Goal: Task Accomplishment & Management: Complete application form

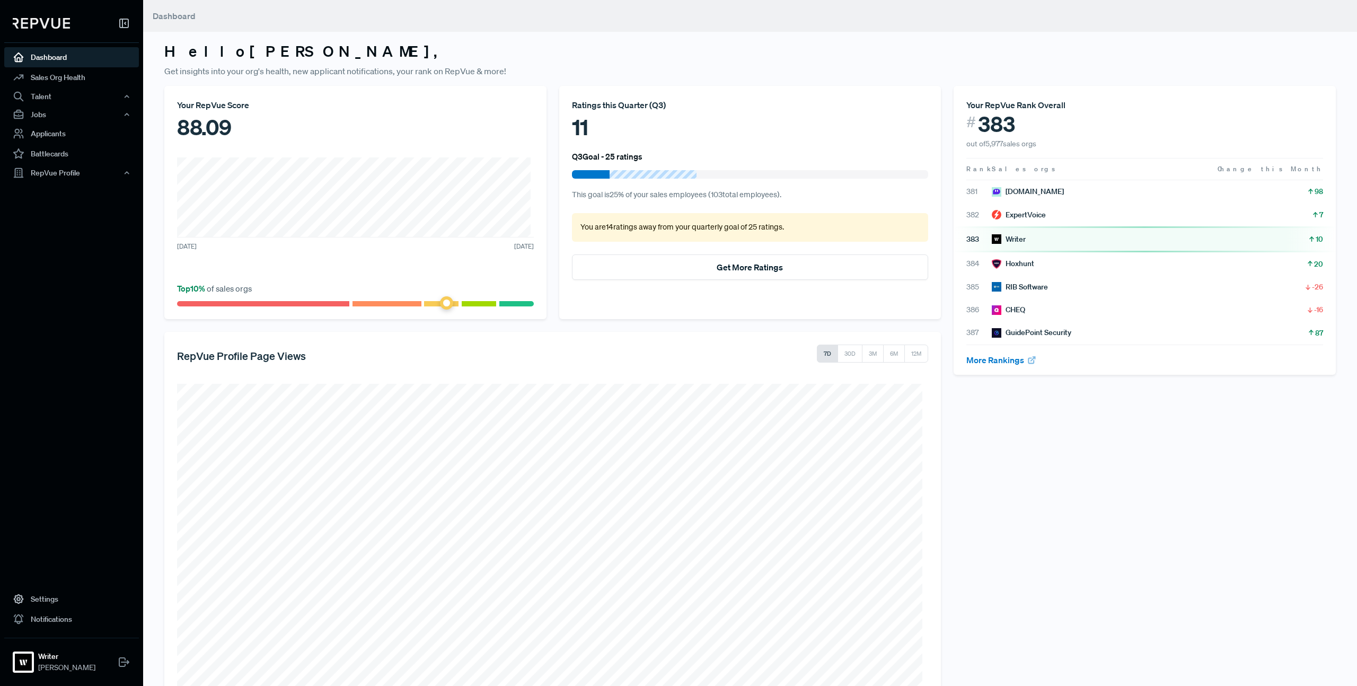
click at [577, 59] on h3 "Hello Lambert ," at bounding box center [749, 51] width 1171 height 18
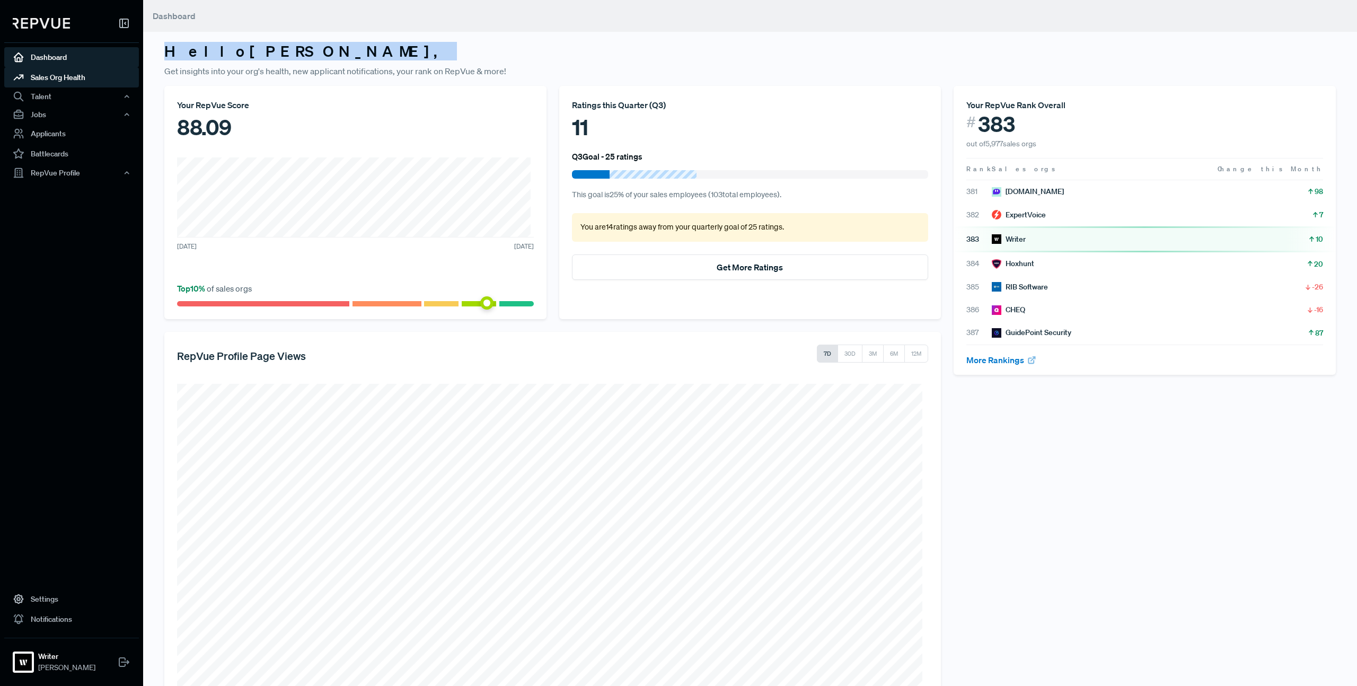
click at [71, 81] on link "Sales Org Health" at bounding box center [71, 77] width 135 height 20
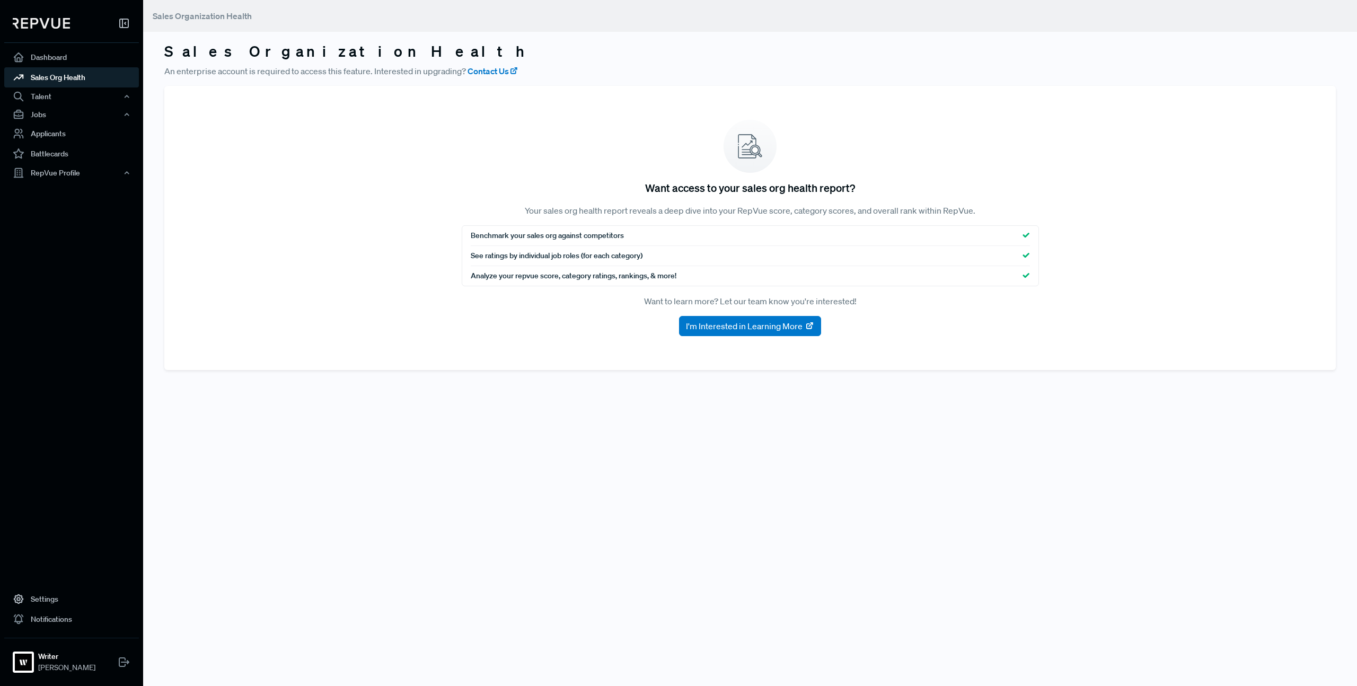
click at [576, 237] on span "Benchmark your sales org against competitors" at bounding box center [547, 235] width 153 height 11
click at [1149, 426] on main "Sales Organization Health Sales Organization Health An enterprise account is re…" at bounding box center [749, 343] width 1213 height 686
click at [561, 253] on span "See ratings by individual job roles (for each category)" at bounding box center [557, 255] width 172 height 11
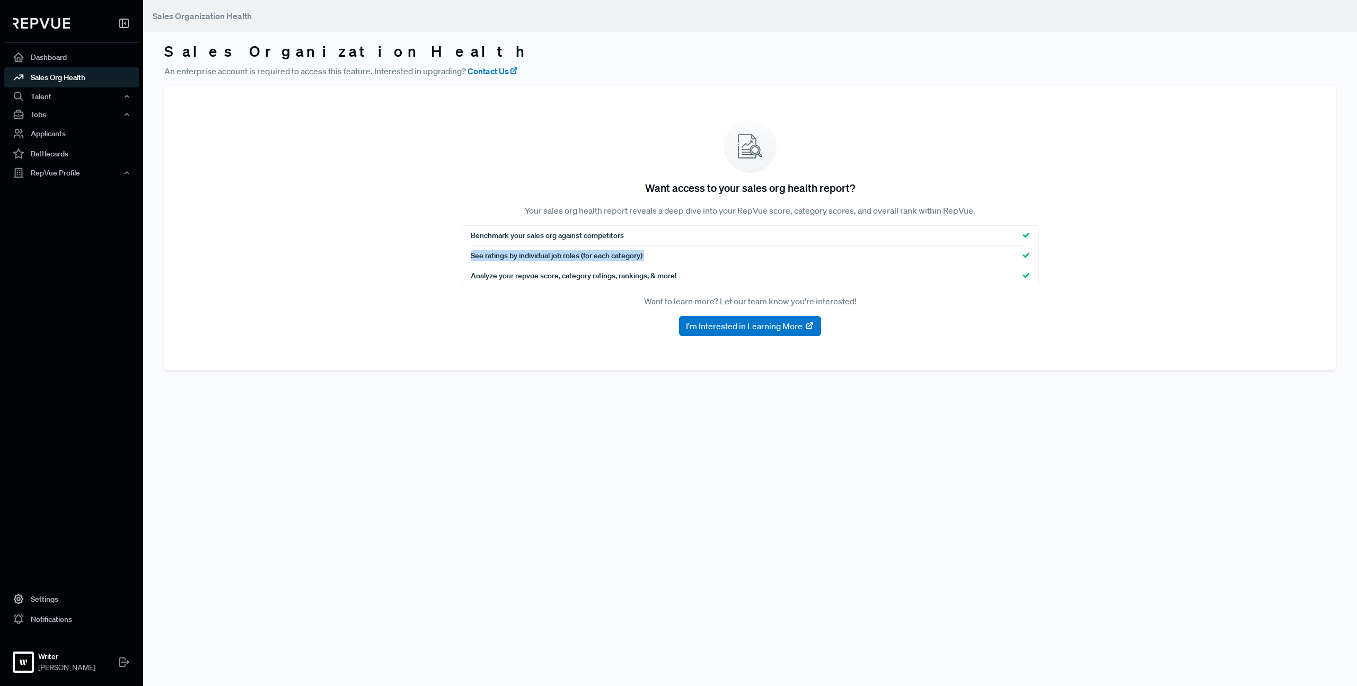
drag, startPoint x: 561, startPoint y: 253, endPoint x: 570, endPoint y: 252, distance: 9.1
click at [563, 253] on span "See ratings by individual job roles (for each category)" at bounding box center [557, 255] width 172 height 11
drag, startPoint x: 963, startPoint y: 256, endPoint x: 996, endPoint y: 254, distance: 32.9
click at [972, 256] on div "See ratings by individual job roles (for each category)" at bounding box center [750, 256] width 559 height 20
click at [70, 95] on div "Talent" at bounding box center [71, 96] width 135 height 18
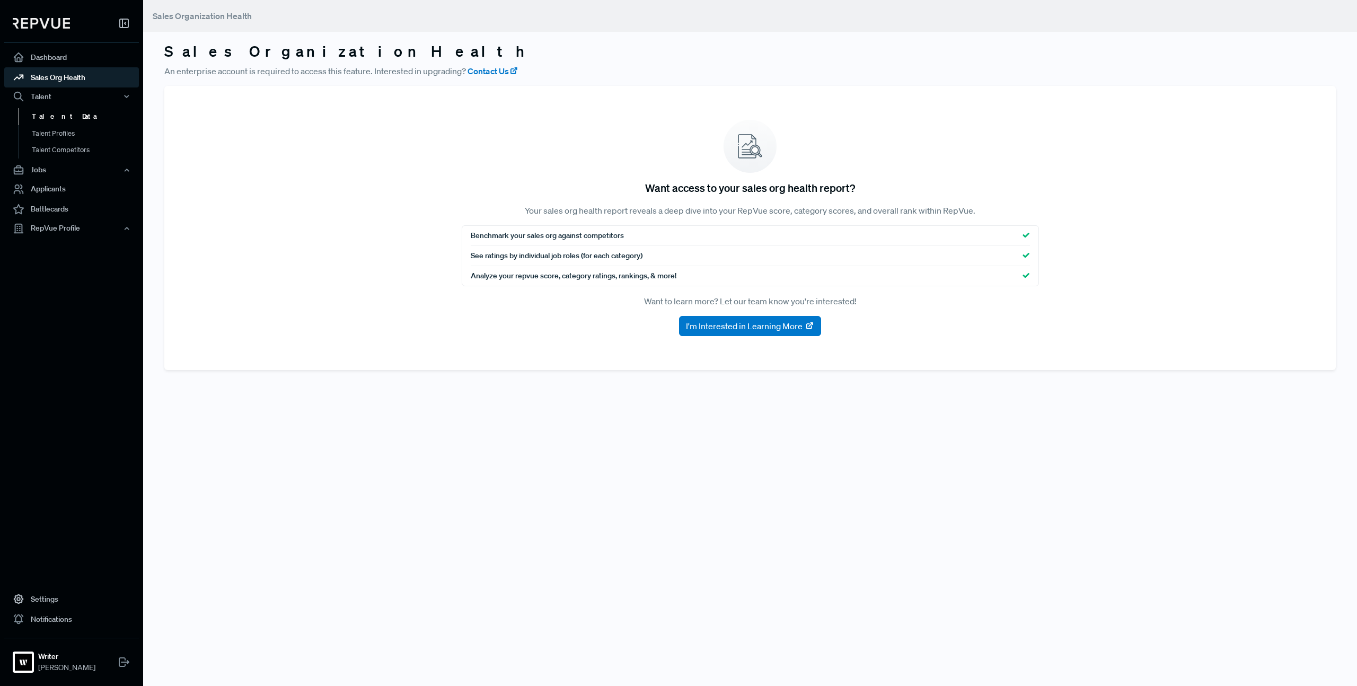
click at [55, 116] on link "Talent Data" at bounding box center [86, 116] width 135 height 17
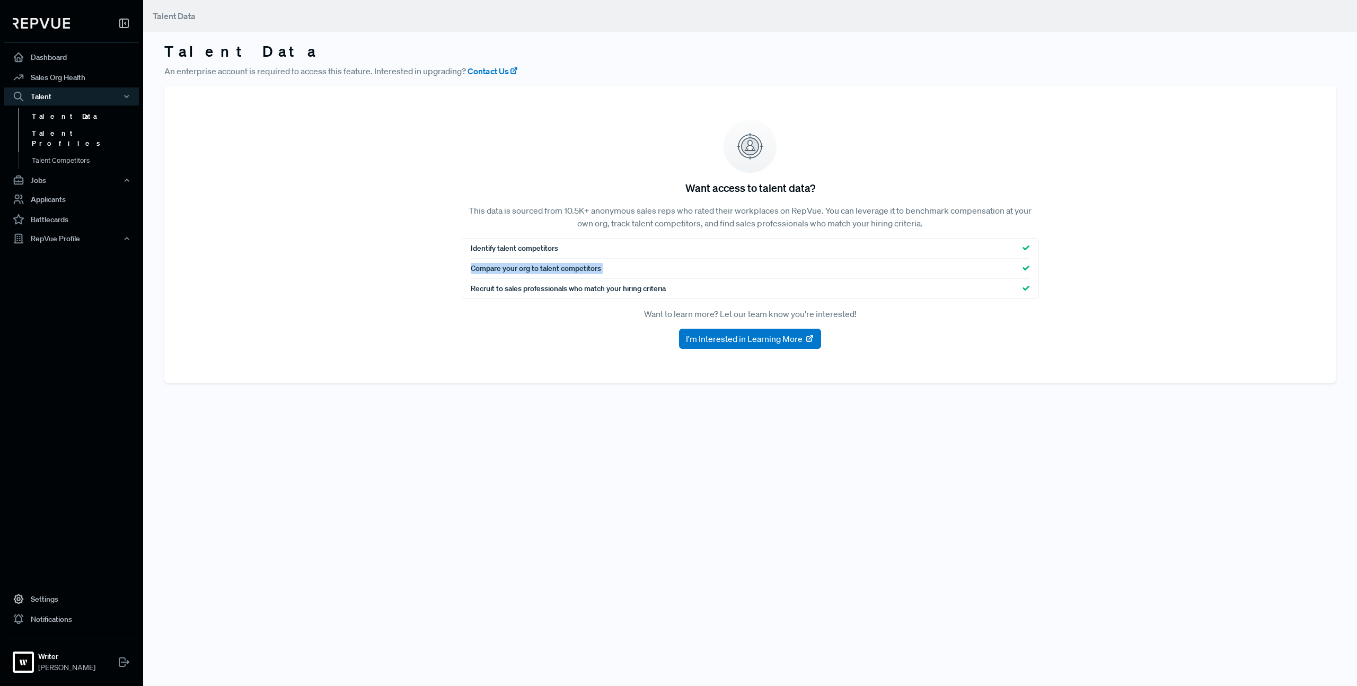
click at [76, 129] on link "Talent Profiles" at bounding box center [86, 138] width 135 height 27
click at [88, 152] on link "Talent Competitors" at bounding box center [86, 165] width 135 height 27
drag, startPoint x: 500, startPoint y: 260, endPoint x: 298, endPoint y: 206, distance: 208.9
click at [499, 260] on div "Compare your org to talent competitors" at bounding box center [750, 269] width 559 height 20
click at [67, 150] on link "Talent Competitors" at bounding box center [86, 154] width 135 height 27
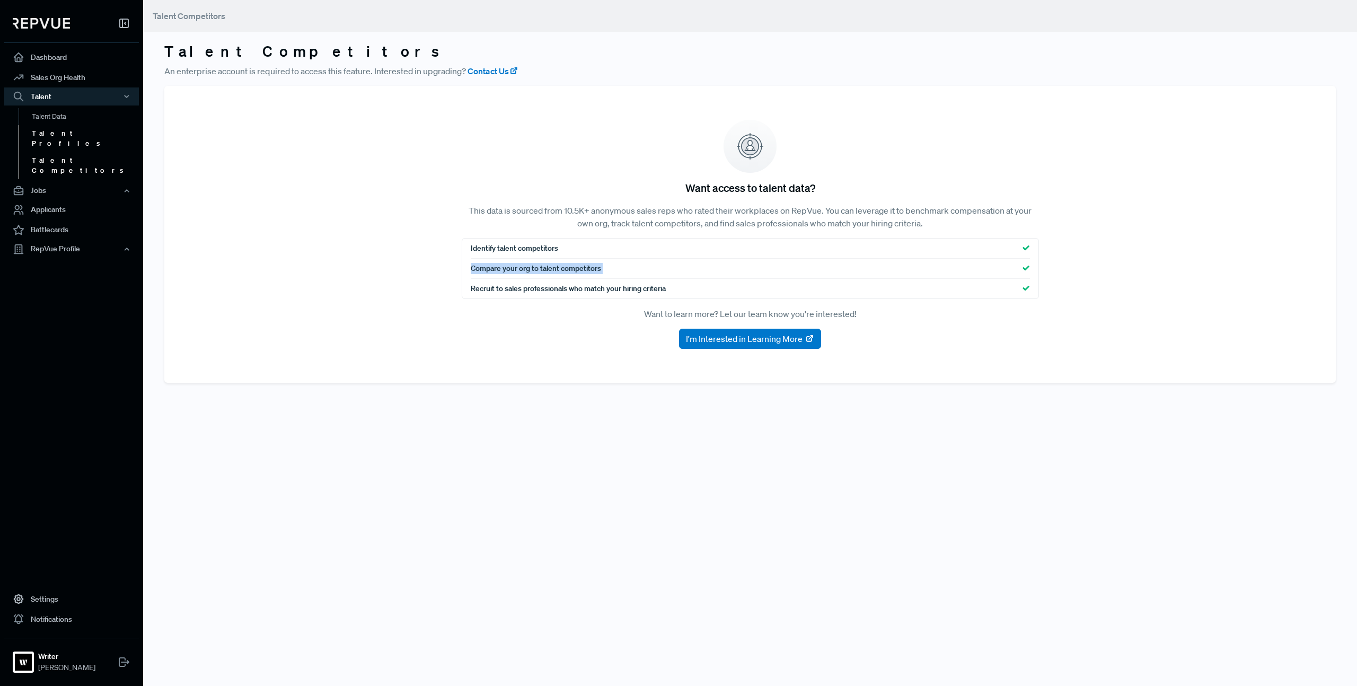
click at [64, 132] on link "Talent Profiles" at bounding box center [86, 138] width 135 height 27
click at [67, 115] on link "Talent Data" at bounding box center [86, 116] width 135 height 17
click at [77, 141] on link "Talent Competitors" at bounding box center [86, 154] width 135 height 27
click at [66, 171] on div "Jobs" at bounding box center [71, 180] width 135 height 18
click at [65, 192] on link "Job Listings" at bounding box center [86, 200] width 135 height 17
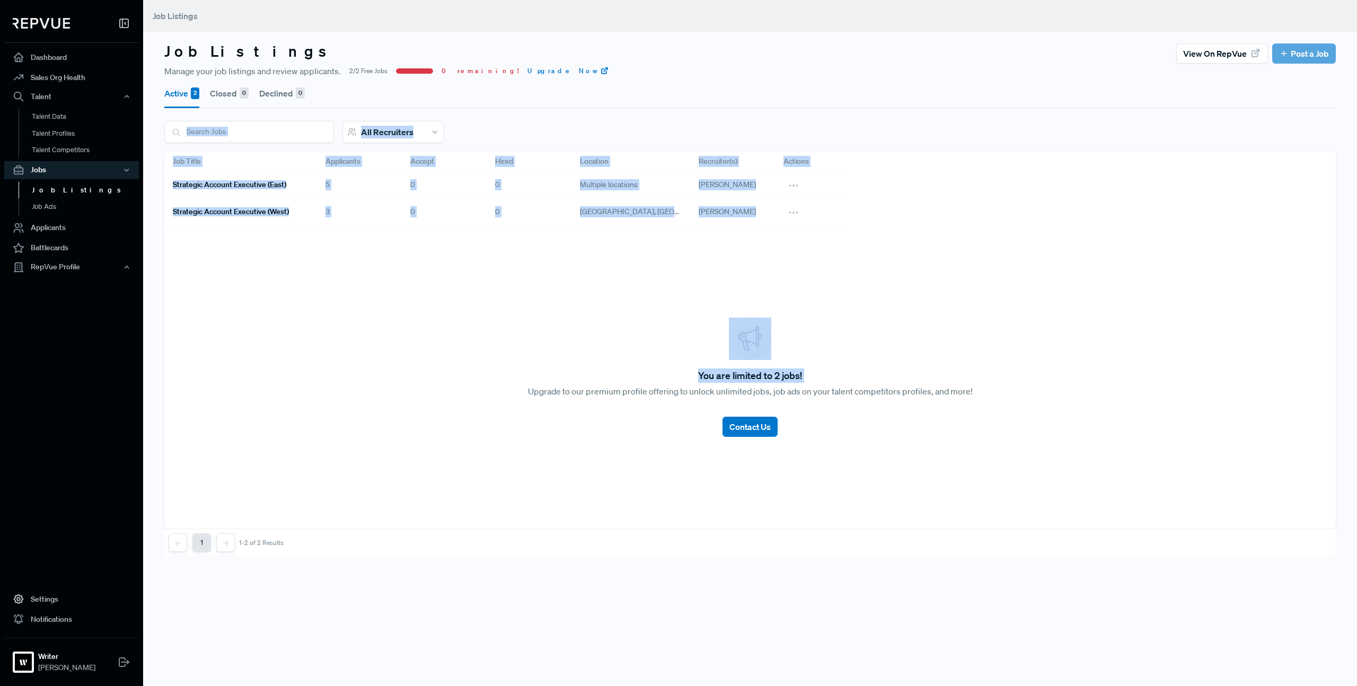
drag, startPoint x: 291, startPoint y: 138, endPoint x: 393, endPoint y: 270, distance: 166.6
click at [278, 128] on div "Active 2 Closed 0 Declined 0 All Recruiters Job Title Applicants Accept Hired L…" at bounding box center [749, 316] width 1171 height 479
click at [452, 316] on div "You are limited to 2 jobs! Upgrade to our premium profile offering to unlock un…" at bounding box center [749, 377] width 1171 height 303
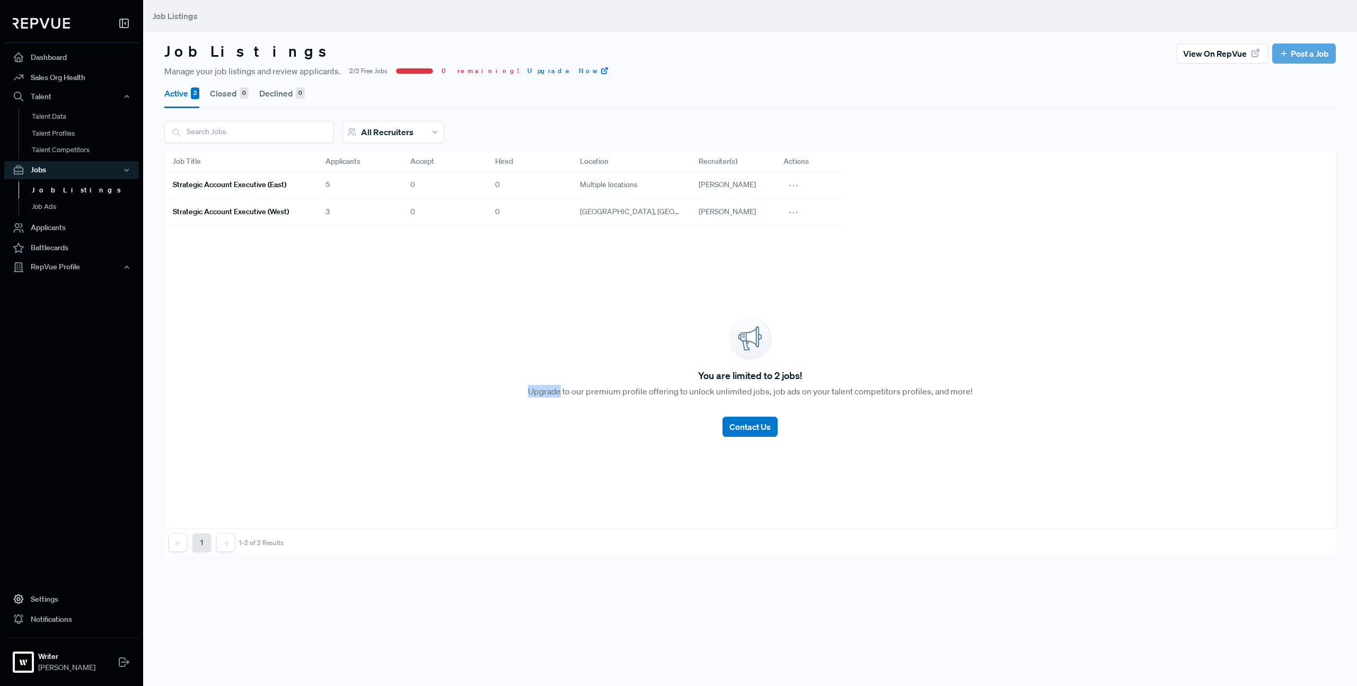
drag, startPoint x: 452, startPoint y: 316, endPoint x: 457, endPoint y: 313, distance: 5.5
click at [452, 315] on div "You are limited to 2 jobs! Upgrade to our premium profile offering to unlock un…" at bounding box center [749, 377] width 1171 height 303
click at [657, 304] on div "You are limited to 2 jobs! Upgrade to our premium profile offering to unlock un…" at bounding box center [749, 377] width 1171 height 303
click at [711, 276] on div "You are limited to 2 jobs! Upgrade to our premium profile offering to unlock un…" at bounding box center [749, 377] width 1171 height 303
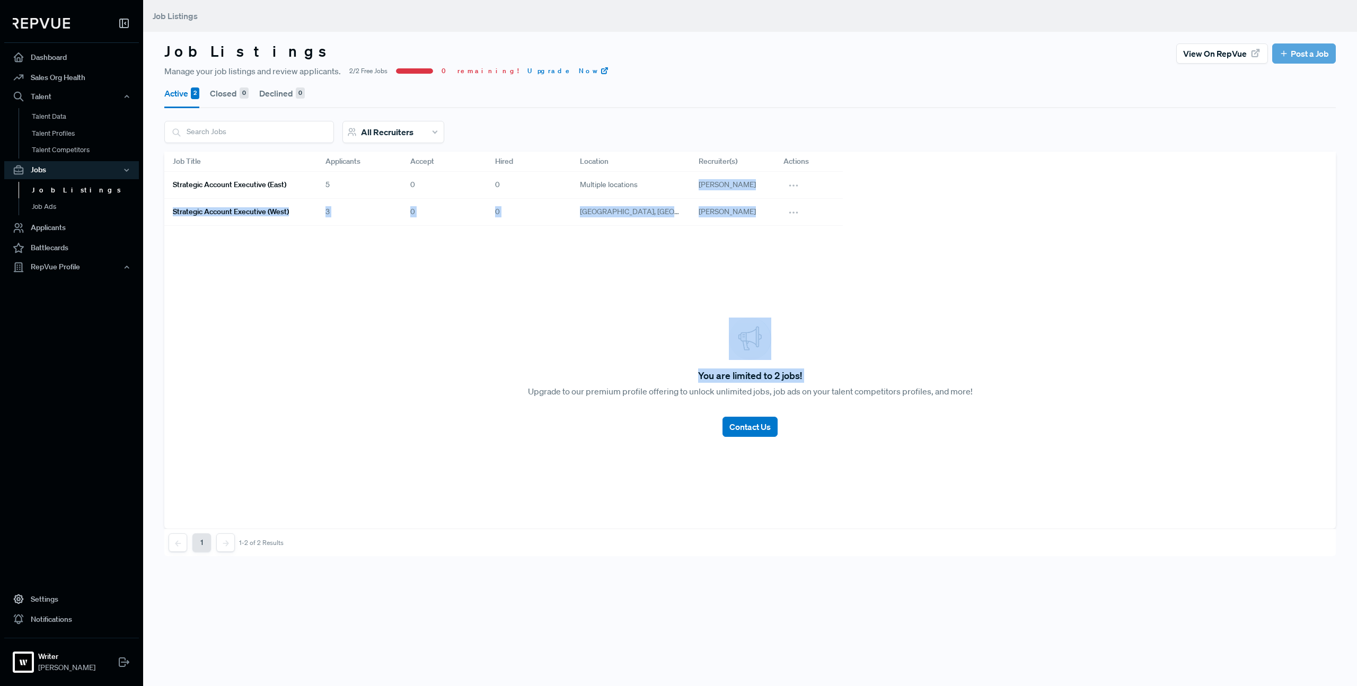
drag, startPoint x: 712, startPoint y: 199, endPoint x: 698, endPoint y: 246, distance: 49.3
click at [546, 192] on article "Job Title Applicants Accept Hired Location Recruiter(s) Actions Strategic accou…" at bounding box center [749, 340] width 1171 height 377
click at [845, 278] on div "You are limited to 2 jobs! Upgrade to our premium profile offering to unlock un…" at bounding box center [749, 377] width 1171 height 303
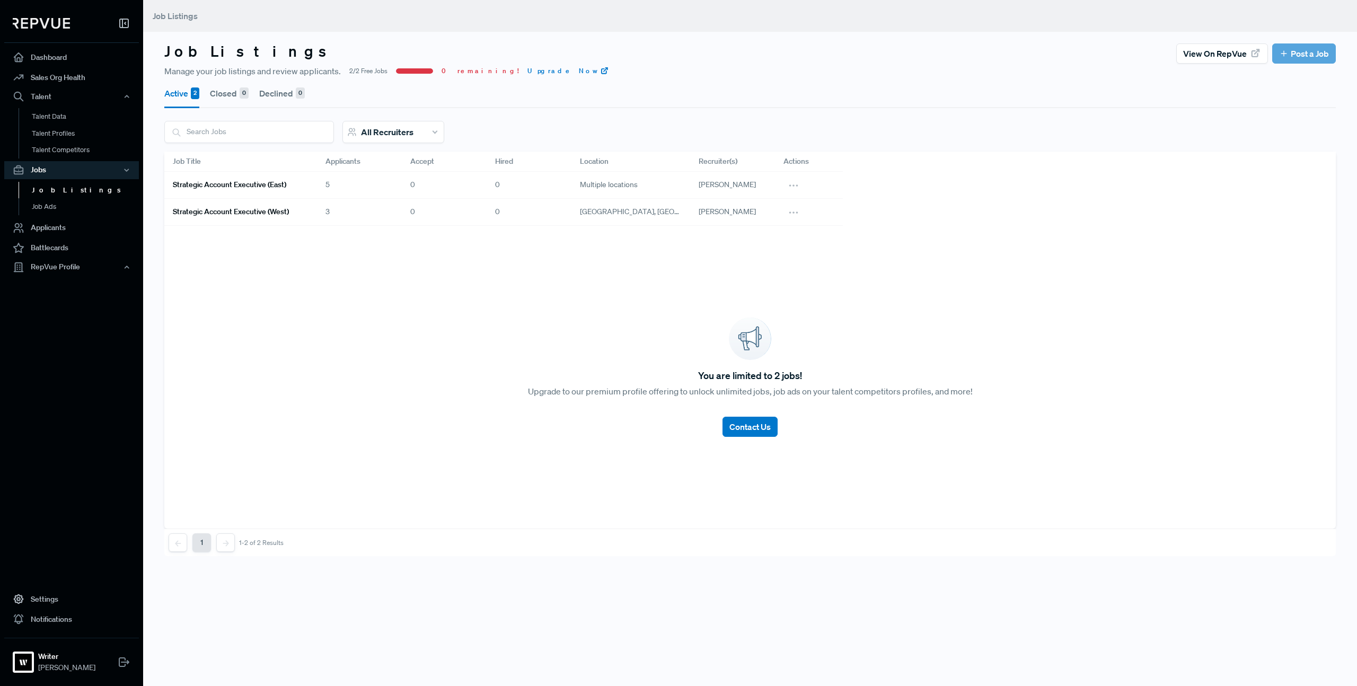
click at [616, 389] on p "Upgrade to our premium profile offering to unlock unlimited jobs, job ads on yo…" at bounding box center [750, 391] width 586 height 13
click at [617, 400] on div "You are limited to 2 jobs! Upgrade to our premium profile offering to unlock un…" at bounding box center [749, 377] width 1171 height 303
drag, startPoint x: 956, startPoint y: 406, endPoint x: 735, endPoint y: 392, distance: 222.0
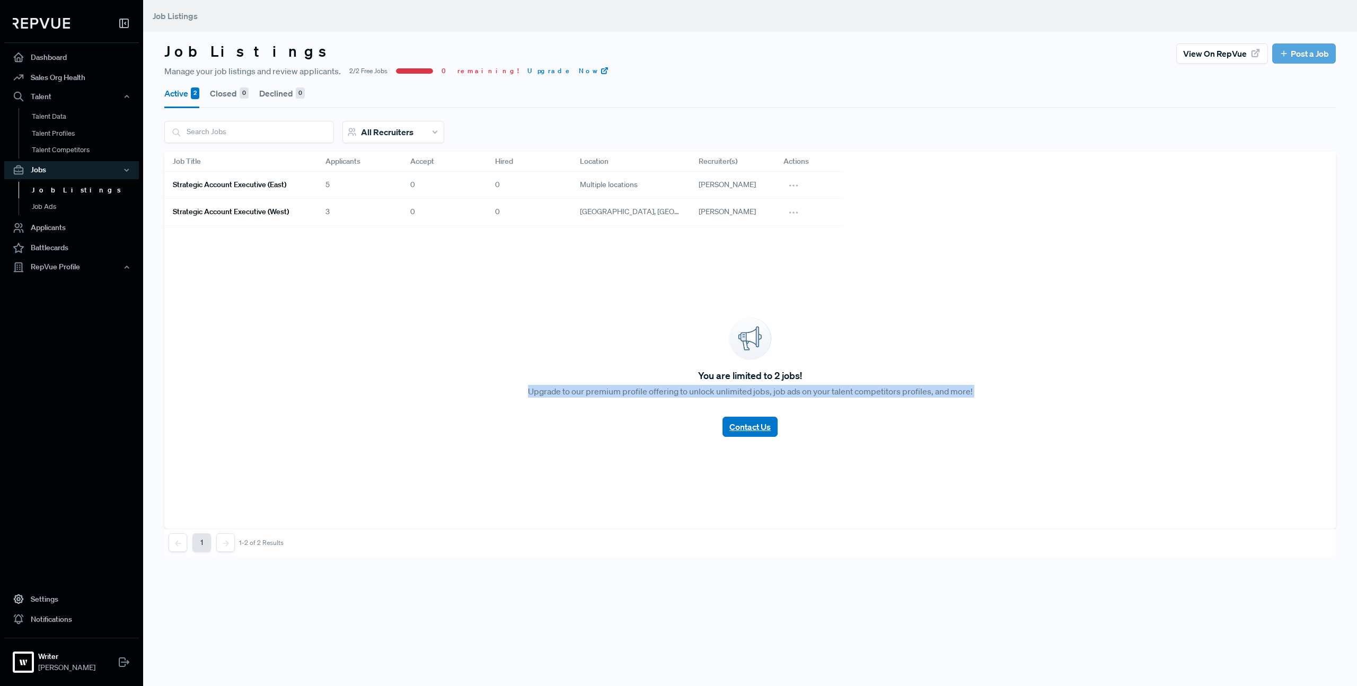
click at [690, 385] on div "You are limited to 2 jobs! Upgrade to our premium profile offering to unlock un…" at bounding box center [749, 377] width 1171 height 303
click at [898, 408] on div "You are limited to 2 jobs! Upgrade to our premium profile offering to unlock un…" at bounding box center [749, 377] width 1171 height 303
click at [544, 393] on p "Upgrade to our premium profile offering to unlock unlimited jobs, job ads on yo…" at bounding box center [750, 391] width 586 height 13
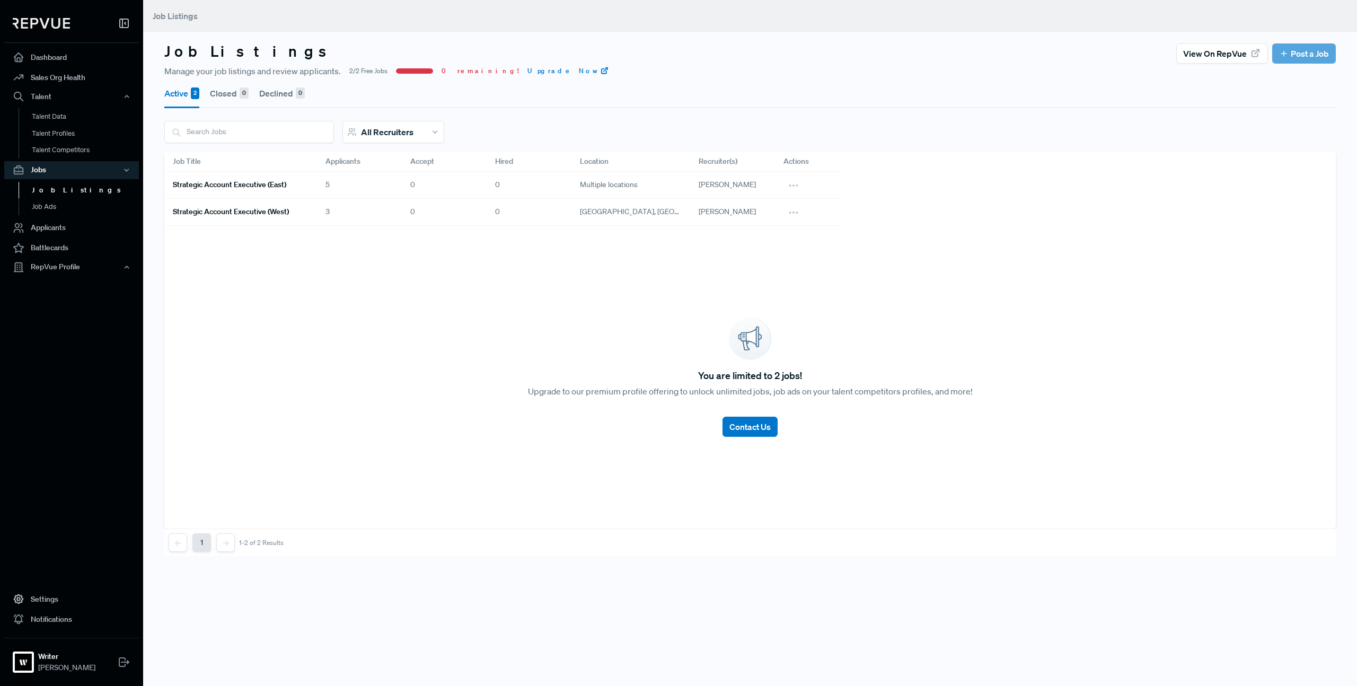
click at [568, 398] on div "You are limited to 2 jobs! Upgrade to our premium profile offering to unlock un…" at bounding box center [749, 377] width 1171 height 303
click at [806, 397] on div "You are limited to 2 jobs! Upgrade to our premium profile offering to unlock un…" at bounding box center [749, 377] width 1171 height 303
click at [805, 397] on p "Upgrade to our premium profile offering to unlock unlimited jobs, job ads on yo…" at bounding box center [750, 391] width 586 height 13
click at [927, 411] on div "You are limited to 2 jobs! Upgrade to our premium profile offering to unlock un…" at bounding box center [749, 377] width 1171 height 303
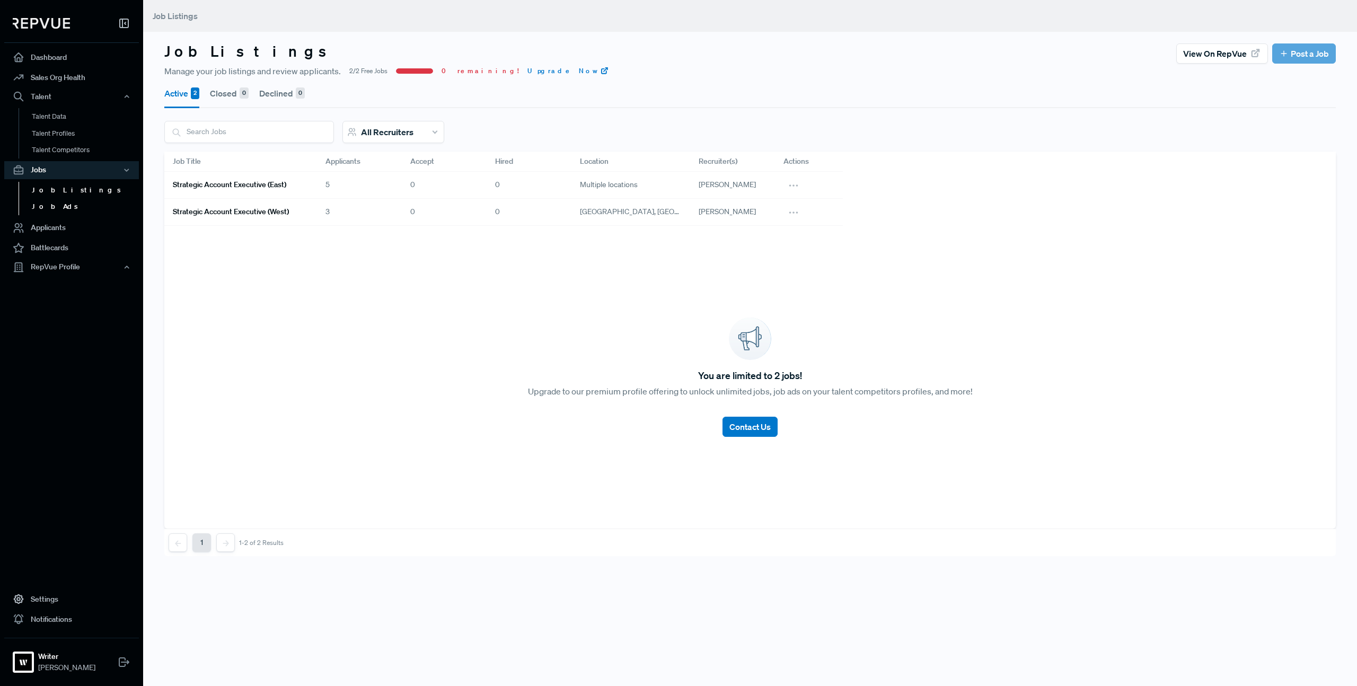
click at [58, 208] on link "Job Ads" at bounding box center [86, 206] width 135 height 17
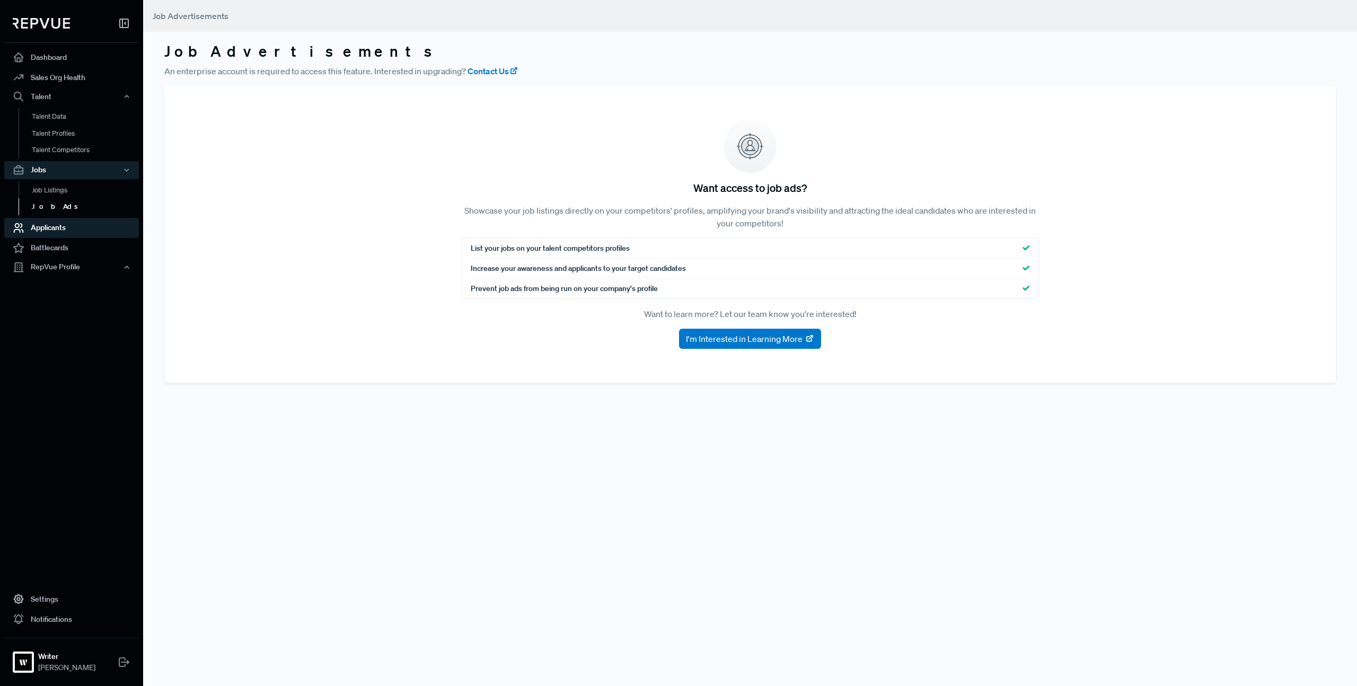
click at [52, 231] on link "Applicants" at bounding box center [71, 228] width 135 height 20
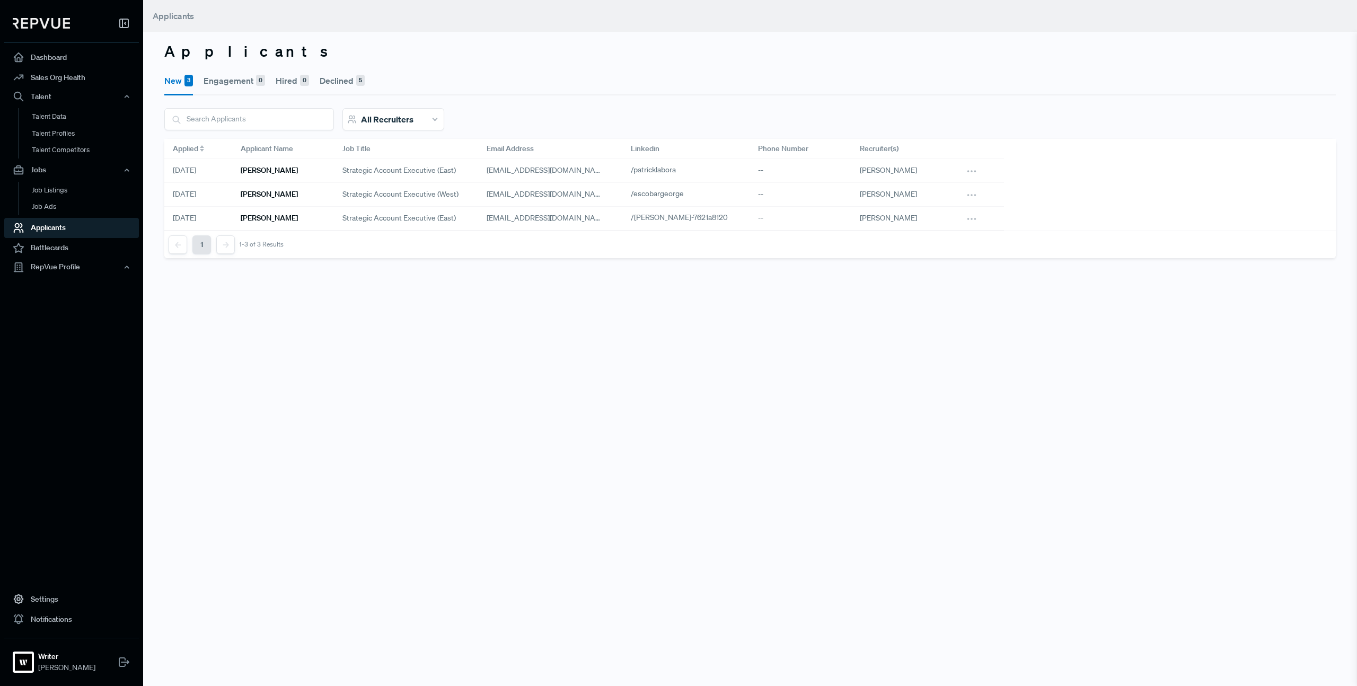
drag, startPoint x: 207, startPoint y: 245, endPoint x: 220, endPoint y: 243, distance: 13.4
click at [208, 245] on button "1" at bounding box center [201, 244] width 19 height 19
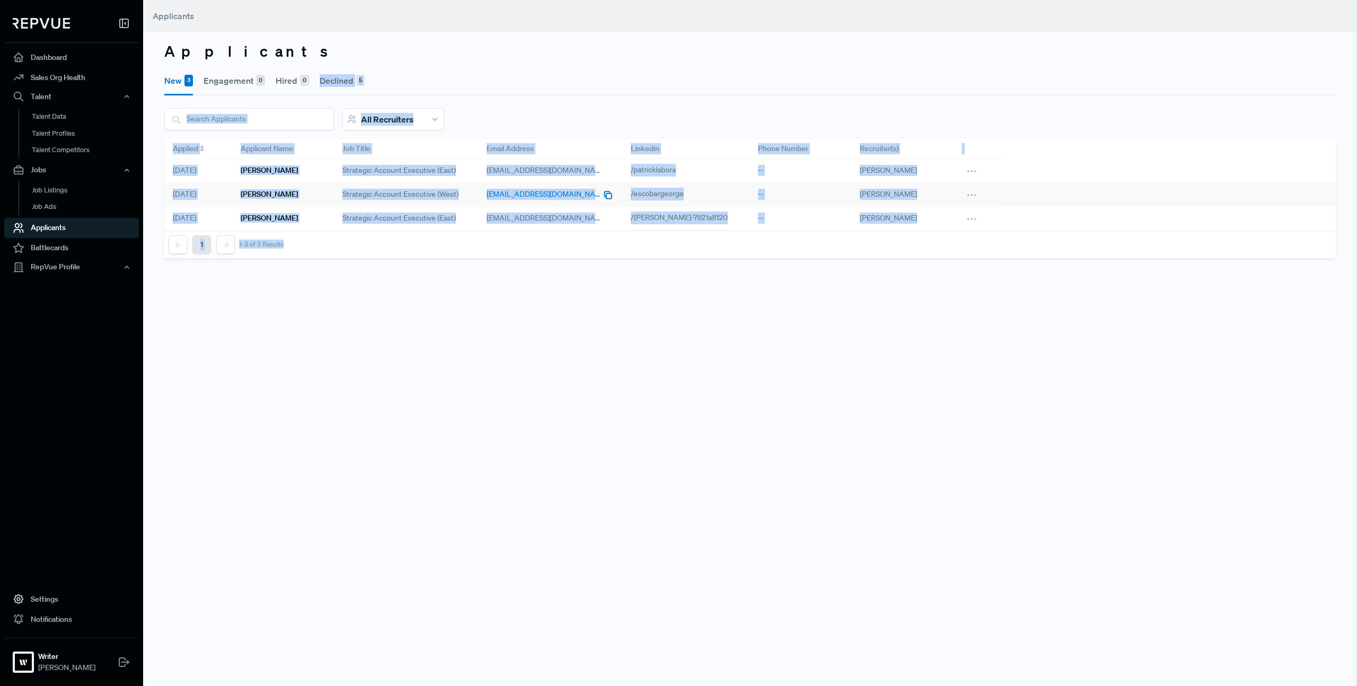
drag, startPoint x: 584, startPoint y: 288, endPoint x: 521, endPoint y: 196, distance: 111.7
click at [480, 63] on div "Applicants New 3 Engagement 0 Hired 0 Declined 5 All Recruiters Status updated …" at bounding box center [749, 343] width 1213 height 686
click at [563, 329] on div "Applicants New 3 Engagement 0 Hired 0 Declined 5 All Recruiters Status updated …" at bounding box center [749, 343] width 1213 height 686
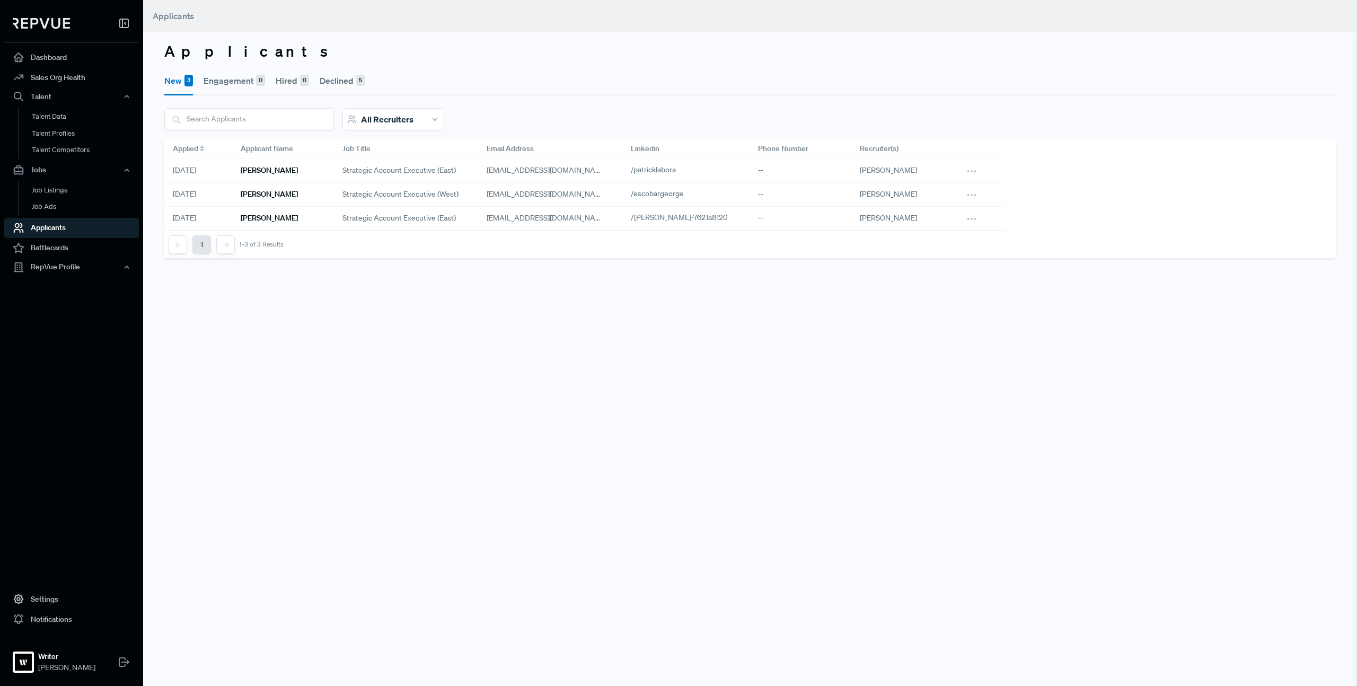
click at [563, 329] on div "Applicants New 3 Engagement 0 Hired 0 Declined 5 All Recruiters Status updated …" at bounding box center [749, 343] width 1213 height 686
click at [260, 169] on h6 "Patrick Labora" at bounding box center [269, 170] width 57 height 9
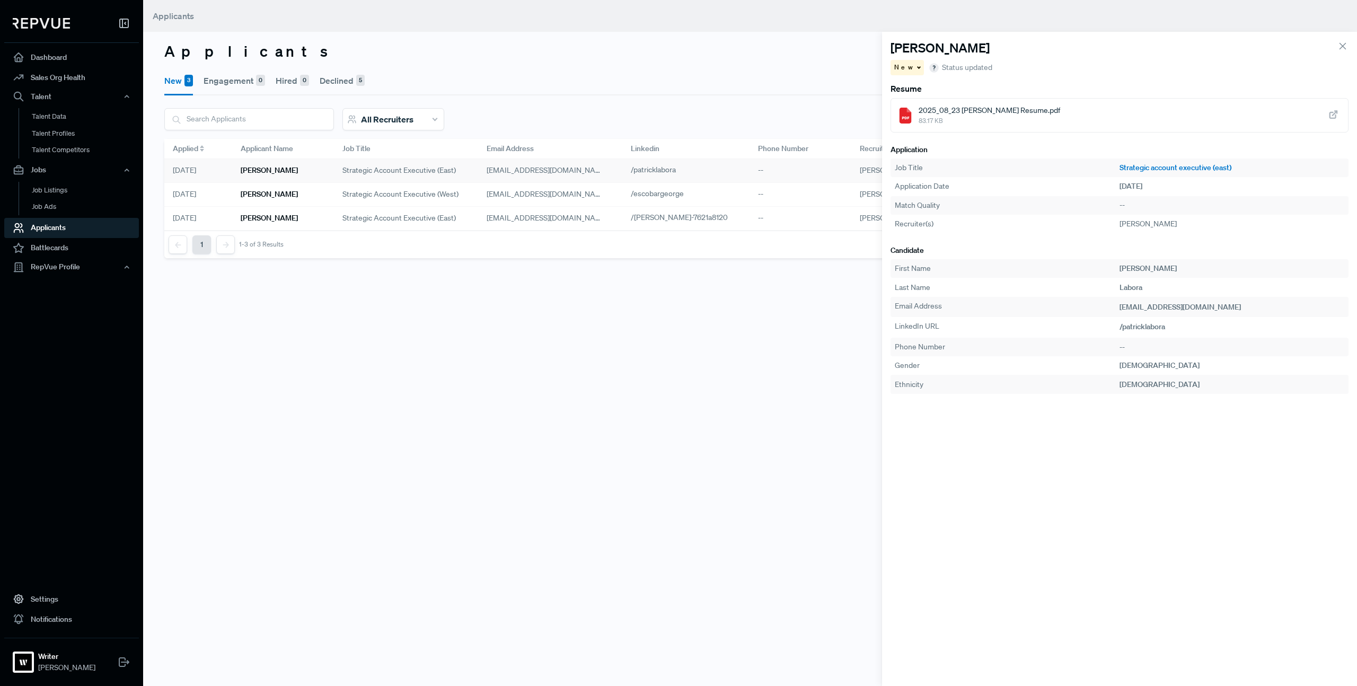
click at [981, 127] on div "2025_08_23 Patrick Labora Resume.pdf 83.17 KB" at bounding box center [1119, 115] width 458 height 34
click at [276, 220] on h6 "Salina Williford" at bounding box center [269, 218] width 57 height 9
click at [977, 113] on span "Salina Williford.CV Resume.pdf" at bounding box center [996, 110] width 157 height 11
click at [281, 194] on h6 "George Escobar" at bounding box center [269, 194] width 57 height 9
click at [968, 52] on h4 "George Escobar" at bounding box center [939, 47] width 99 height 15
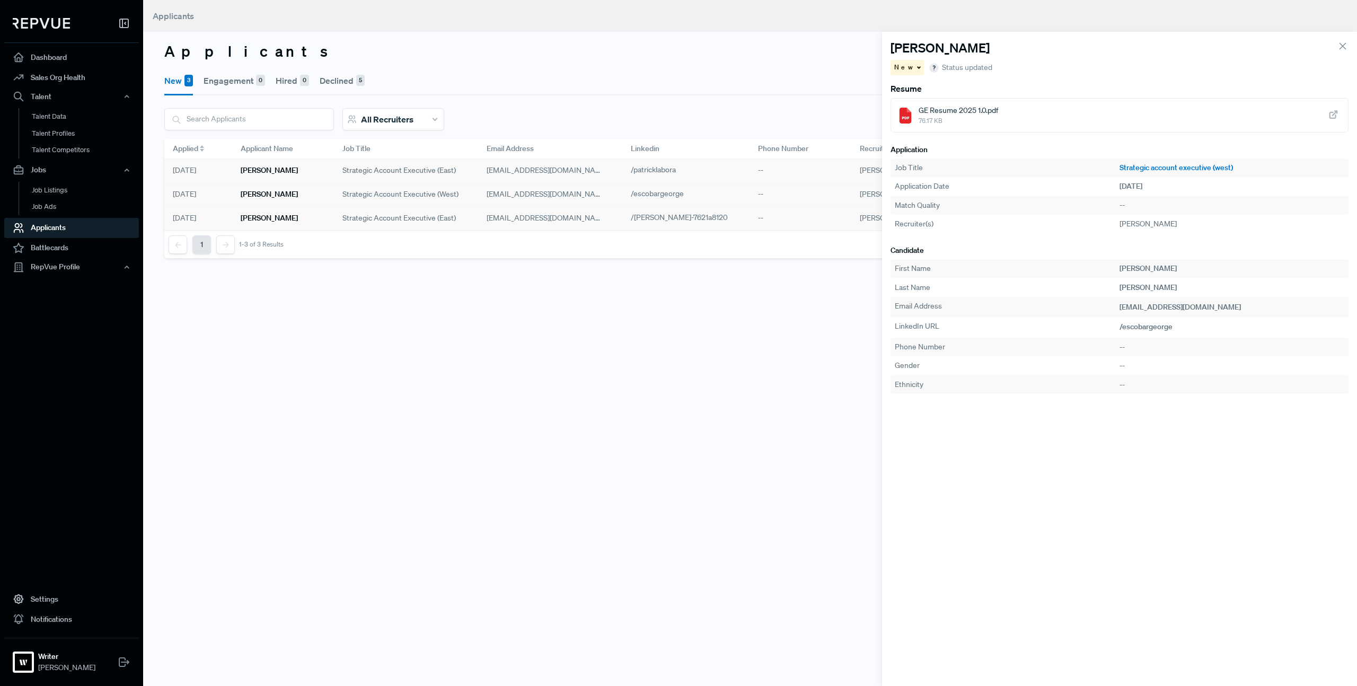
click at [971, 120] on span "76.17 KB" at bounding box center [957, 121] width 79 height 10
click at [822, 67] on div "New 3 Engagement 0 Hired 0 Declined 5" at bounding box center [749, 80] width 1171 height 31
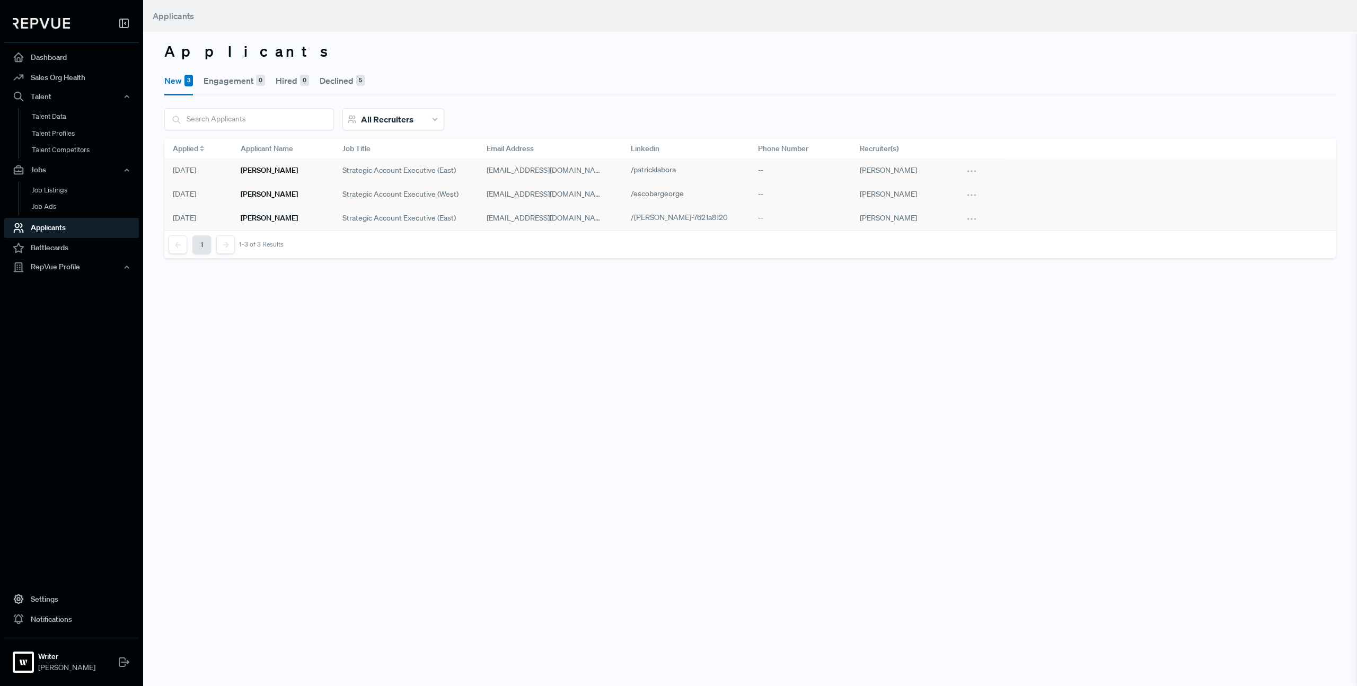
drag, startPoint x: 295, startPoint y: 343, endPoint x: 371, endPoint y: 485, distance: 161.5
click at [295, 340] on div "Applicants New 3 Engagement 0 Hired 0 Declined 5 All Recruiters George Escobar …" at bounding box center [749, 343] width 1213 height 686
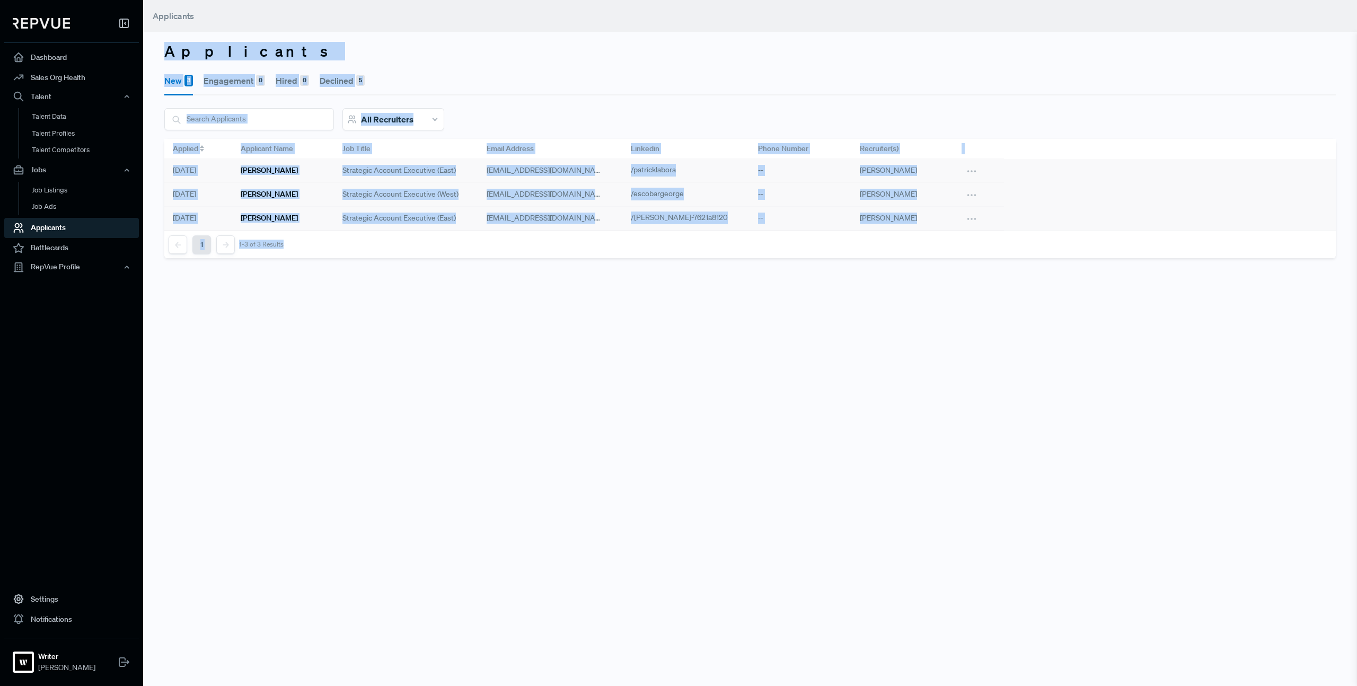
drag, startPoint x: 329, startPoint y: 343, endPoint x: 187, endPoint y: -1, distance: 372.1
click at [187, 0] on html "Dashboard Sales Org Health Talent Talent Data Talent Profiles Talent Competitor…" at bounding box center [678, 343] width 1357 height 686
click at [260, 329] on div "Applicants New 3 Engagement 0 Hired 0 Declined 5 All Recruiters George Escobar …" at bounding box center [749, 343] width 1213 height 686
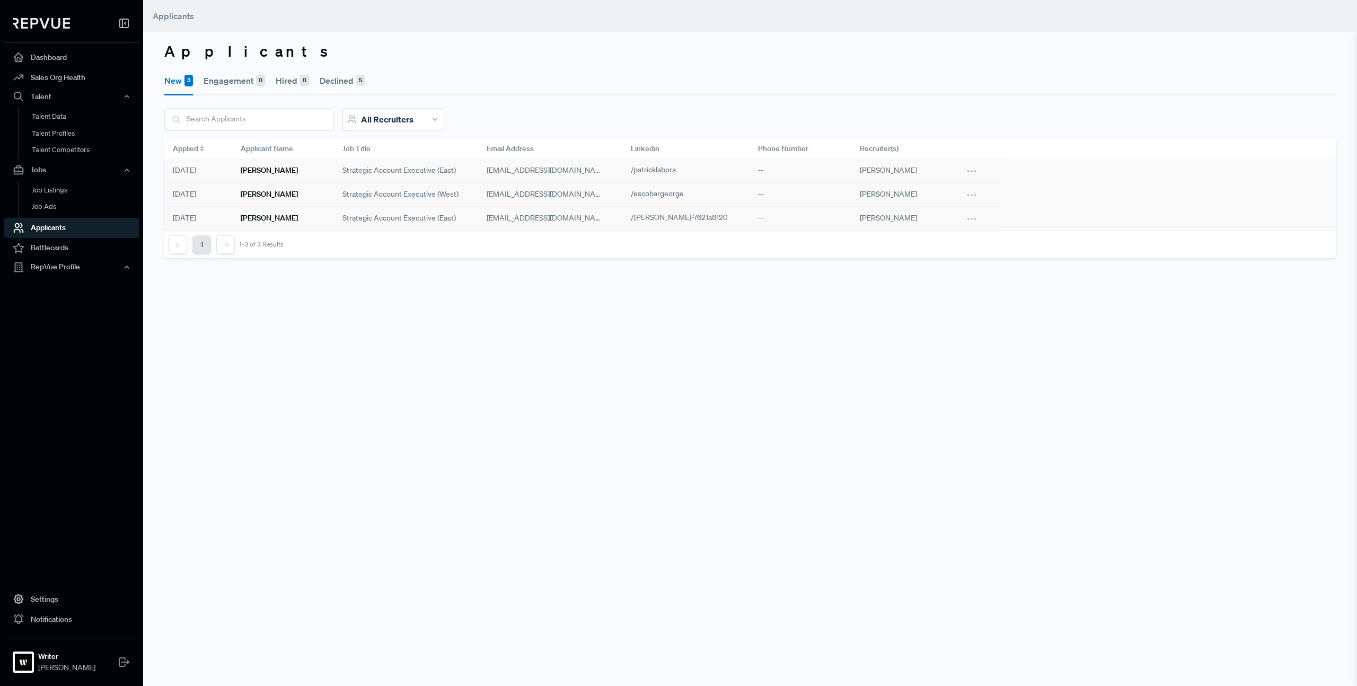
click at [258, 326] on div "Applicants New 3 Engagement 0 Hired 0 Declined 5 All Recruiters George Escobar …" at bounding box center [749, 343] width 1213 height 686
click at [72, 251] on link "Battlecards" at bounding box center [71, 248] width 135 height 20
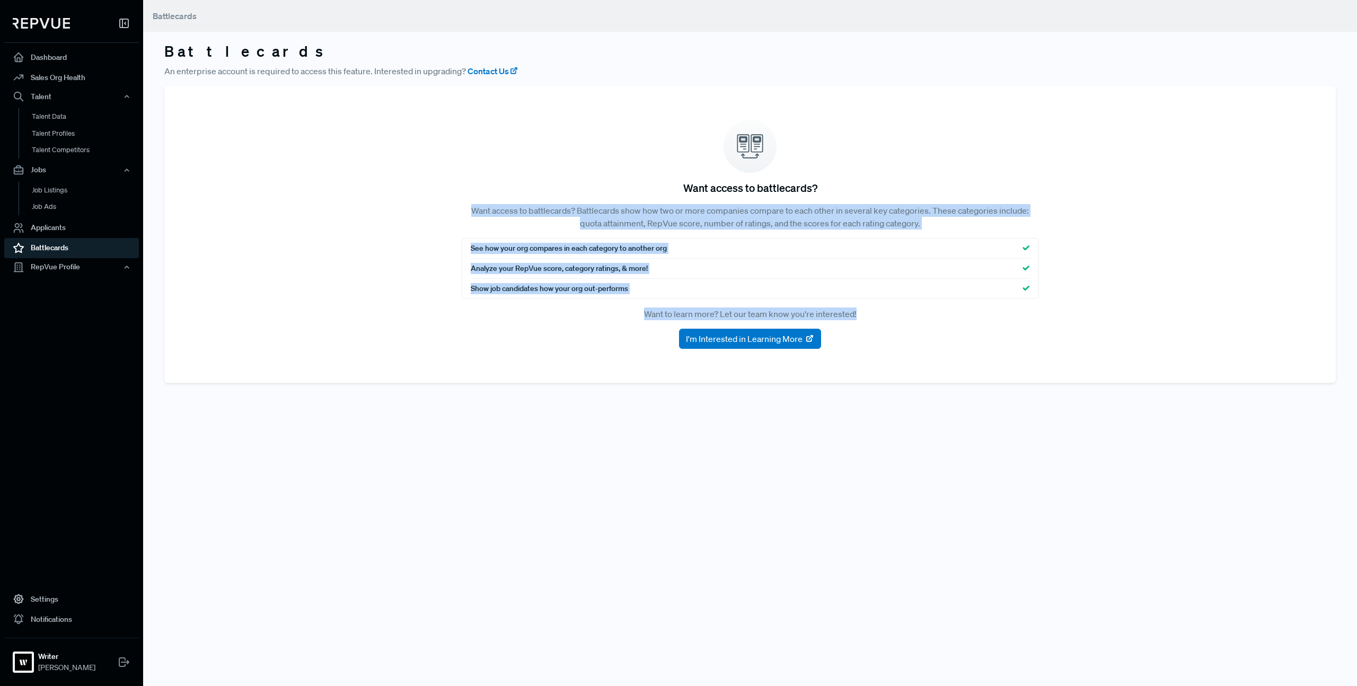
drag, startPoint x: 439, startPoint y: 109, endPoint x: 1160, endPoint y: 447, distance: 797.0
click at [1162, 447] on main "Battlecards Battlecards An enterprise account is required to access this featur…" at bounding box center [749, 343] width 1213 height 686
click at [966, 437] on main "Battlecards Battlecards An enterprise account is required to access this featur…" at bounding box center [749, 343] width 1213 height 686
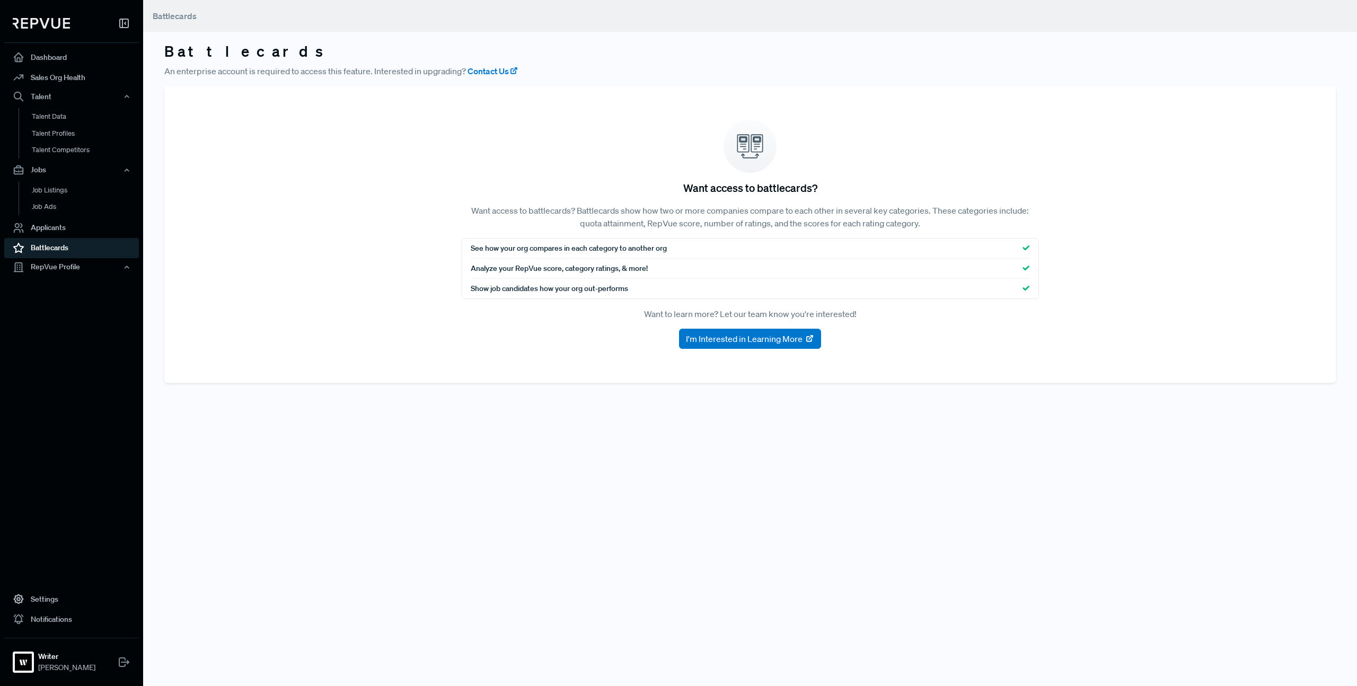
click at [558, 246] on span "See how your org compares in each category to another org" at bounding box center [569, 248] width 196 height 11
click at [545, 250] on span "See how your org compares in each category to another org" at bounding box center [569, 248] width 196 height 11
click at [546, 250] on span "See how your org compares in each category to another org" at bounding box center [569, 248] width 196 height 11
click at [720, 259] on div "Analyze your RepVue score, category ratings, & more!" at bounding box center [750, 269] width 559 height 20
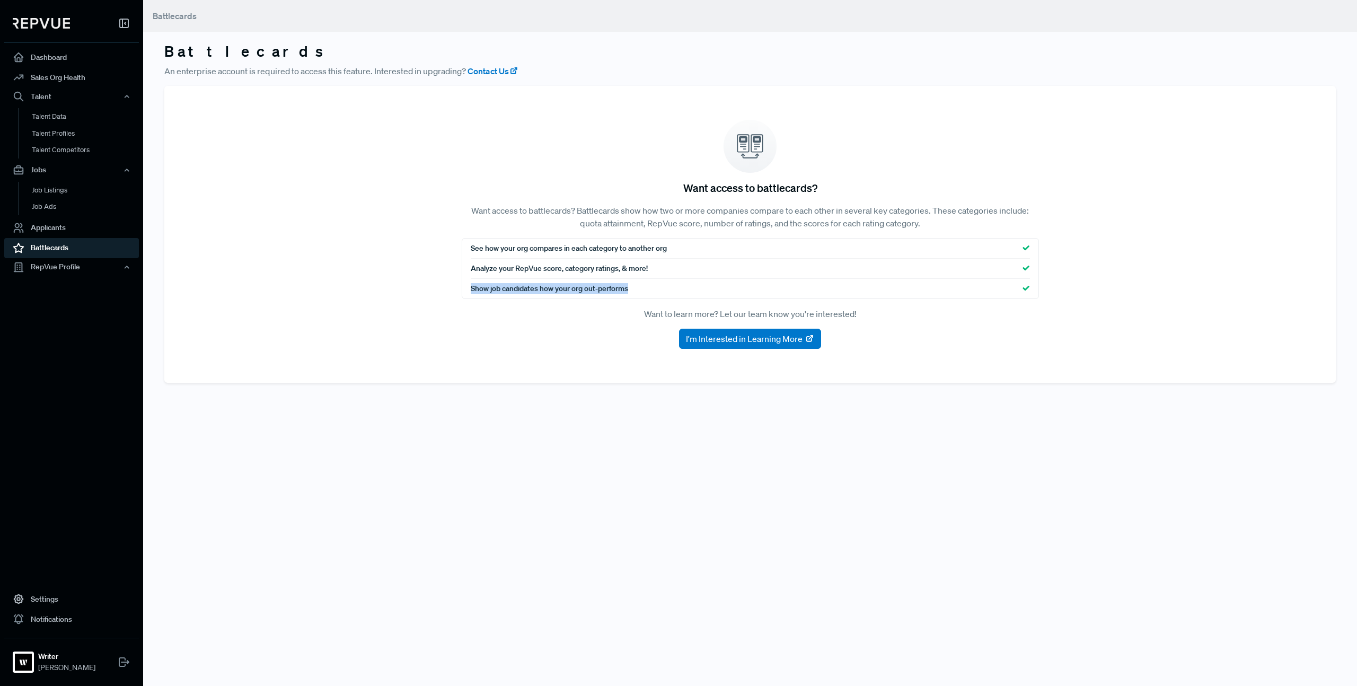
drag, startPoint x: 701, startPoint y: 282, endPoint x: 643, endPoint y: 267, distance: 60.4
click at [653, 274] on div "See how your org compares in each category to another org Analyze your RepVue s…" at bounding box center [750, 268] width 577 height 61
click at [678, 270] on div "Analyze your RepVue score, category ratings, & more!" at bounding box center [750, 269] width 559 height 20
drag, startPoint x: 682, startPoint y: 247, endPoint x: 671, endPoint y: 299, distance: 53.6
click at [671, 299] on section "Want access to battlecards? Want access to battlecards? Battlecards show how tw…" at bounding box center [749, 234] width 1171 height 297
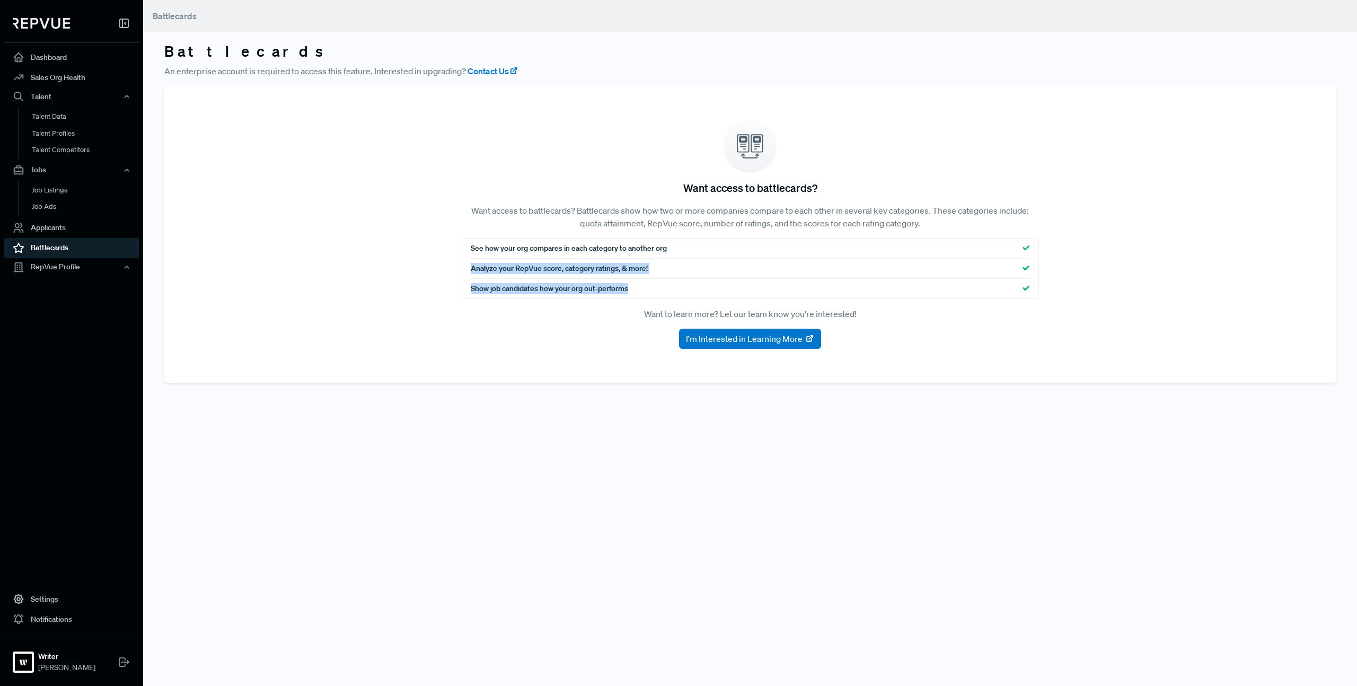
drag, startPoint x: 706, startPoint y: 284, endPoint x: 715, endPoint y: 294, distance: 13.5
click at [707, 285] on div "Show job candidates how your org out-performs" at bounding box center [750, 289] width 559 height 20
click at [732, 340] on span "I'm Interested in Learning More" at bounding box center [744, 338] width 117 height 13
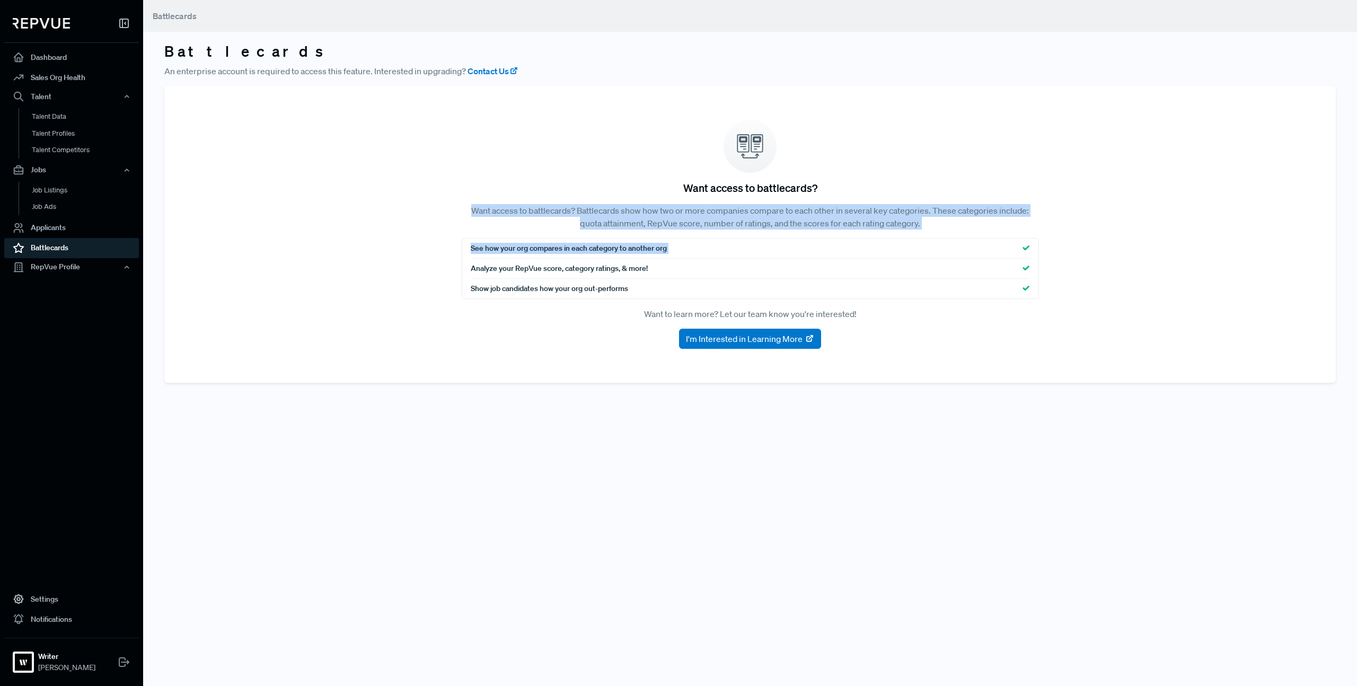
drag, startPoint x: 551, startPoint y: 192, endPoint x: 1149, endPoint y: 341, distance: 616.1
click at [1120, 340] on section "Want access to battlecards? Want access to battlecards? Battlecards show how tw…" at bounding box center [749, 234] width 1171 height 297
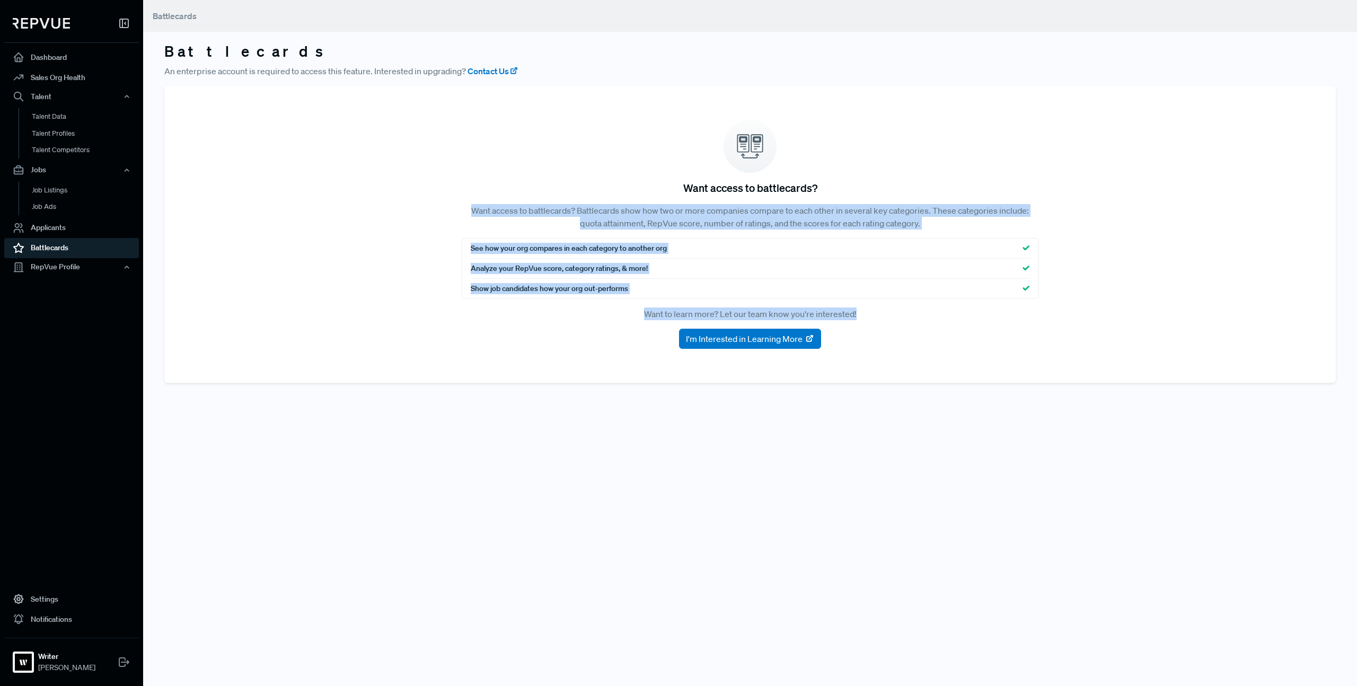
click at [1142, 340] on section "Want access to battlecards? Want access to battlecards? Battlecards show how tw…" at bounding box center [749, 234] width 1171 height 297
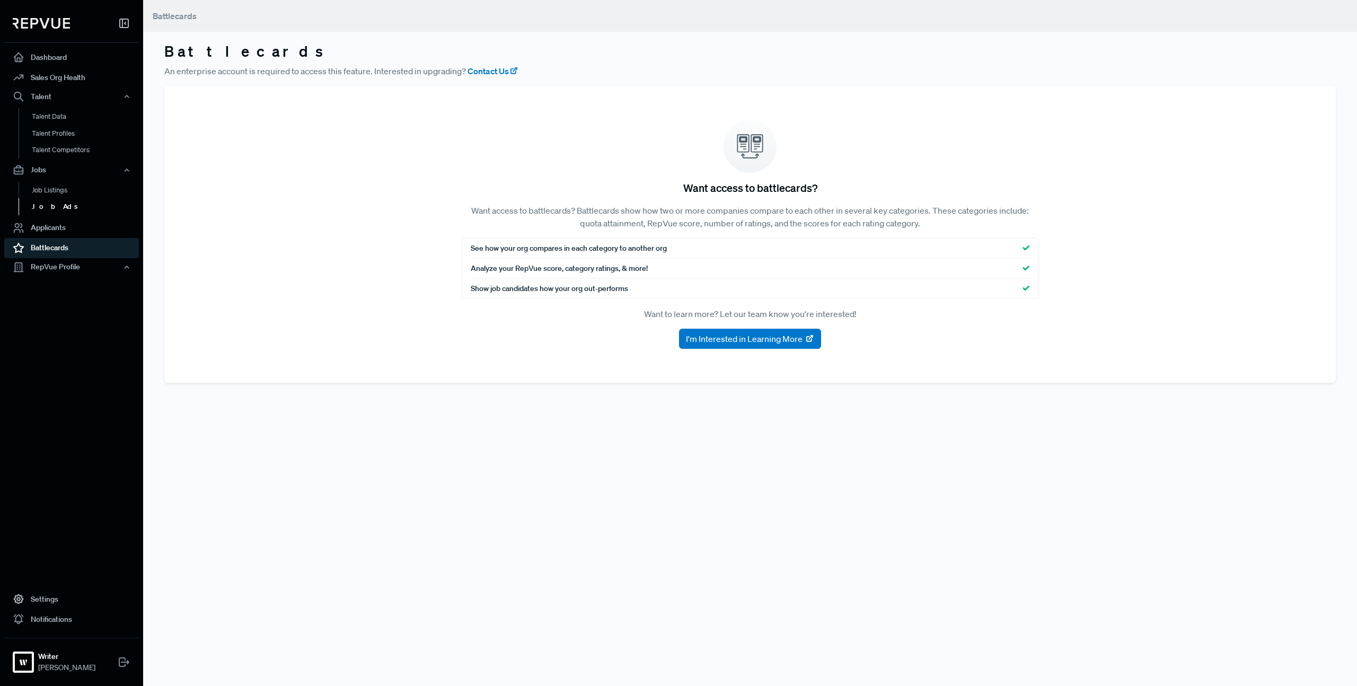
click at [74, 211] on link "Job Ads" at bounding box center [86, 206] width 135 height 17
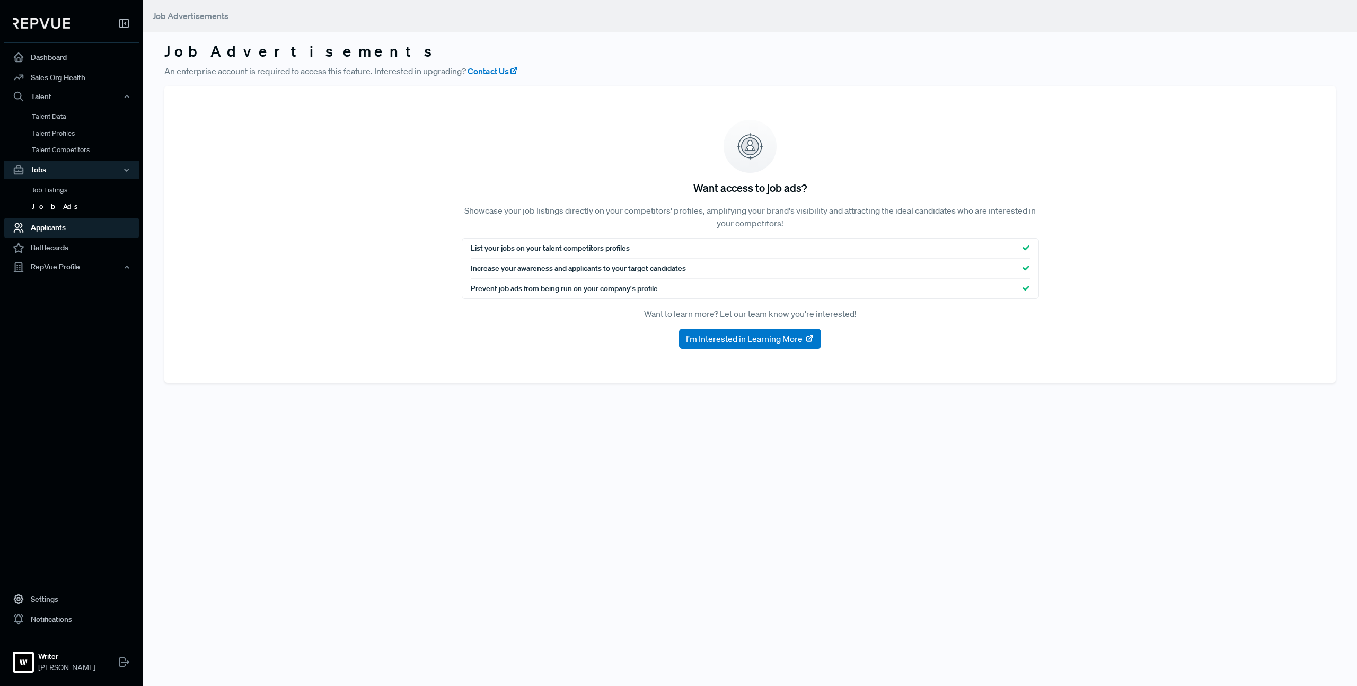
click at [48, 227] on link "Applicants" at bounding box center [71, 228] width 135 height 20
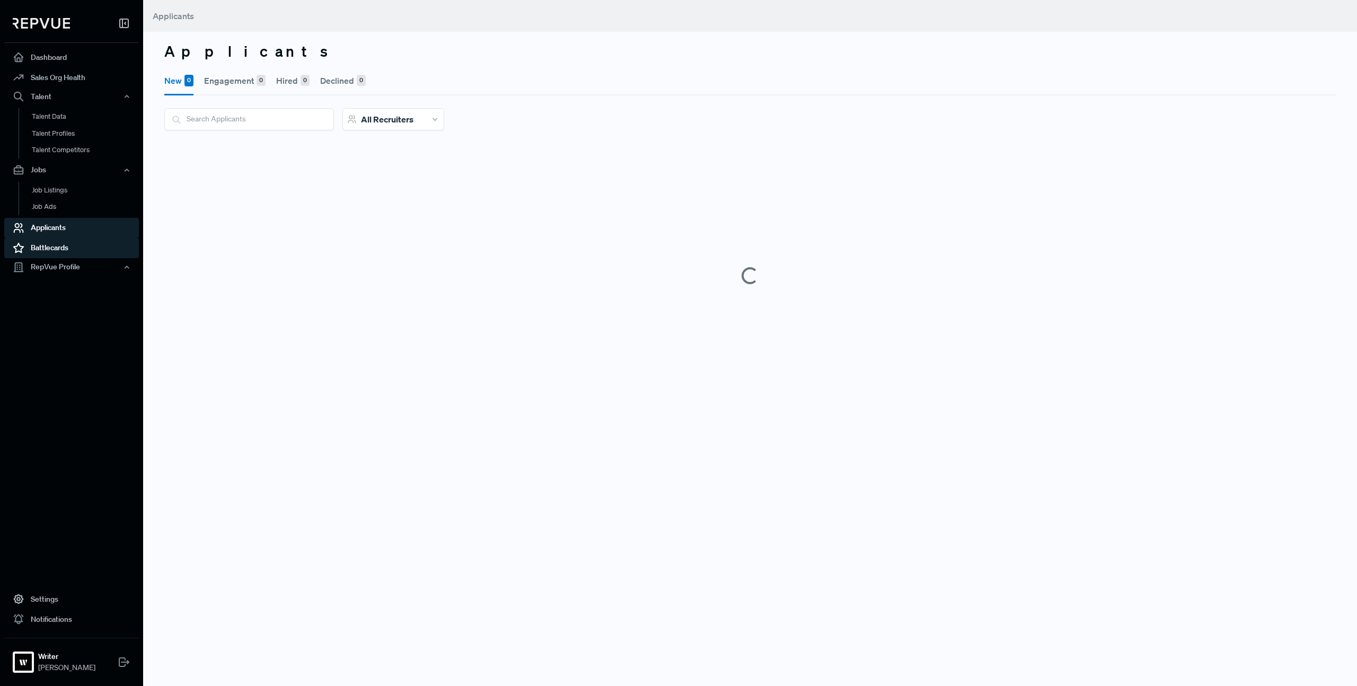
click at [57, 249] on link "Battlecards" at bounding box center [71, 248] width 135 height 20
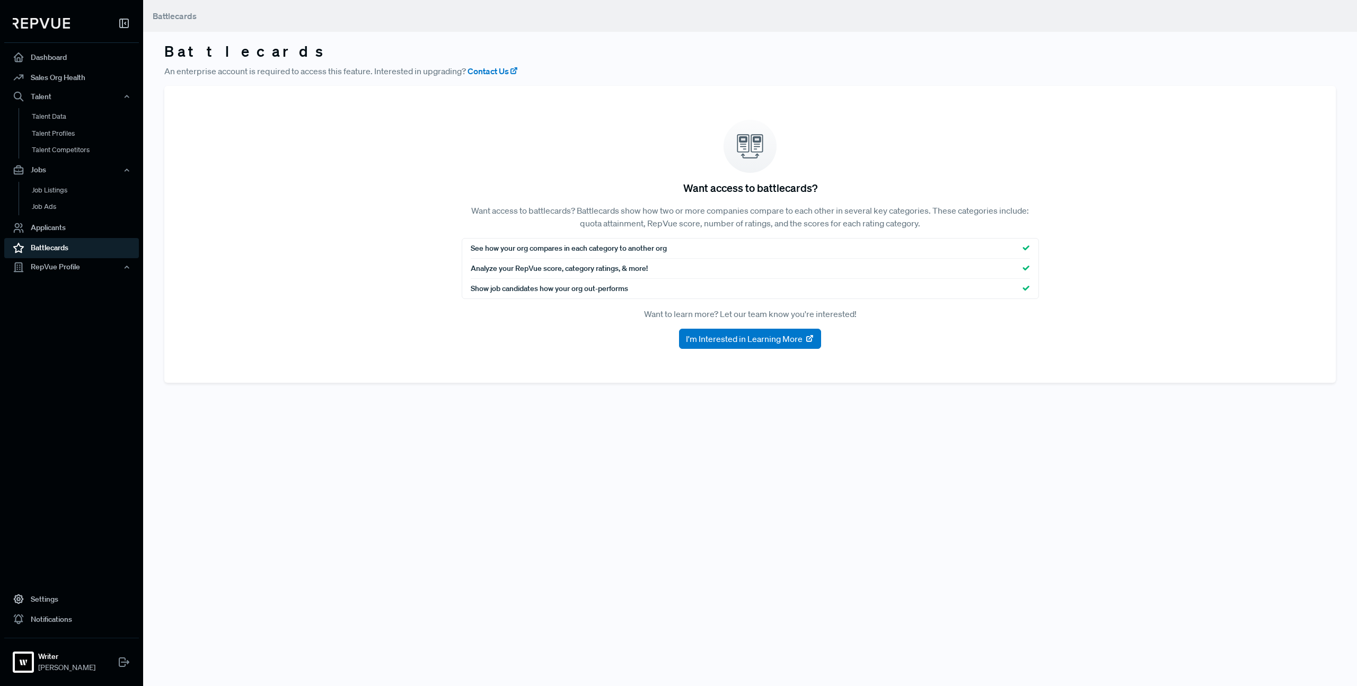
click at [600, 215] on p "Want access to battlecards? Battlecards show how two or more companies compare …" at bounding box center [750, 216] width 577 height 25
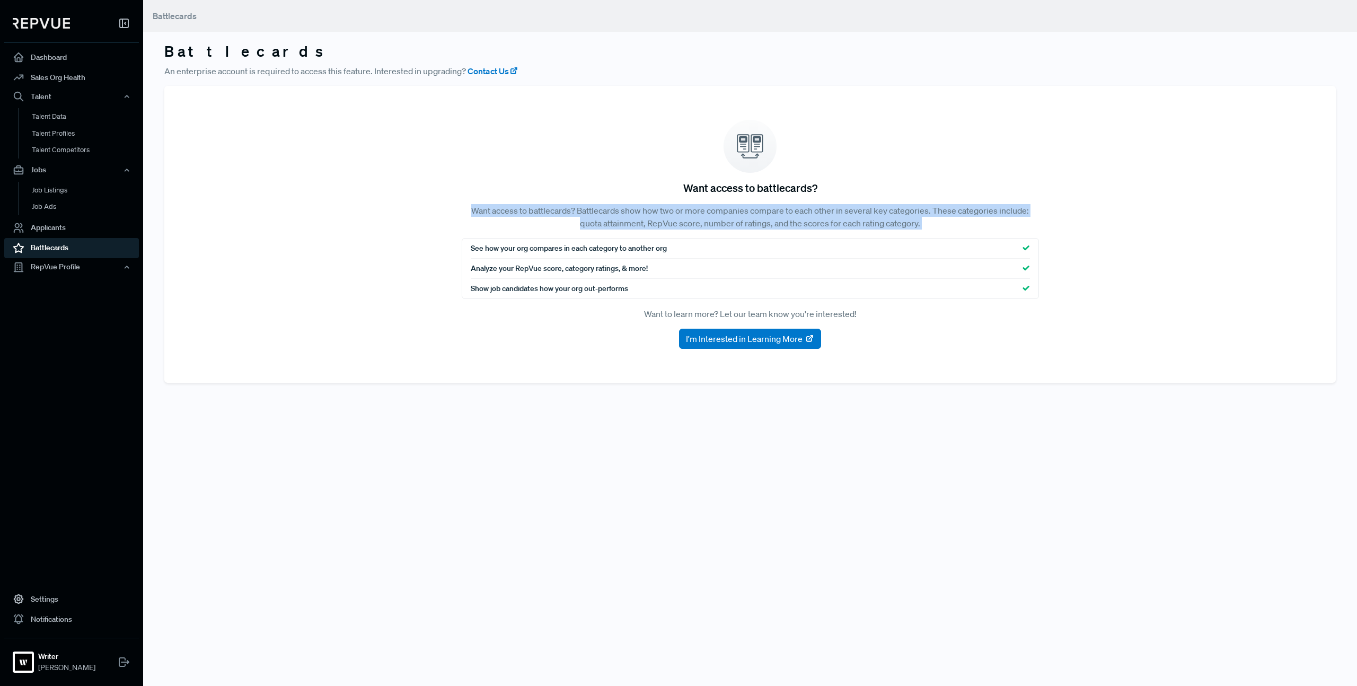
drag, startPoint x: 600, startPoint y: 215, endPoint x: 653, endPoint y: 214, distance: 53.0
click at [600, 215] on p "Want access to battlecards? Battlecards show how two or more companies compare …" at bounding box center [750, 216] width 577 height 25
click at [767, 214] on p "Want access to battlecards? Battlecards show how two or more companies compare …" at bounding box center [750, 216] width 577 height 25
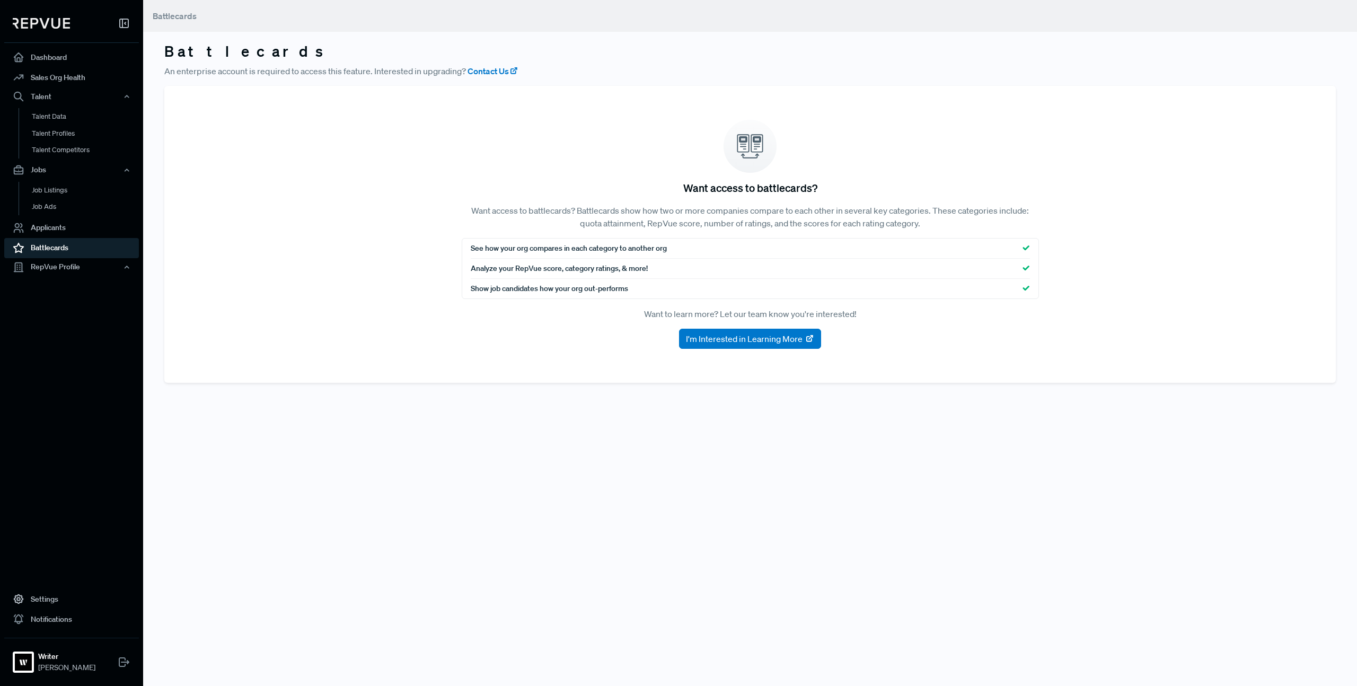
click at [988, 221] on p "Want access to battlecards? Battlecards show how two or more companies compare …" at bounding box center [750, 216] width 577 height 25
click at [987, 215] on p "Want access to battlecards? Battlecards show how two or more companies compare …" at bounding box center [750, 216] width 577 height 25
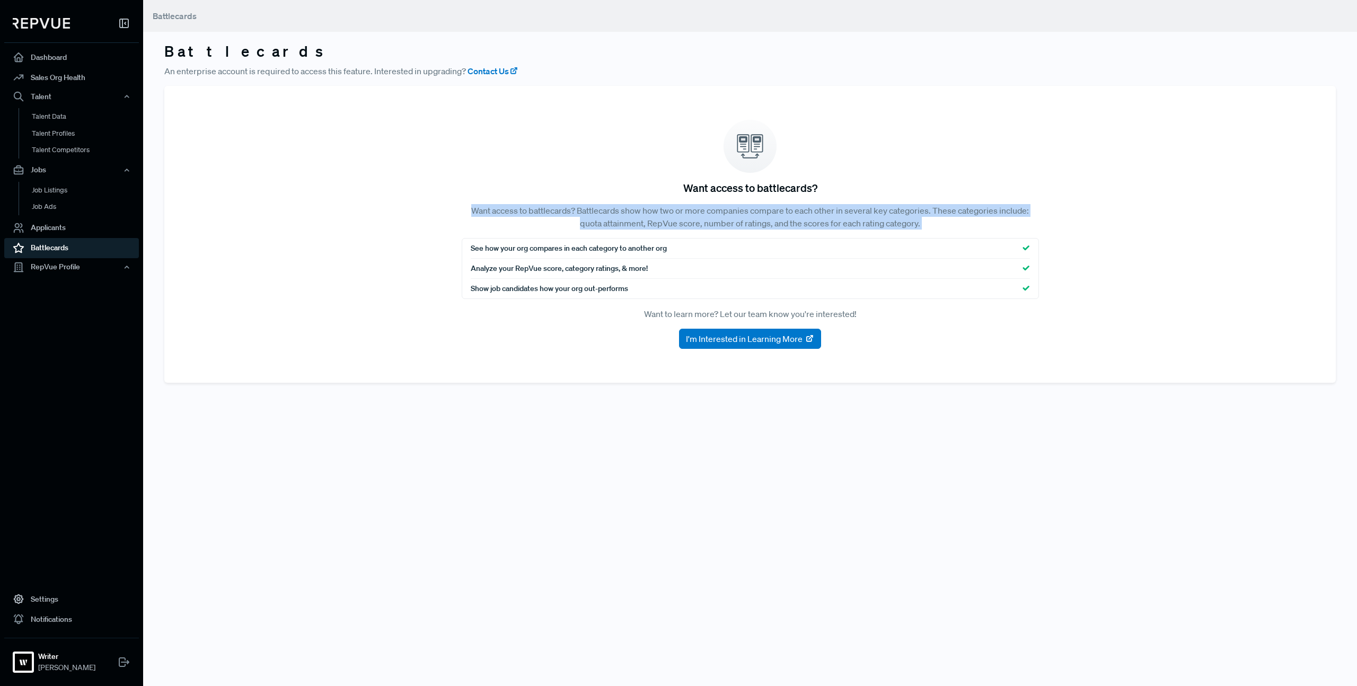
click at [987, 215] on p "Want access to battlecards? Battlecards show how two or more companies compare …" at bounding box center [750, 216] width 577 height 25
click at [987, 222] on p "Want access to battlecards? Battlecards show how two or more companies compare …" at bounding box center [750, 216] width 577 height 25
drag, startPoint x: 980, startPoint y: 226, endPoint x: 705, endPoint y: 210, distance: 275.5
click at [626, 208] on p "Want access to battlecards? Battlecards show how two or more companies compare …" at bounding box center [750, 216] width 577 height 25
click at [910, 216] on p "Want access to battlecards? Battlecards show how two or more companies compare …" at bounding box center [750, 216] width 577 height 25
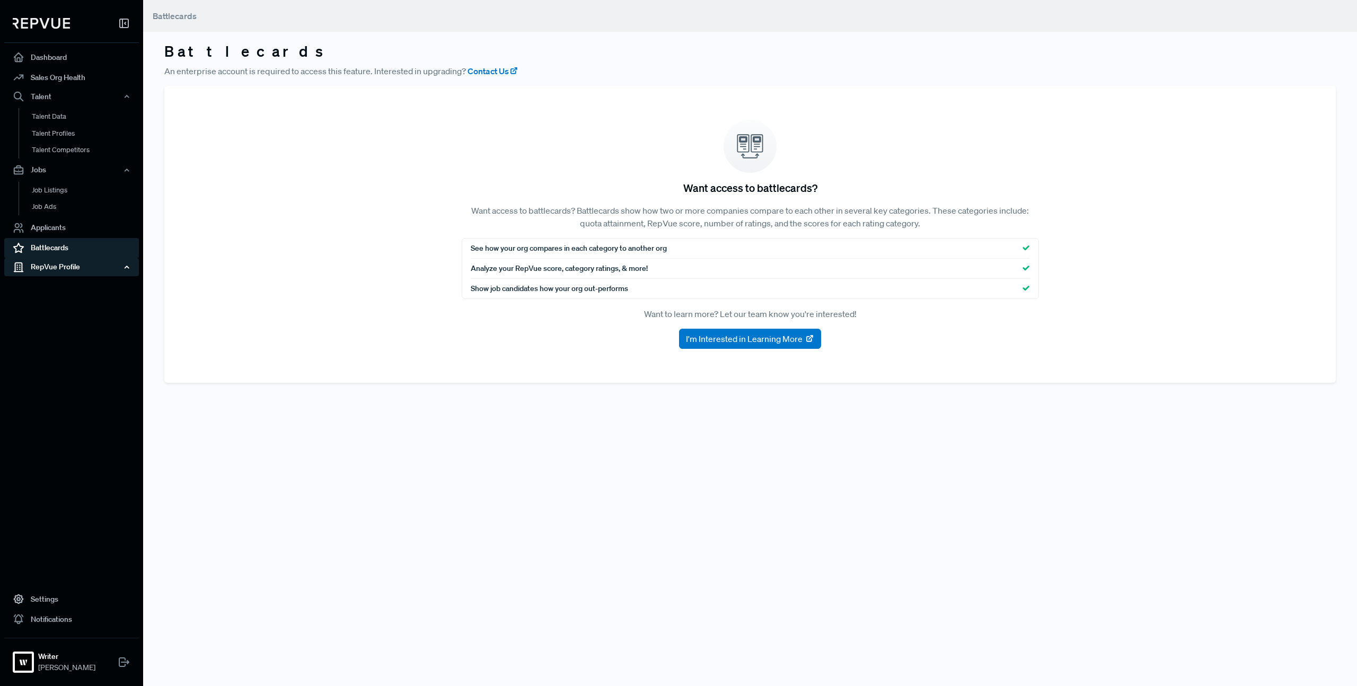
click at [47, 268] on div "RepVue Profile" at bounding box center [71, 267] width 135 height 18
click at [69, 286] on link "Profile Overview" at bounding box center [86, 292] width 135 height 27
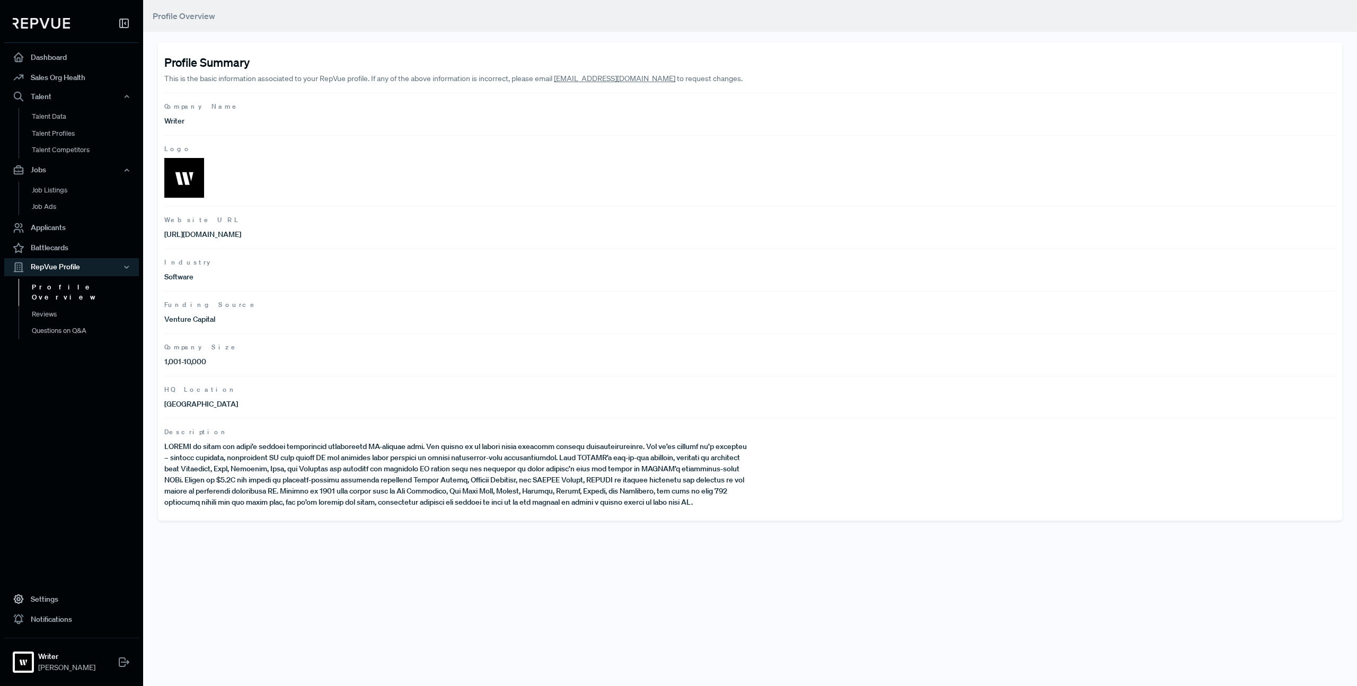
click at [346, 435] on span "Description" at bounding box center [749, 432] width 1171 height 10
click at [347, 438] on article "Description" at bounding box center [749, 463] width 1171 height 90
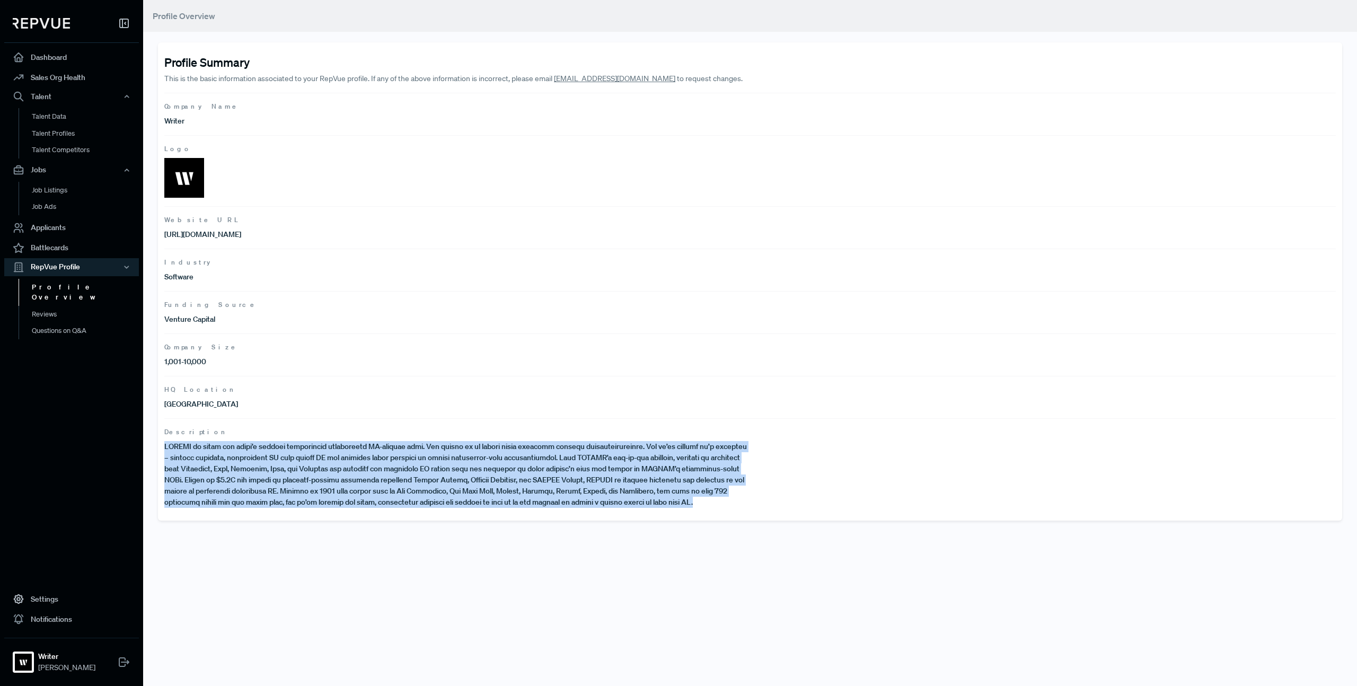
click at [347, 438] on article "Description" at bounding box center [749, 463] width 1171 height 90
drag, startPoint x: 501, startPoint y: 453, endPoint x: 480, endPoint y: 424, distance: 35.3
click at [501, 453] on p at bounding box center [457, 474] width 586 height 67
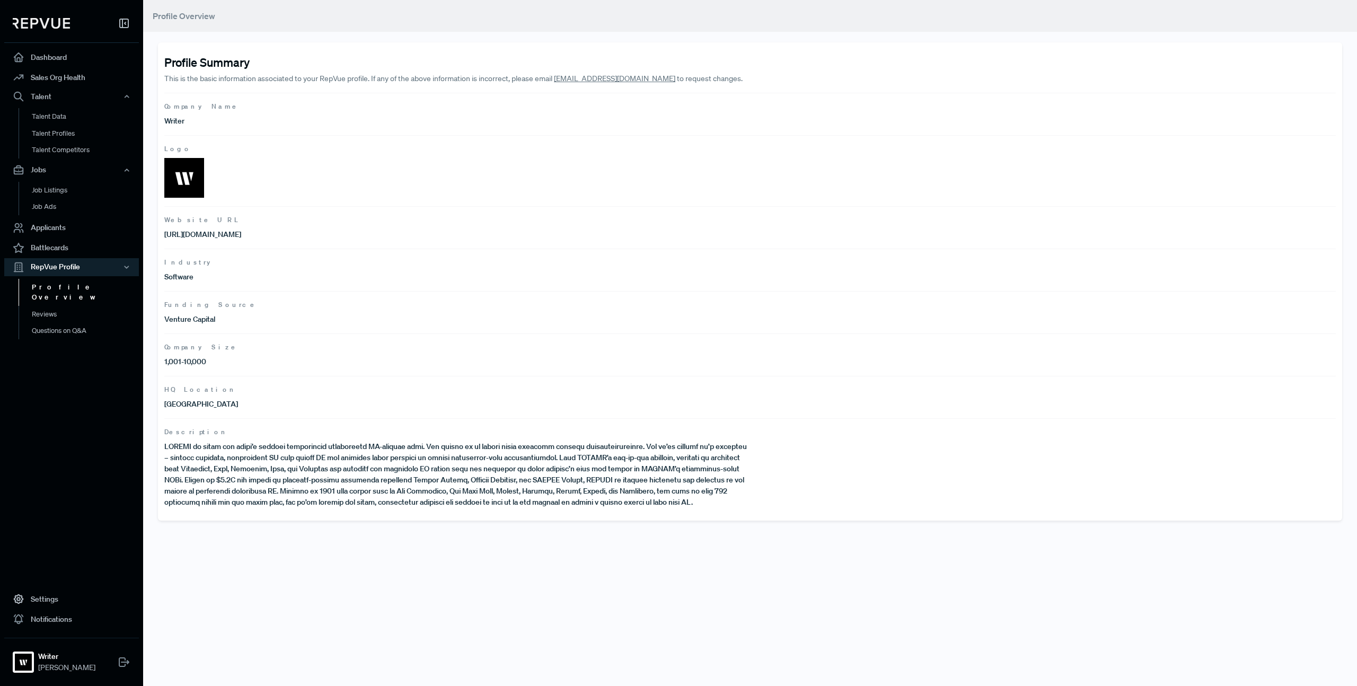
click at [290, 351] on span "Company Size" at bounding box center [749, 347] width 1171 height 10
click at [210, 356] on p "1,001-10,000" at bounding box center [457, 361] width 586 height 11
click at [197, 343] on span "Company Size" at bounding box center [749, 347] width 1171 height 10
click at [50, 265] on div "RepVue Profile" at bounding box center [71, 267] width 135 height 18
click at [59, 269] on div "RepVue Profile" at bounding box center [71, 267] width 135 height 18
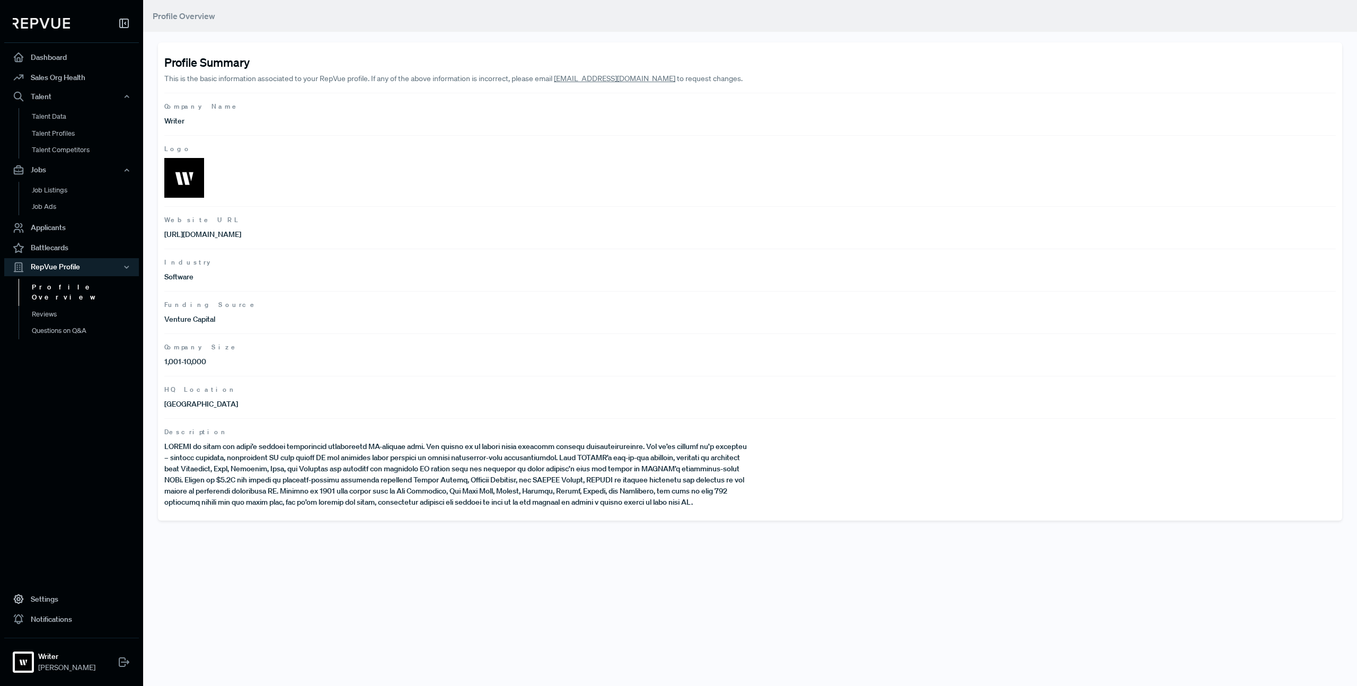
click at [65, 290] on link "Profile Overview" at bounding box center [86, 292] width 135 height 27
click at [442, 76] on p "This is the basic information associated to your RepVue profile. If any of the …" at bounding box center [515, 78] width 703 height 11
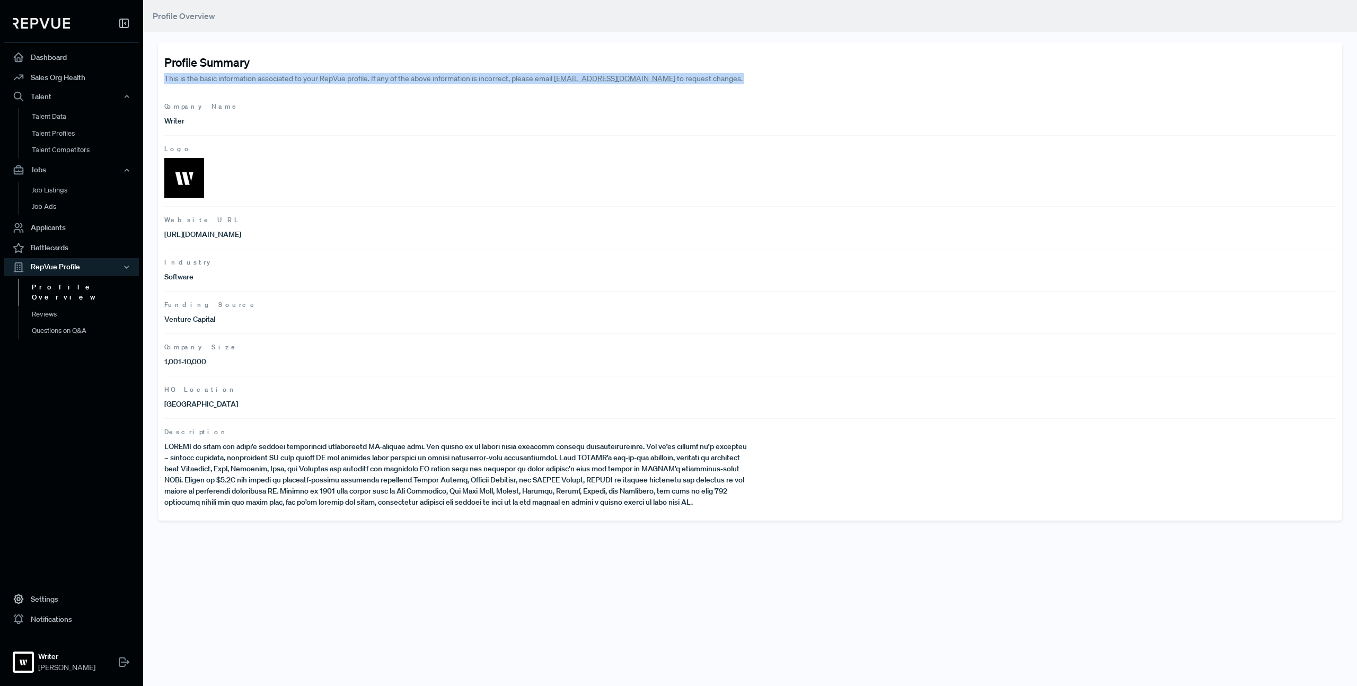
click at [442, 76] on p "This is the basic information associated to your RepVue profile. If any of the …" at bounding box center [515, 78] width 703 height 11
click at [459, 79] on p "This is the basic information associated to your RepVue profile. If any of the …" at bounding box center [515, 78] width 703 height 11
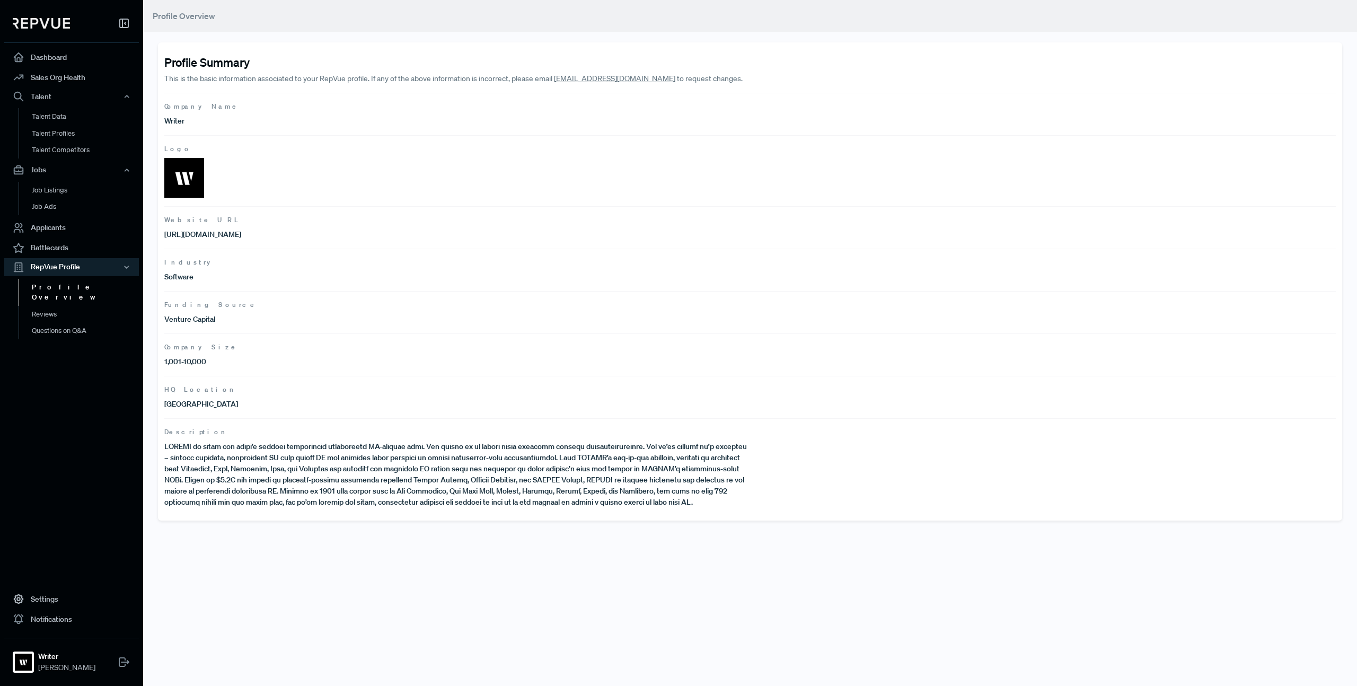
click at [527, 96] on article "Company Name Writer" at bounding box center [749, 114] width 1171 height 42
click at [77, 306] on link "Reviews" at bounding box center [86, 314] width 135 height 17
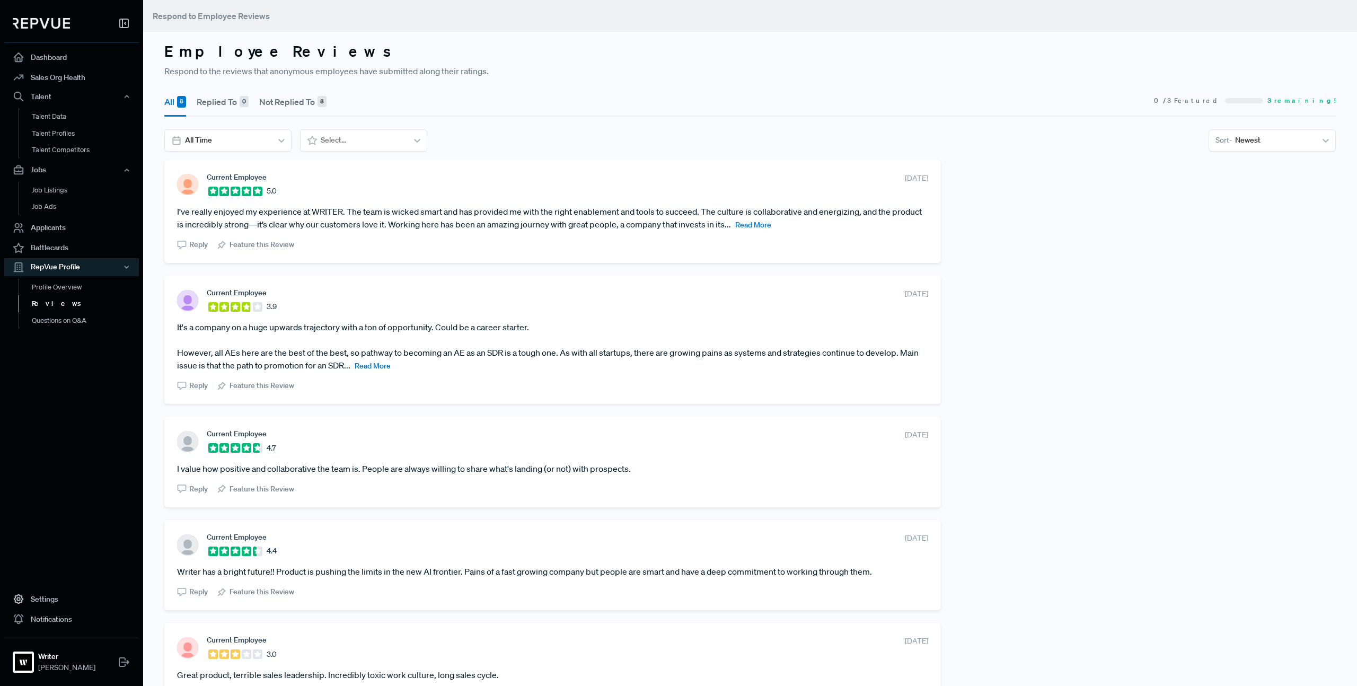
scroll to position [406, 0]
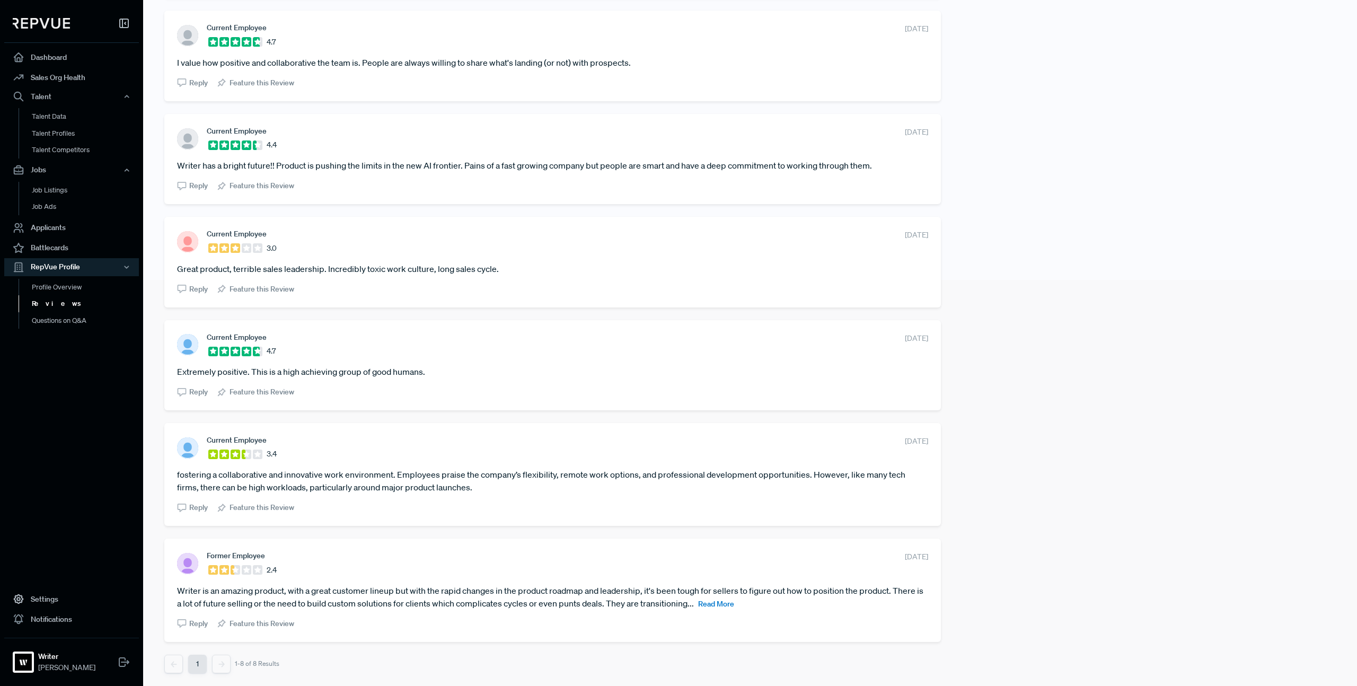
drag, startPoint x: 735, startPoint y: 606, endPoint x: 717, endPoint y: 588, distance: 25.9
click at [734, 605] on span "Read More" at bounding box center [716, 604] width 36 height 10
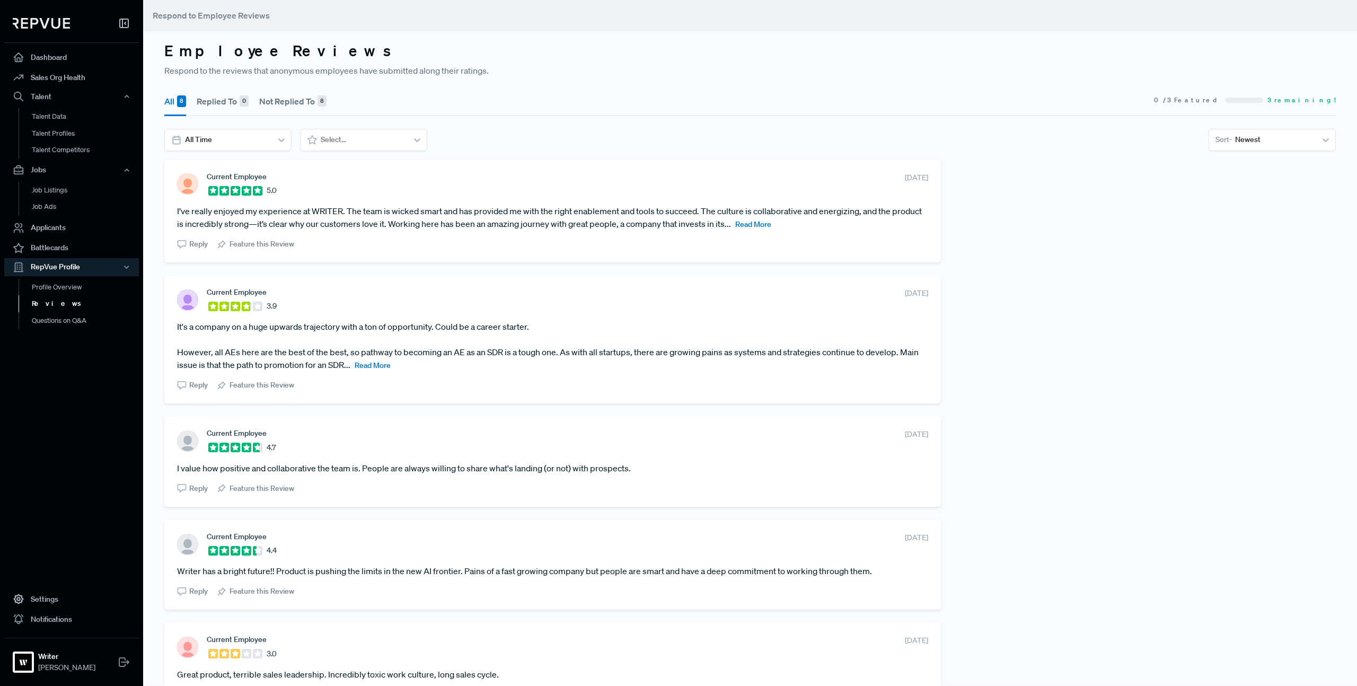
scroll to position [0, 0]
click at [272, 141] on div at bounding box center [281, 140] width 19 height 19
click at [971, 289] on div "Current Employee 5.0 July 30, 2025 I’ve really enjoyed my experience at WRITER.…" at bounding box center [750, 664] width 1184 height 1008
click at [971, 288] on div "Current Employee 5.0 July 30, 2025 I’ve really enjoyed my experience at WRITER.…" at bounding box center [750, 664] width 1184 height 1008
click at [281, 105] on button "Not Replied To 8" at bounding box center [292, 102] width 67 height 30
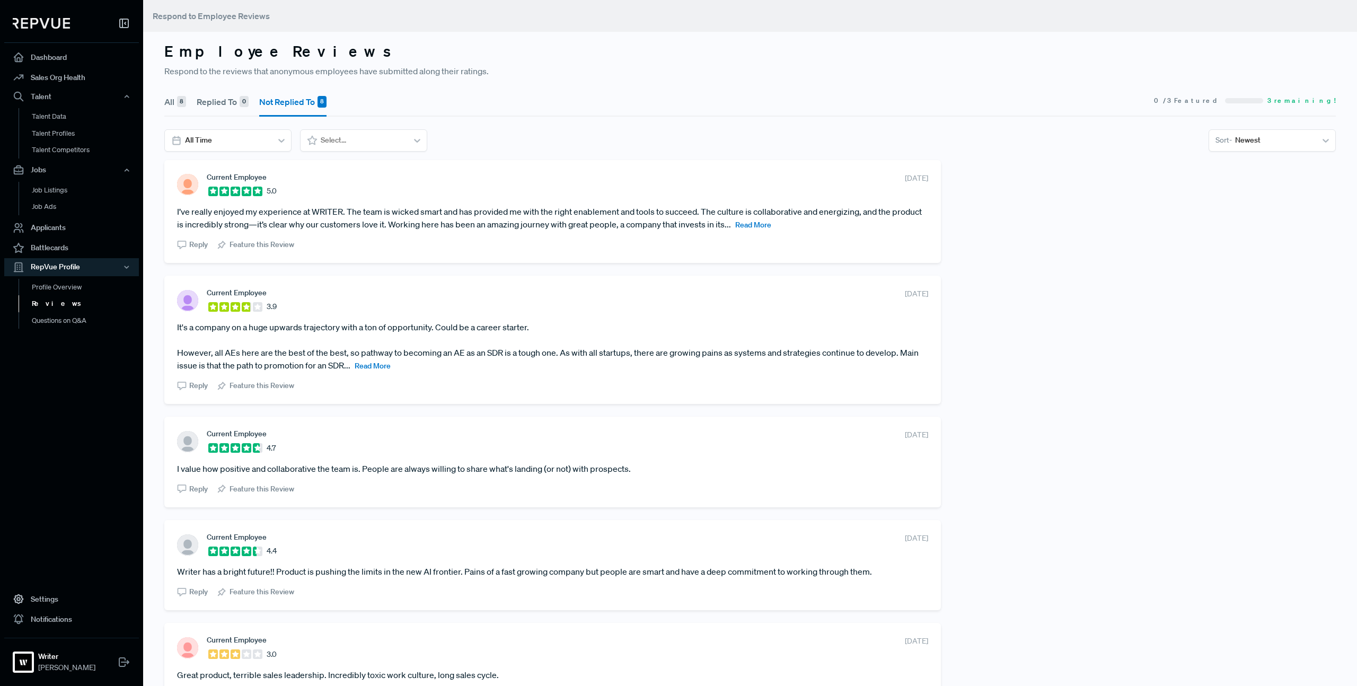
click at [291, 110] on button "Not Replied To 8" at bounding box center [292, 102] width 67 height 30
click at [68, 287] on link "Profile Overview" at bounding box center [86, 292] width 135 height 27
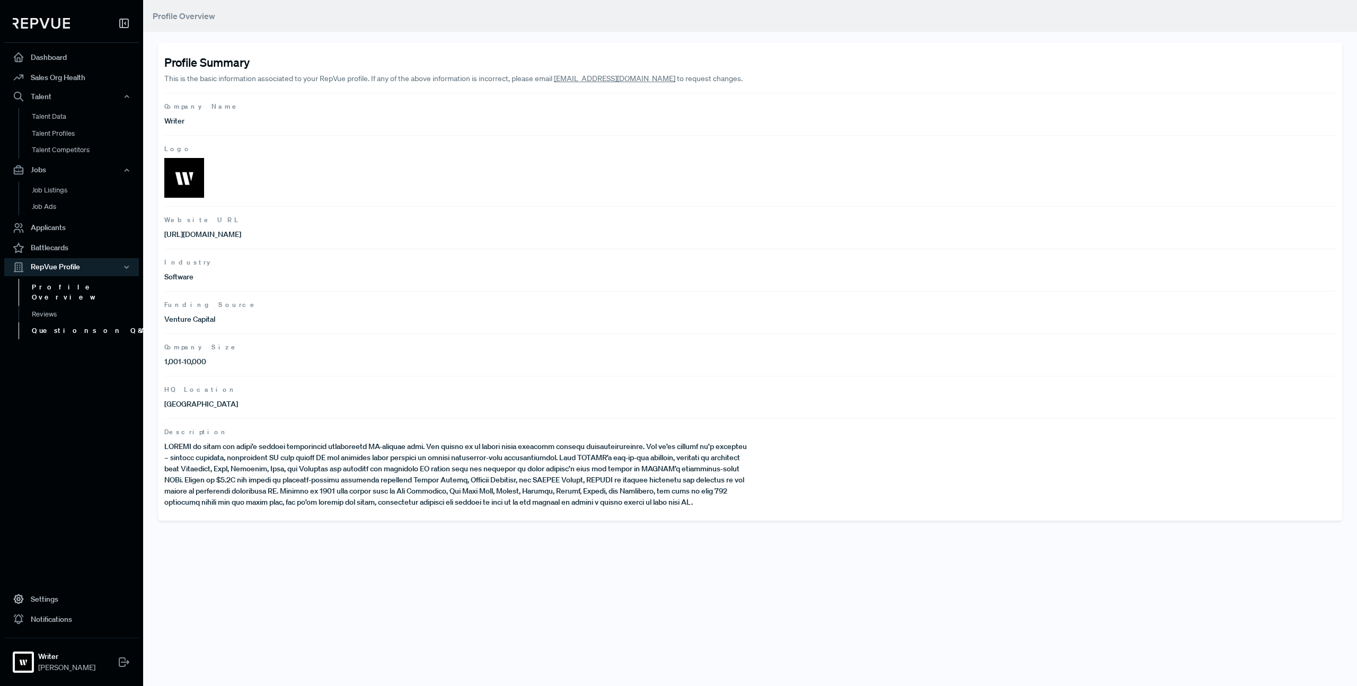
click at [66, 322] on link "Questions on Q&A" at bounding box center [86, 330] width 135 height 17
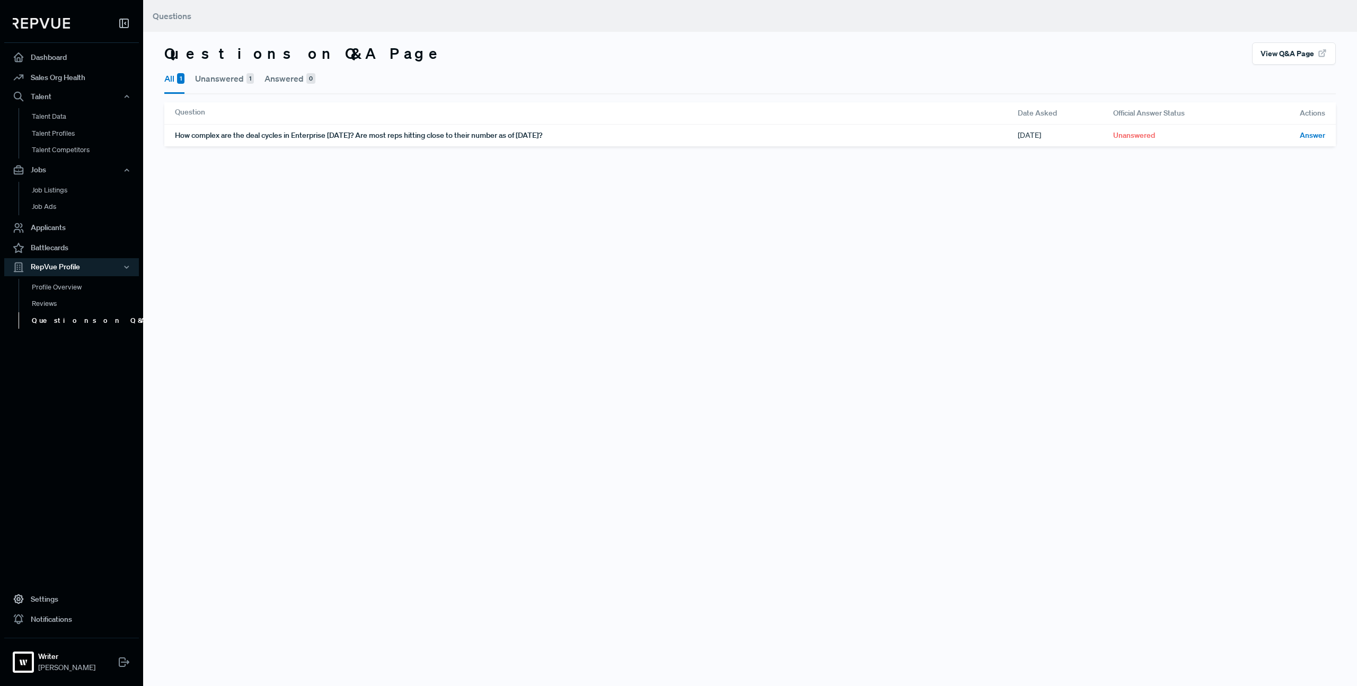
drag, startPoint x: 458, startPoint y: 225, endPoint x: 329, endPoint y: 81, distance: 192.9
click at [329, 81] on div "Questions Questions on Q&A Page View Q&A Page All 1 Unanswered 1 Answered 0 Que…" at bounding box center [749, 343] width 1213 height 686
click at [611, 229] on div "Questions Questions on Q&A Page View Q&A Page All 1 Unanswered 1 Answered 0 Que…" at bounding box center [749, 343] width 1213 height 686
drag, startPoint x: 424, startPoint y: 214, endPoint x: 332, endPoint y: 99, distance: 147.0
click at [332, 99] on div "Questions Questions on Q&A Page View Q&A Page All 1 Unanswered 1 Answered 0 Que…" at bounding box center [749, 343] width 1213 height 686
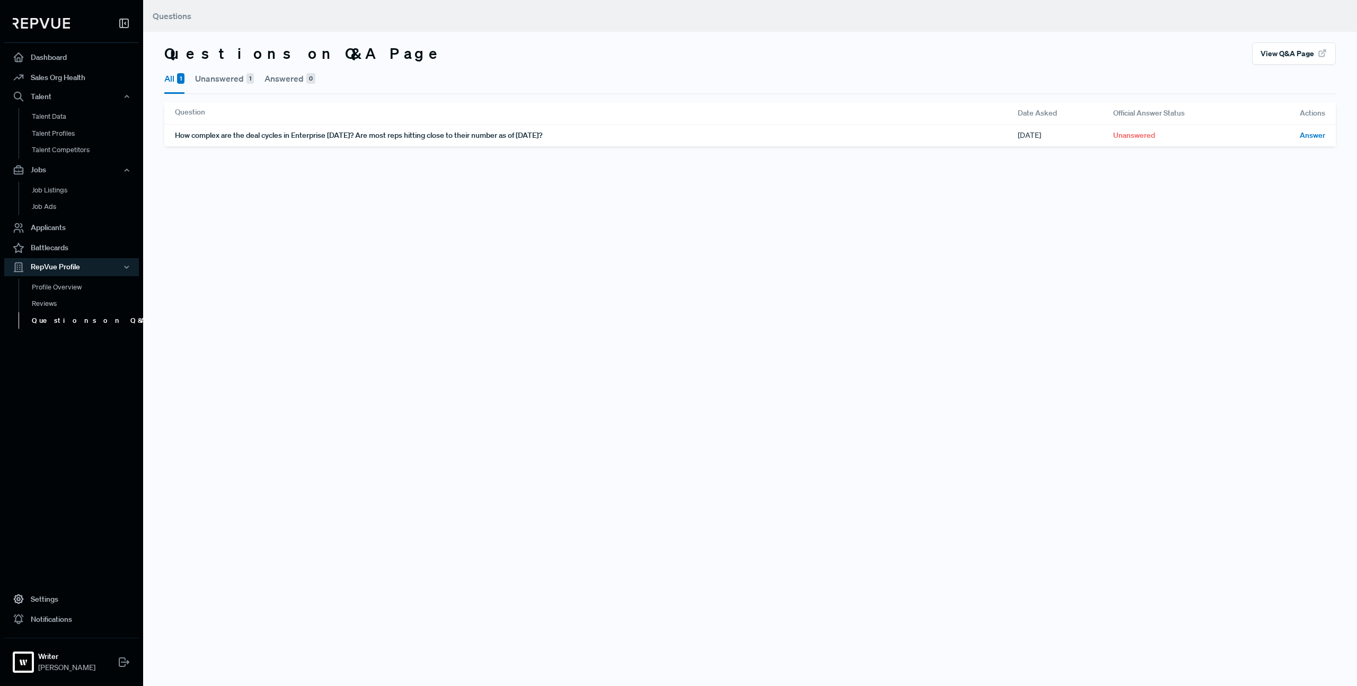
click at [468, 267] on div "Questions Questions on Q&A Page View Q&A Page All 1 Unanswered 1 Answered 0 Que…" at bounding box center [749, 343] width 1213 height 686
drag, startPoint x: 468, startPoint y: 267, endPoint x: 459, endPoint y: 270, distance: 9.6
click at [468, 267] on div "Questions Questions on Q&A Page View Q&A Page All 1 Unanswered 1 Answered 0 Que…" at bounding box center [749, 343] width 1213 height 686
click at [203, 279] on div "Questions Questions on Q&A Page View Q&A Page All 1 Unanswered 1 Answered 0 Que…" at bounding box center [749, 343] width 1213 height 686
click at [73, 303] on link "Reviews" at bounding box center [86, 303] width 135 height 17
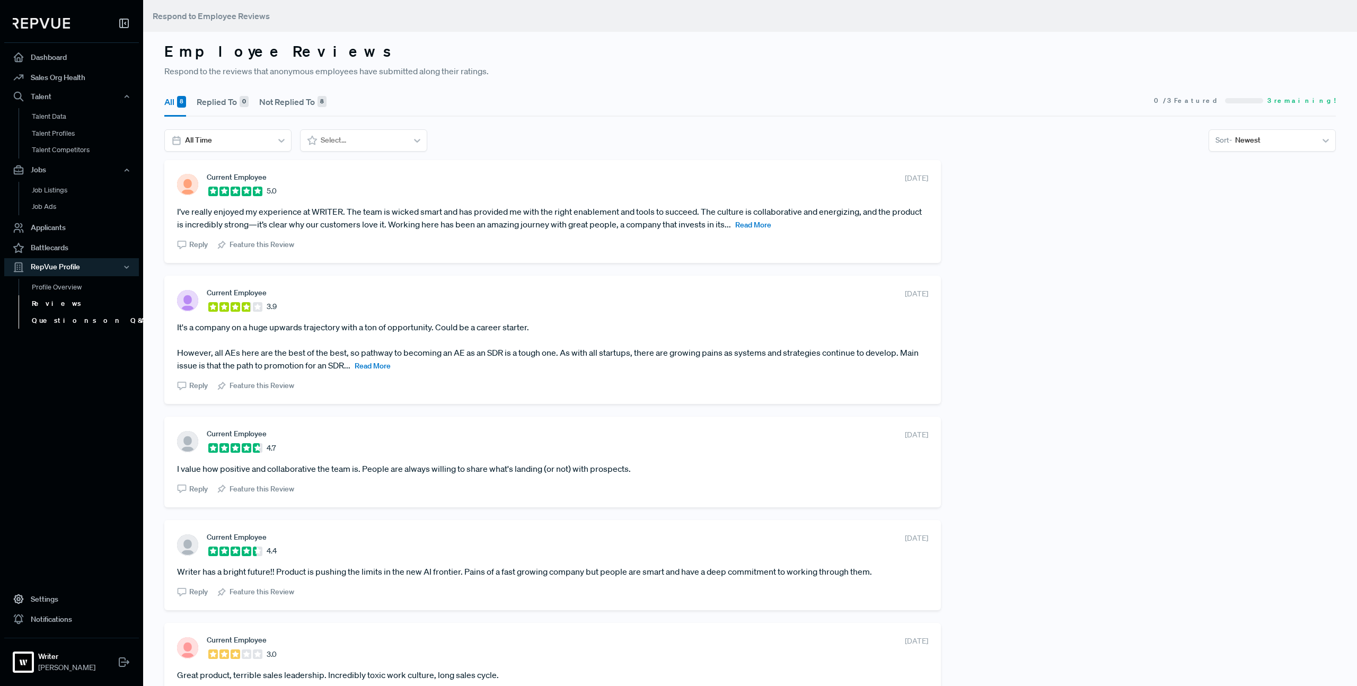
click at [72, 314] on link "Questions on Q&A" at bounding box center [86, 320] width 135 height 17
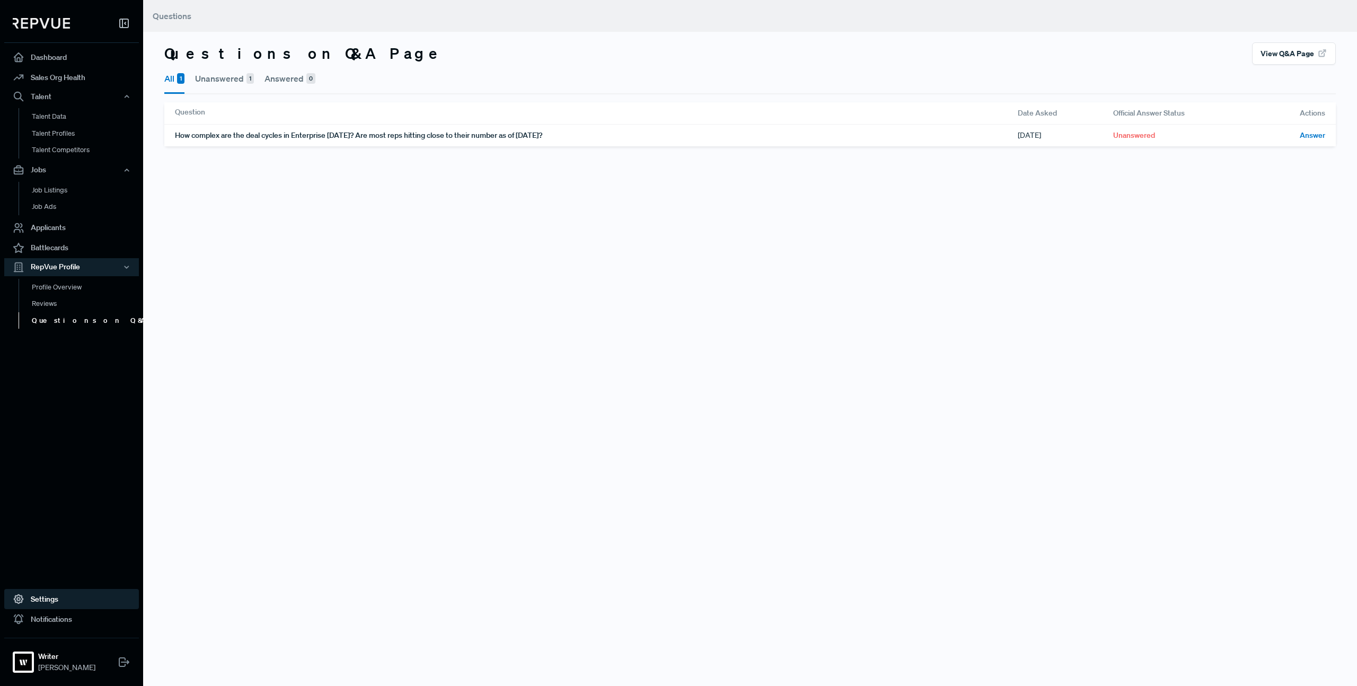
drag, startPoint x: 57, startPoint y: 600, endPoint x: 74, endPoint y: 598, distance: 17.7
click at [56, 600] on link "Settings" at bounding box center [71, 599] width 135 height 20
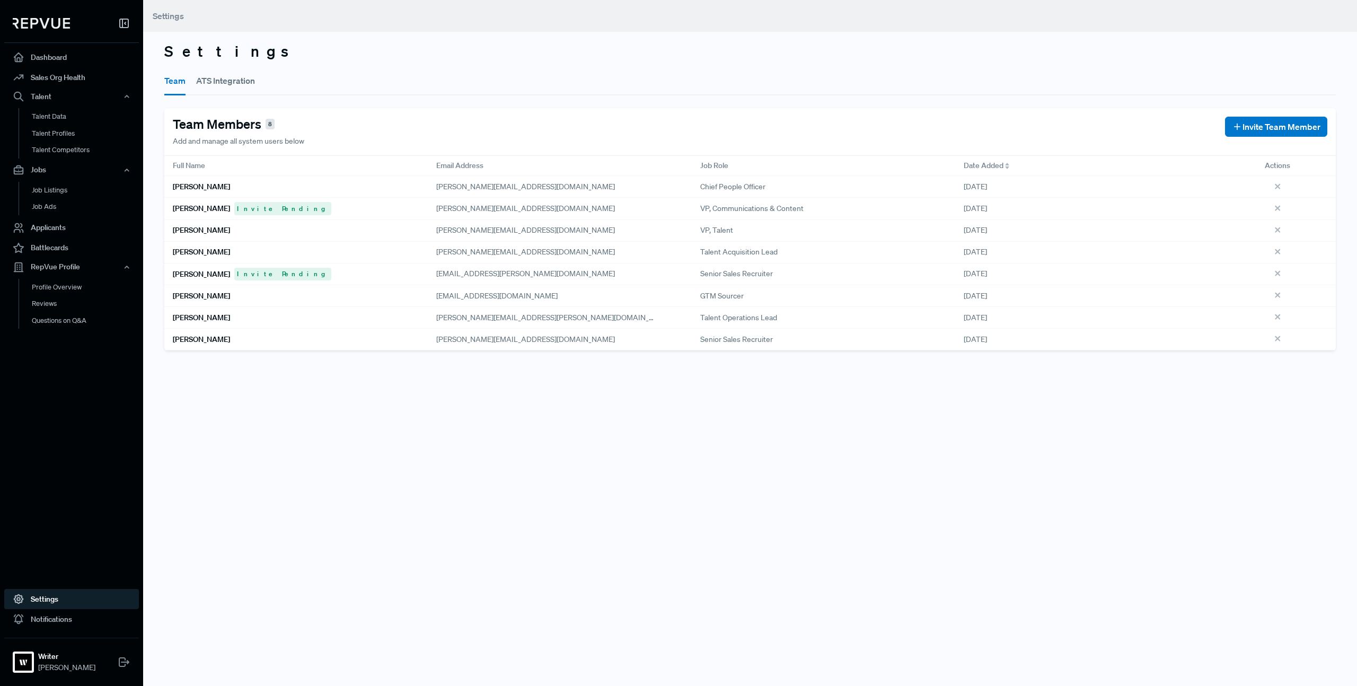
drag, startPoint x: 338, startPoint y: 367, endPoint x: 354, endPoint y: 333, distance: 38.4
click at [267, 145] on div "Settings Team ATS Integration Team Members 8 Add and manage all system users be…" at bounding box center [749, 343] width 1213 height 686
click at [437, 408] on div "Settings Team ATS Integration Team Members 8 Add and manage all system users be…" at bounding box center [749, 343] width 1213 height 686
click at [437, 409] on div "Settings Team ATS Integration Team Members 8 Add and manage all system users be…" at bounding box center [749, 343] width 1213 height 686
click at [43, 625] on link "Notifications" at bounding box center [71, 619] width 135 height 20
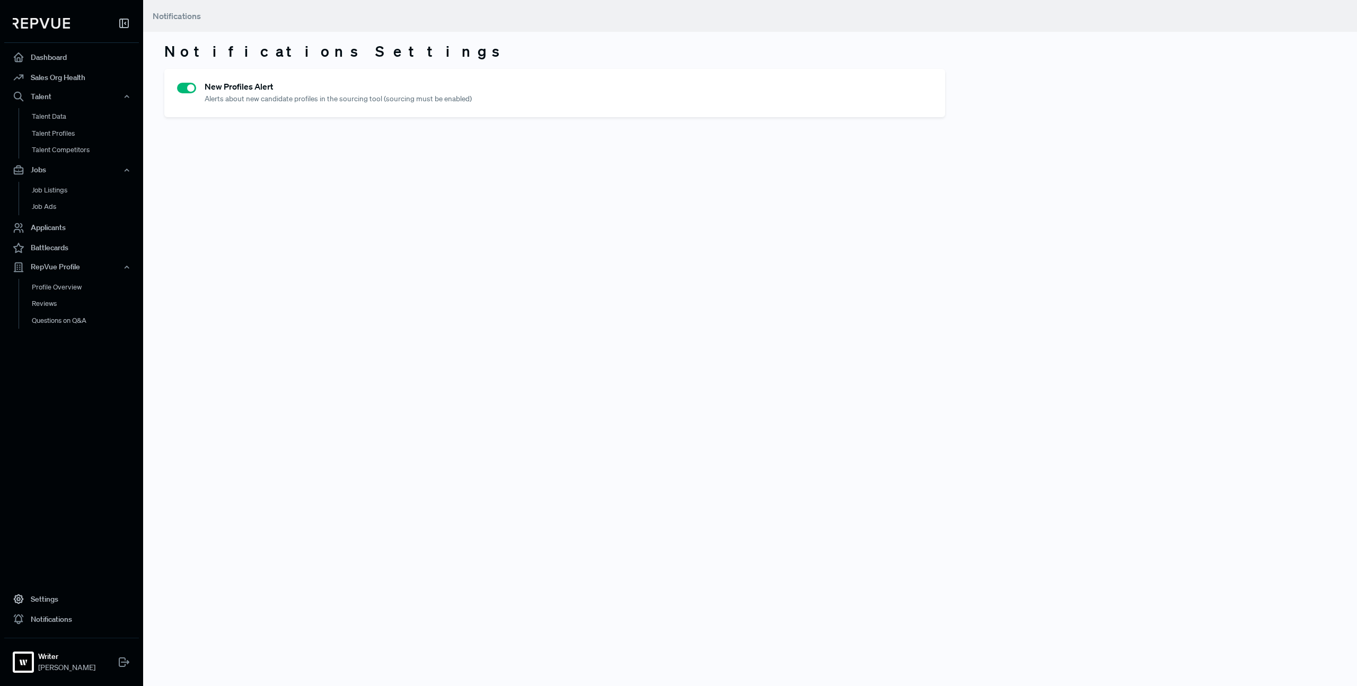
click at [322, 227] on div "Notifications Settings New Profiles Alert Alerts about new candidate profiles i…" at bounding box center [749, 343] width 1213 height 686
click at [77, 76] on link "Sales Org Health" at bounding box center [71, 77] width 135 height 20
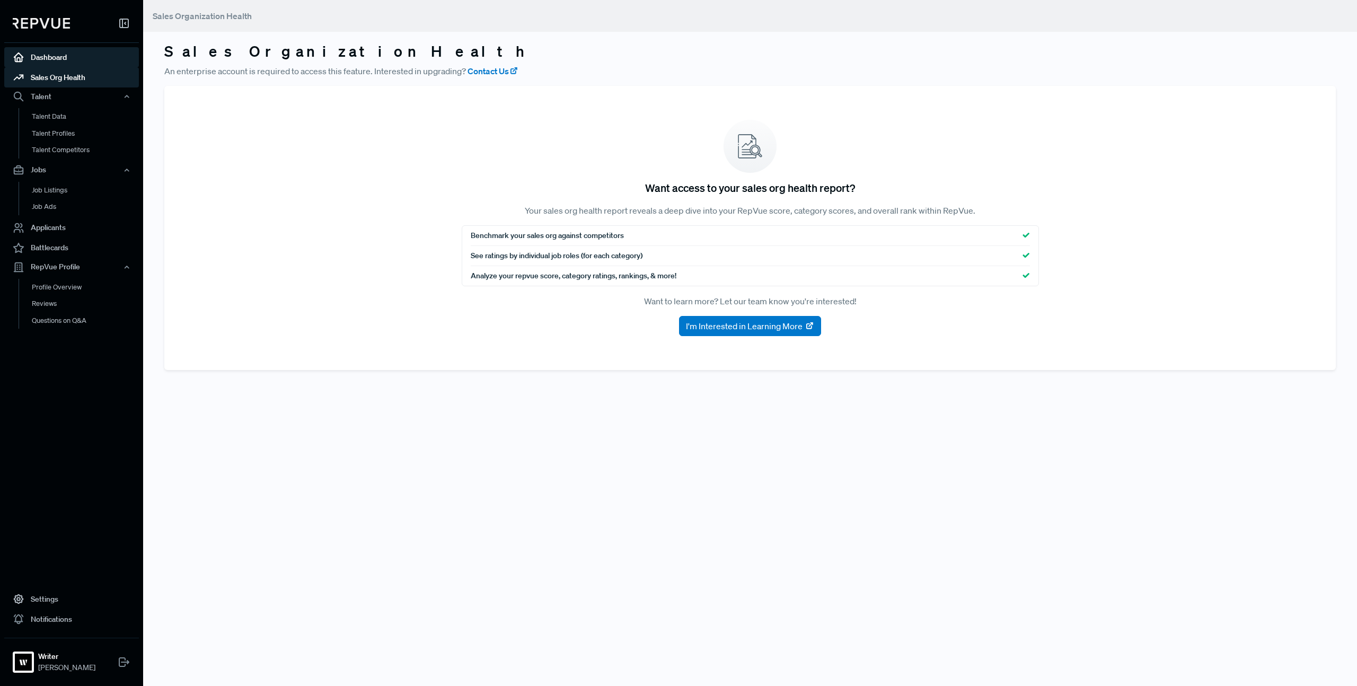
click at [45, 48] on link "Dashboard" at bounding box center [71, 57] width 135 height 20
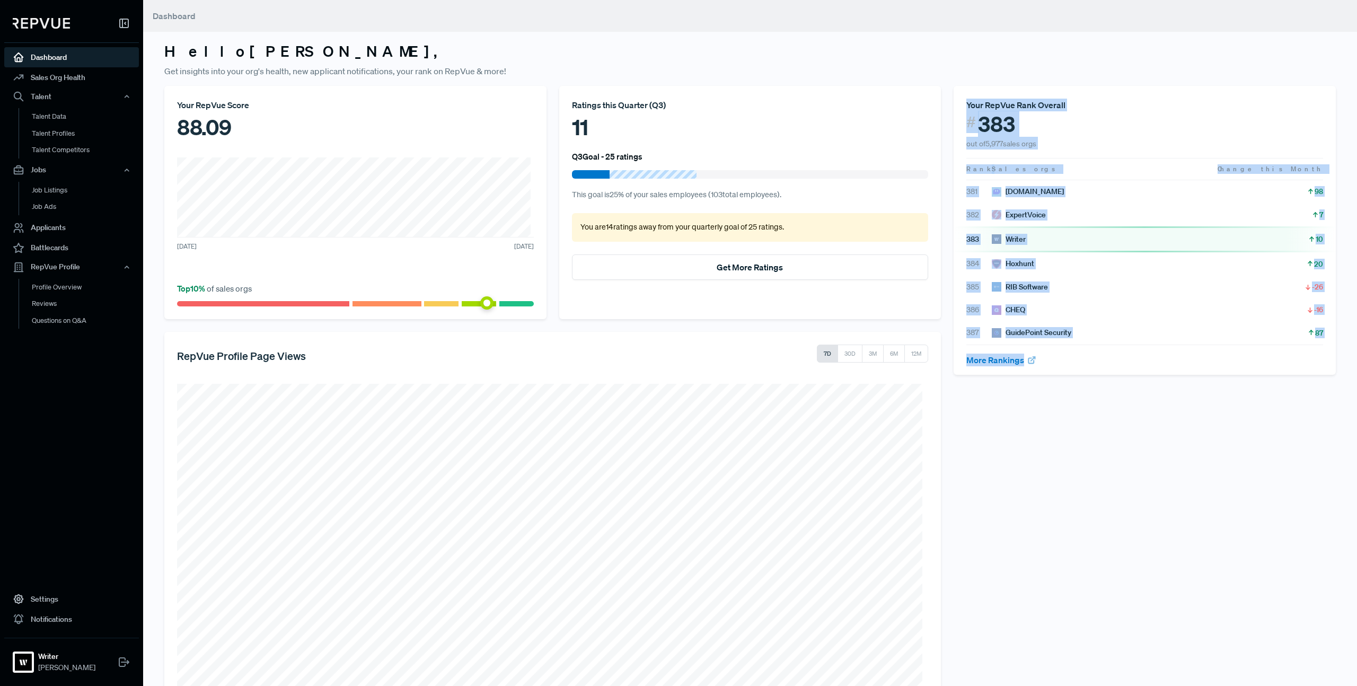
drag, startPoint x: 1200, startPoint y: 427, endPoint x: 1030, endPoint y: 340, distance: 191.0
click at [953, 39] on div "Hello Lambert , Get insights into your org's health, new applicant notification…" at bounding box center [749, 393] width 1213 height 786
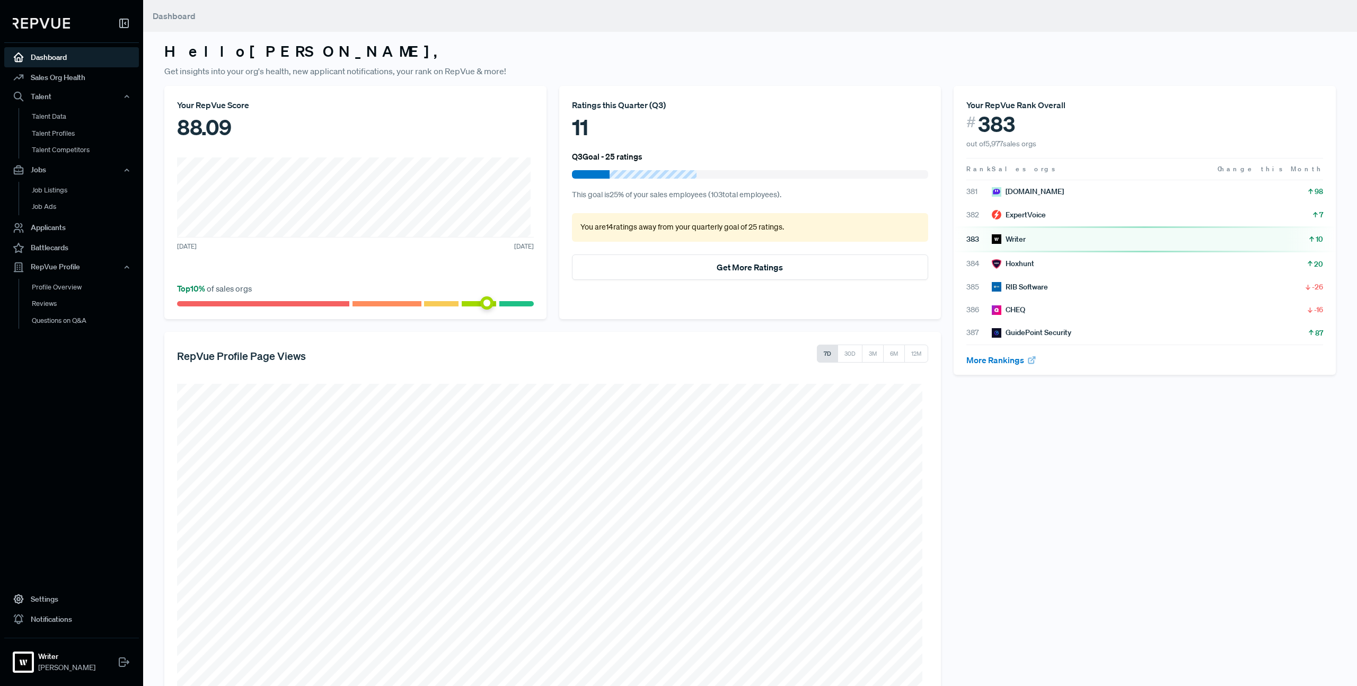
click at [1104, 472] on div "Your RepVue Rank Overall # 383 out of 5,977 sales orgs Rank Sales orgs Change t…" at bounding box center [1144, 427] width 395 height 683
click at [126, 23] on icon at bounding box center [124, 23] width 13 height 13
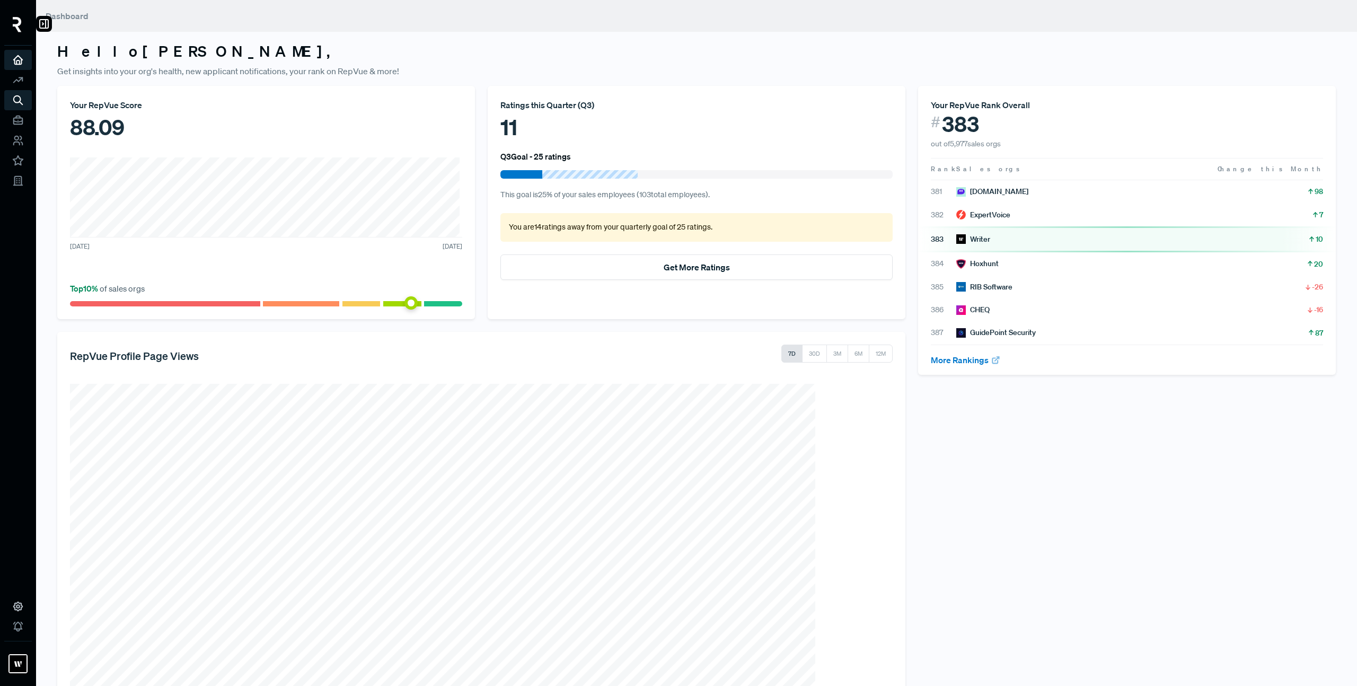
click at [38, 22] on icon at bounding box center [44, 23] width 13 height 13
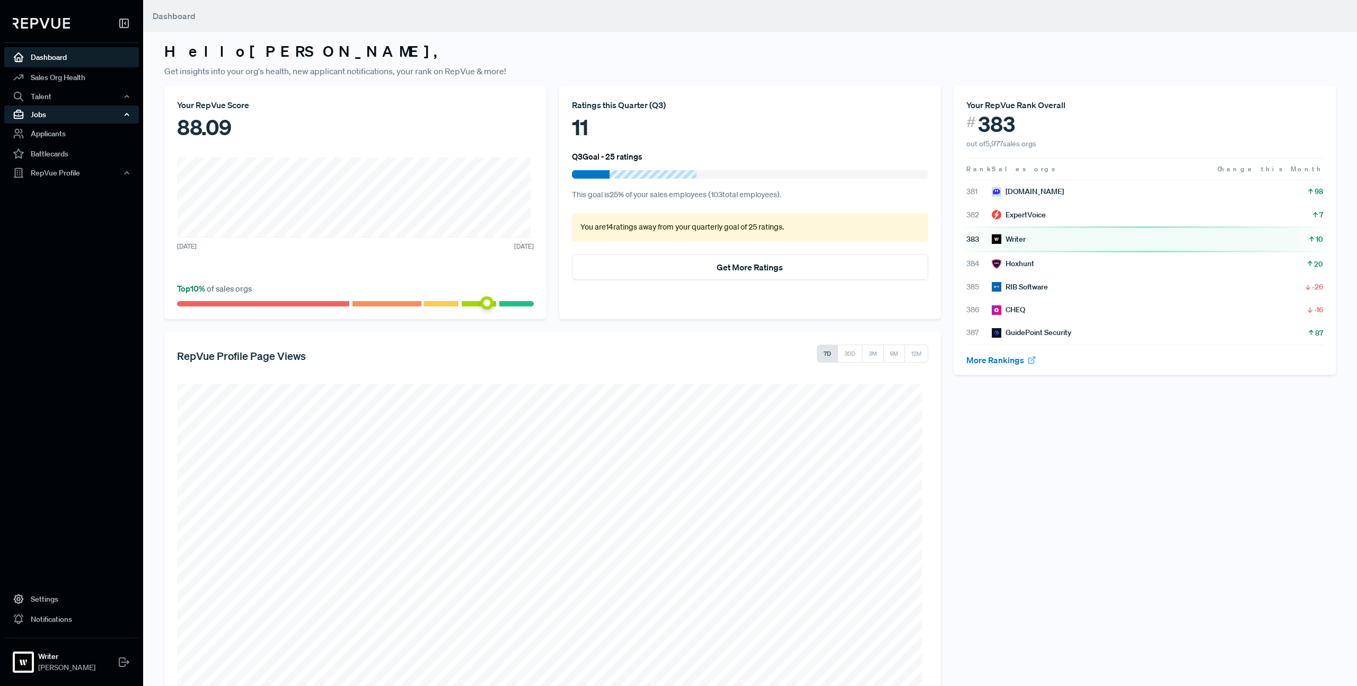
click at [76, 109] on div "Jobs" at bounding box center [71, 114] width 135 height 18
click at [106, 96] on div "Talent" at bounding box center [71, 96] width 135 height 18
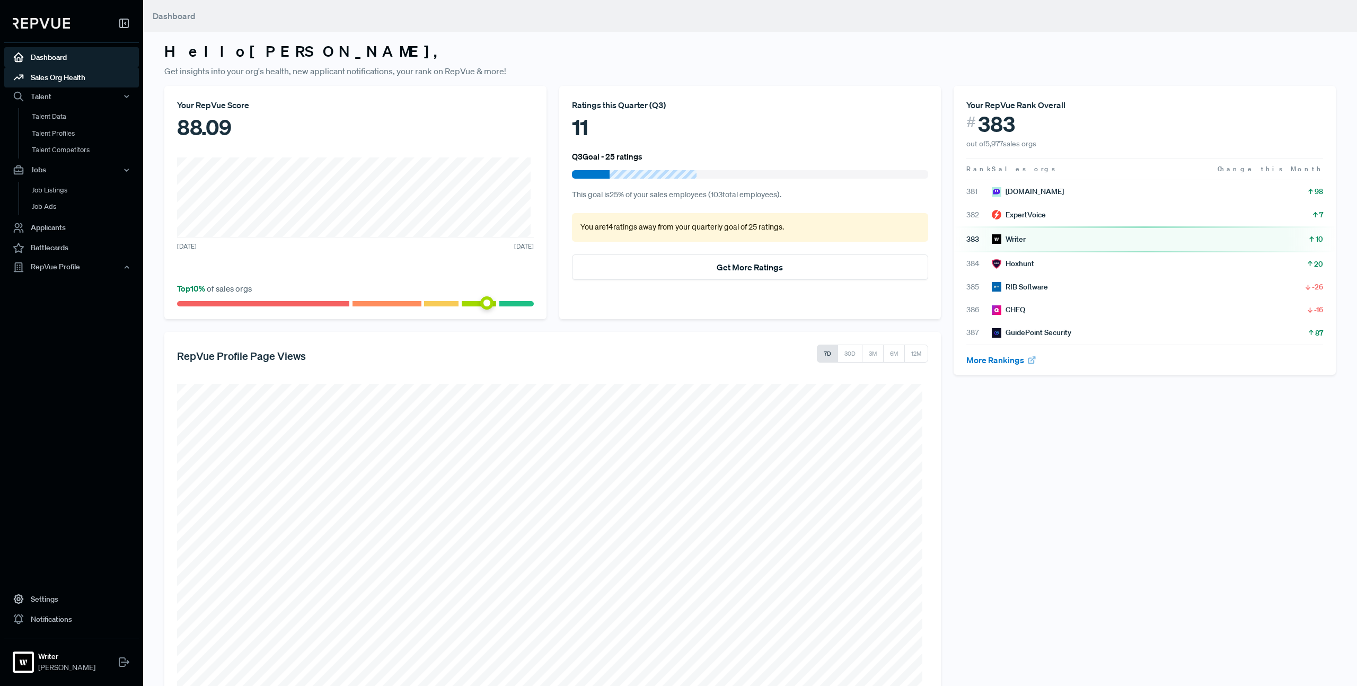
click at [107, 75] on link "Sales Org Health" at bounding box center [71, 77] width 135 height 20
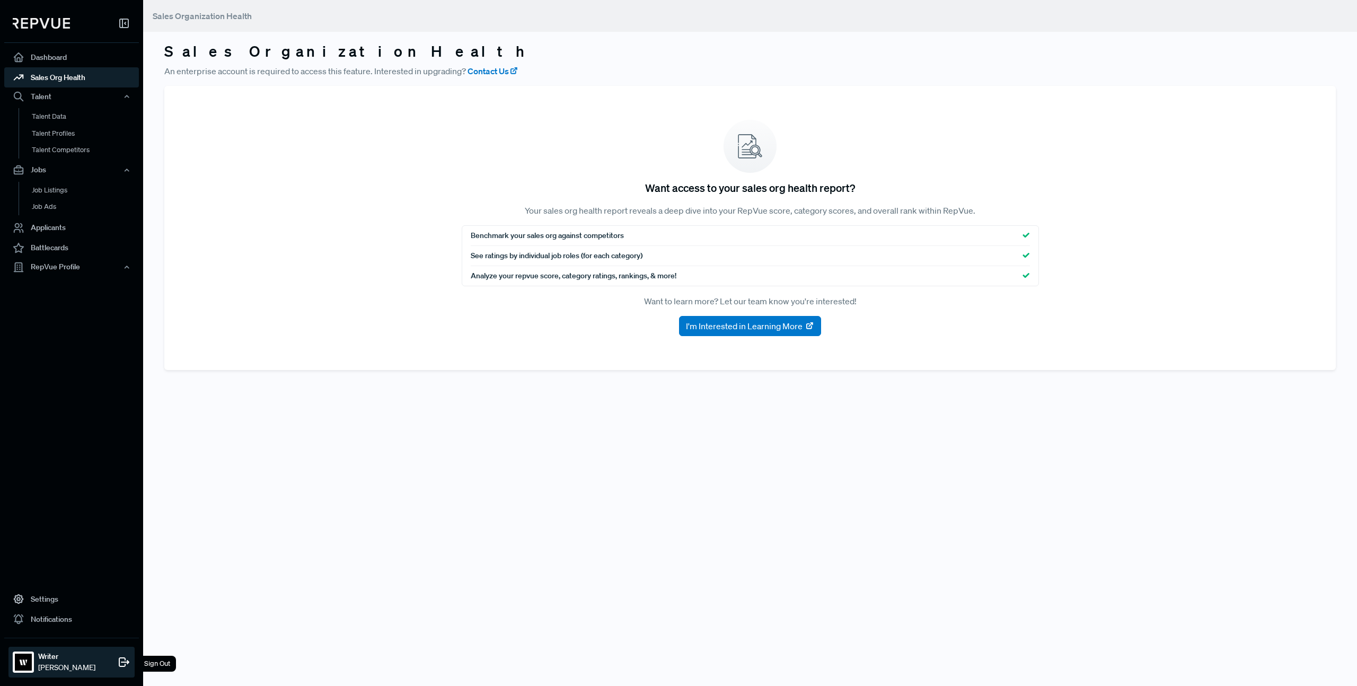
click at [46, 653] on strong "Writer" at bounding box center [66, 656] width 57 height 11
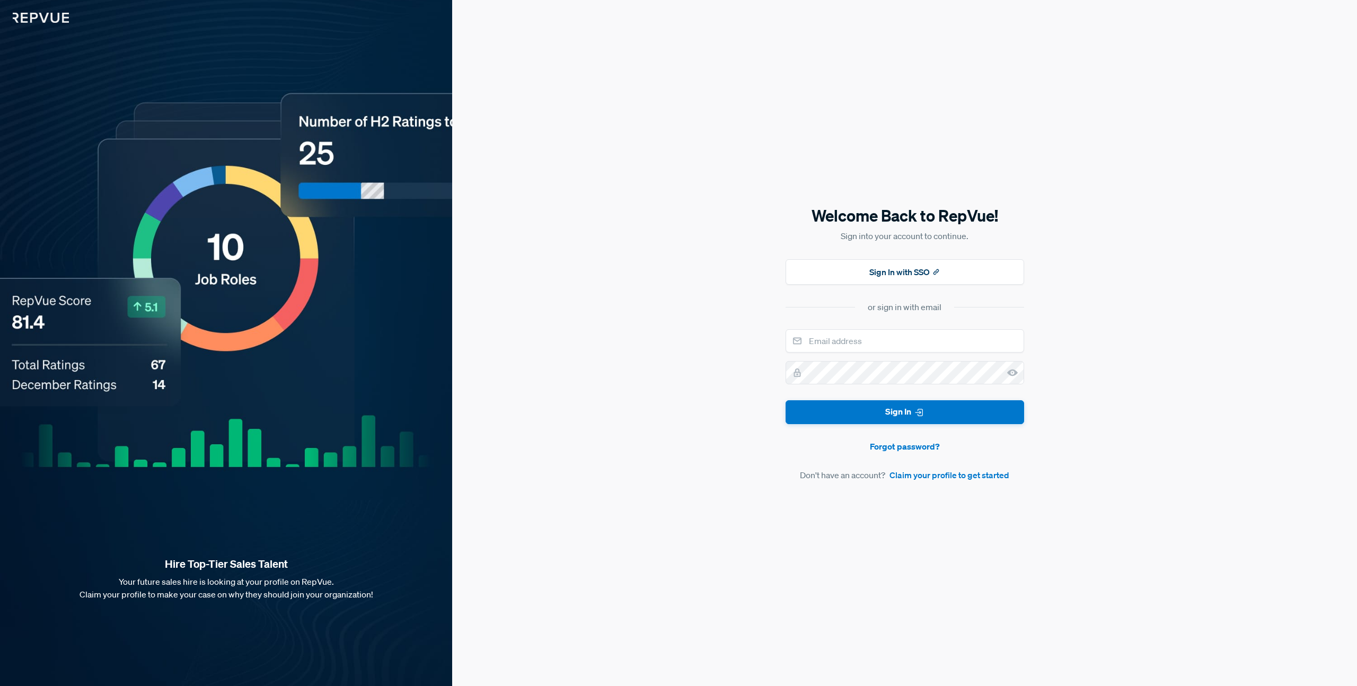
drag, startPoint x: 1138, startPoint y: 124, endPoint x: 1145, endPoint y: 115, distance: 11.3
click at [1139, 123] on div "Welcome Back to RepVue! Sign into your account to continue. Sign In with SSO or…" at bounding box center [904, 343] width 905 height 686
click at [928, 414] on button "Sign In" at bounding box center [904, 412] width 238 height 24
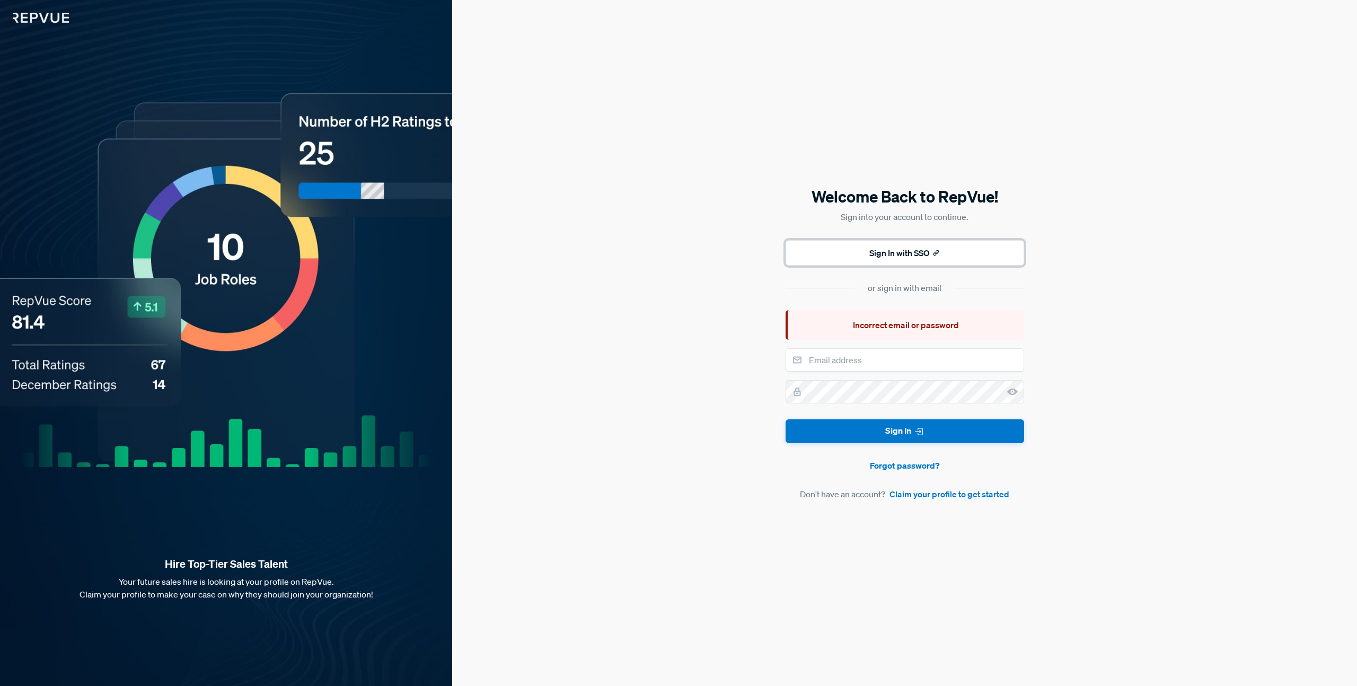
click at [905, 246] on button "Sign In with SSO" at bounding box center [904, 252] width 238 height 25
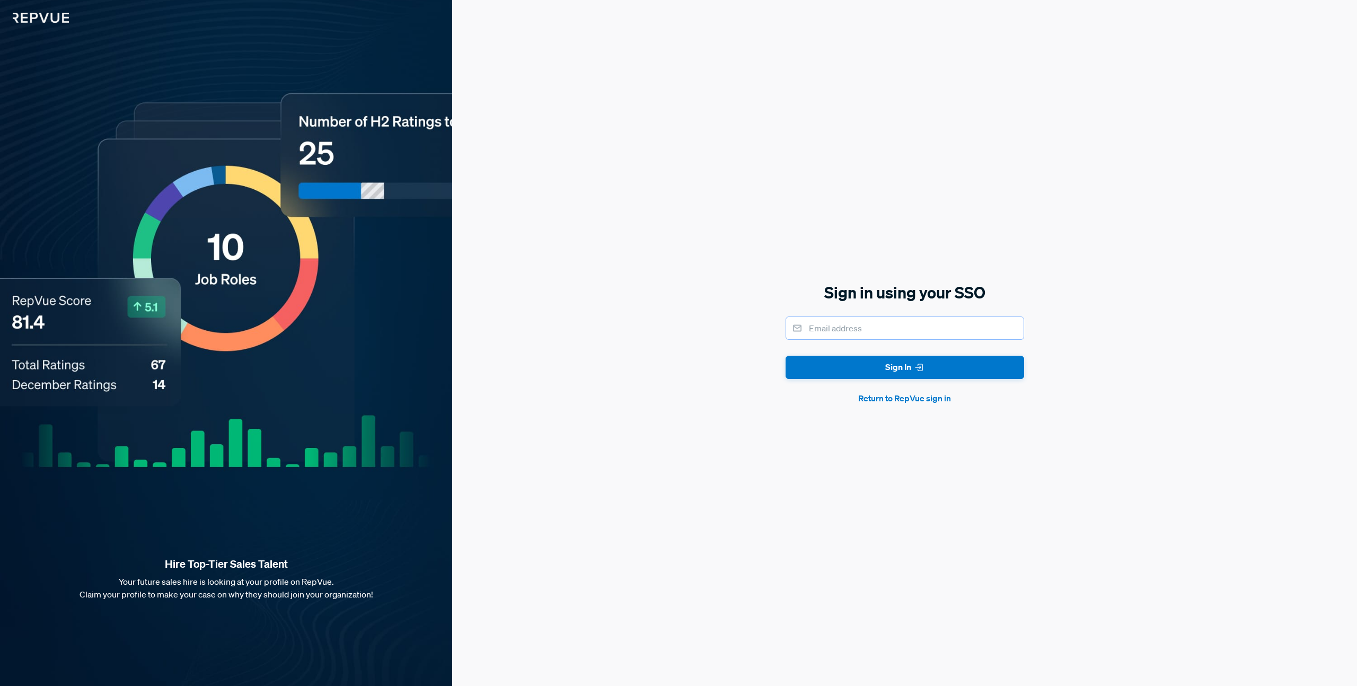
click at [893, 326] on input "email" at bounding box center [904, 327] width 238 height 23
type input "lambert.nguyen@writer.com"
click at [785, 356] on button "Sign In" at bounding box center [904, 368] width 238 height 24
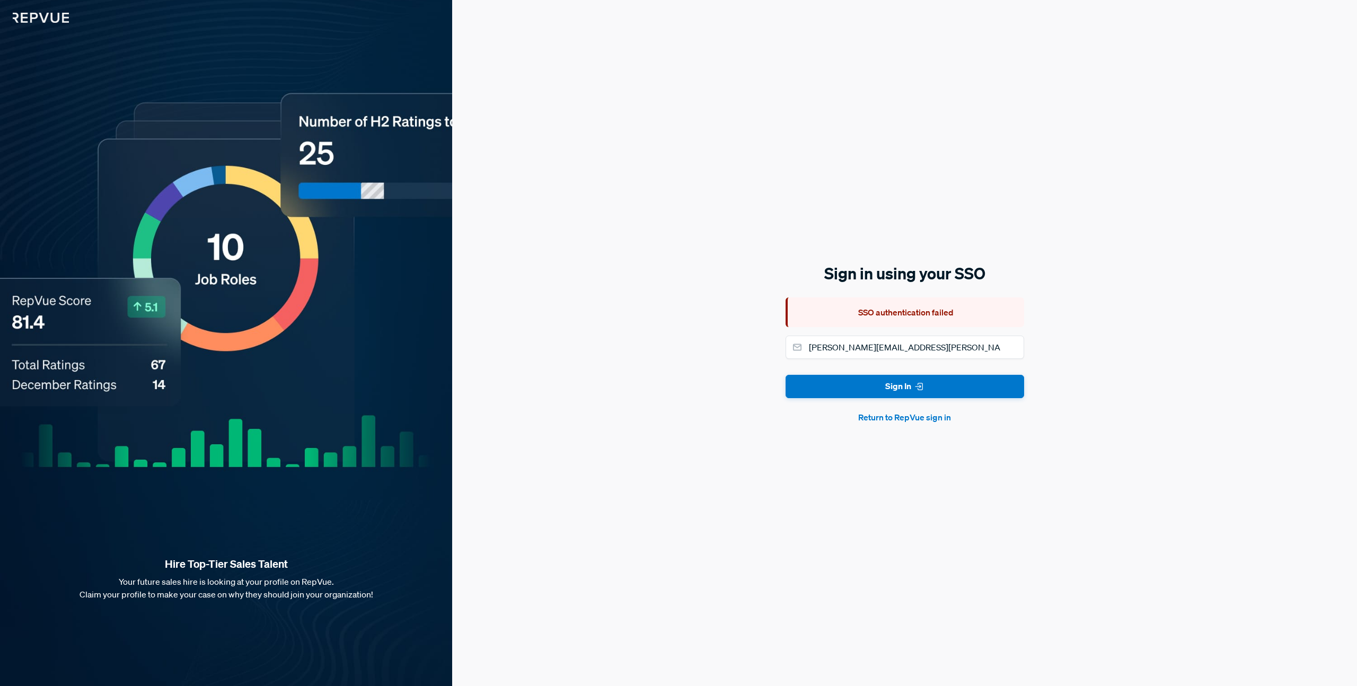
click at [929, 420] on button "Return to RepVue sign in" at bounding box center [904, 417] width 238 height 13
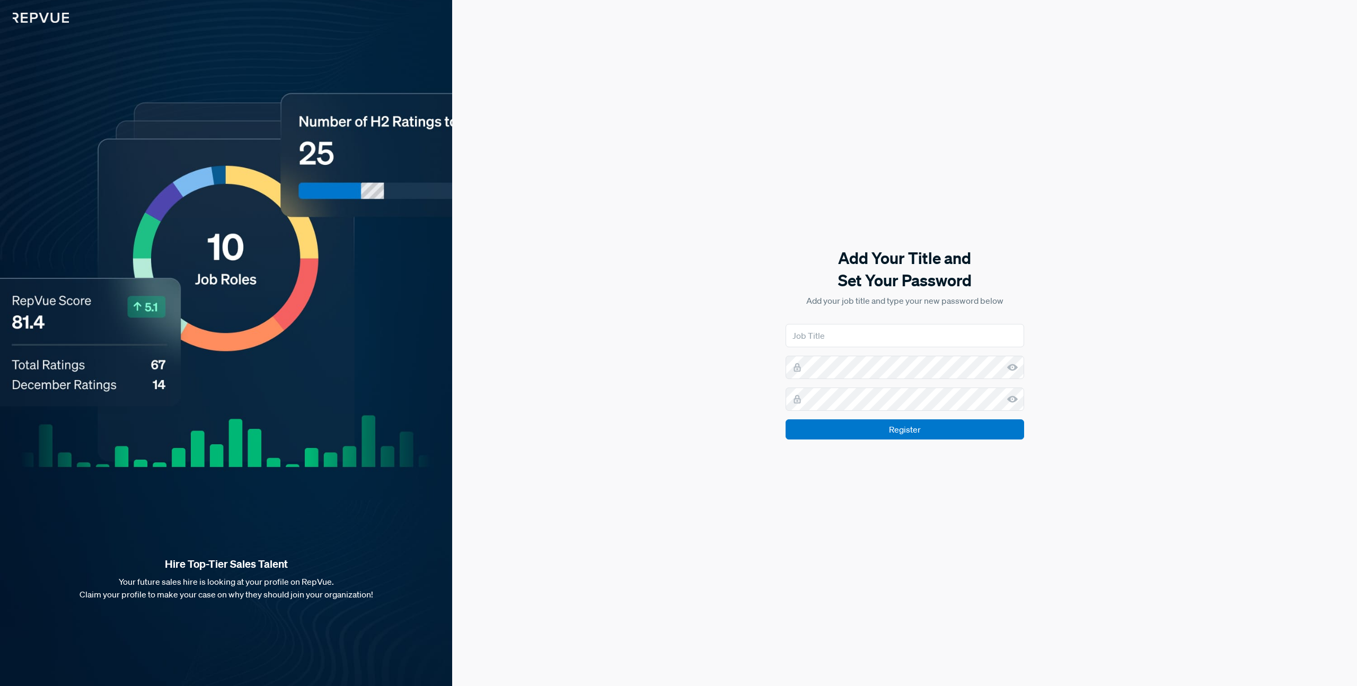
click at [1239, 425] on div "Add Your Title and Set Your Password Add your job title and type your new passw…" at bounding box center [904, 343] width 905 height 686
click at [944, 334] on input "text" at bounding box center [904, 335] width 238 height 23
type input "Talent Ops"
drag, startPoint x: 0, startPoint y: 0, endPoint x: 972, endPoint y: 336, distance: 1028.2
click at [971, 336] on input "text" at bounding box center [904, 335] width 238 height 23
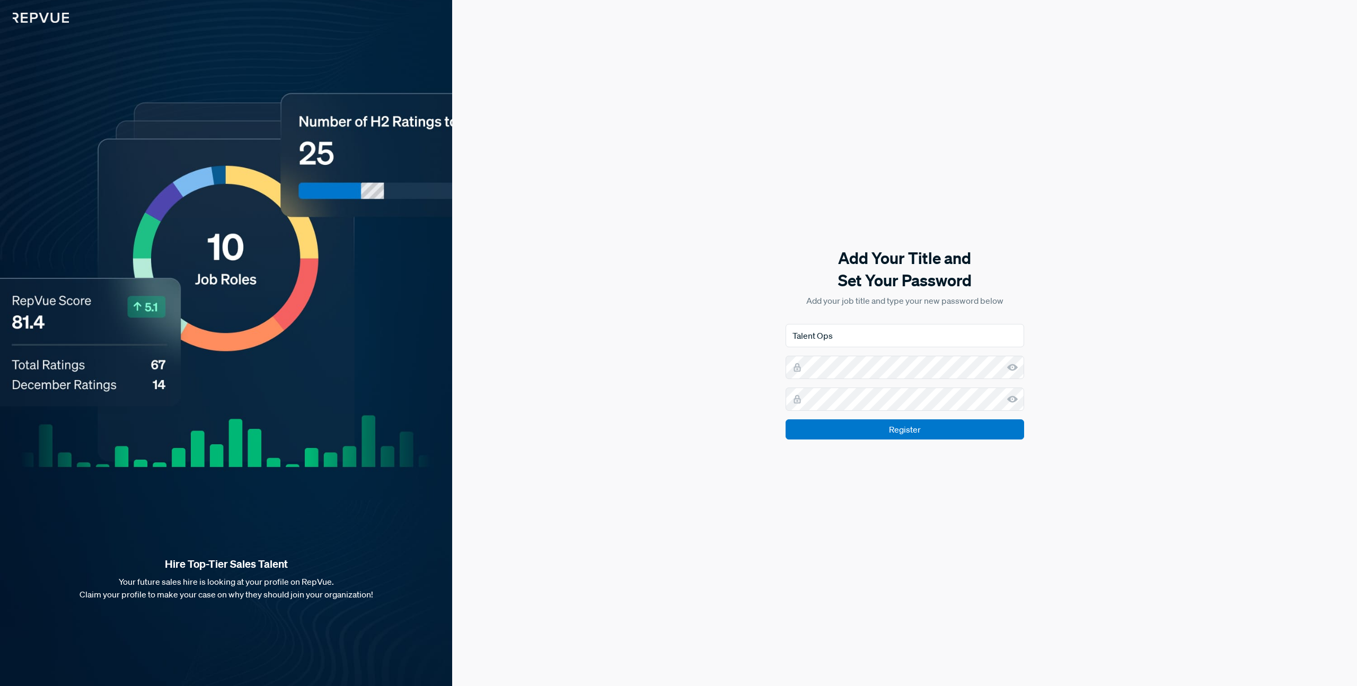
type input "Talent Ops"
click at [785, 419] on input "Register" at bounding box center [904, 429] width 238 height 20
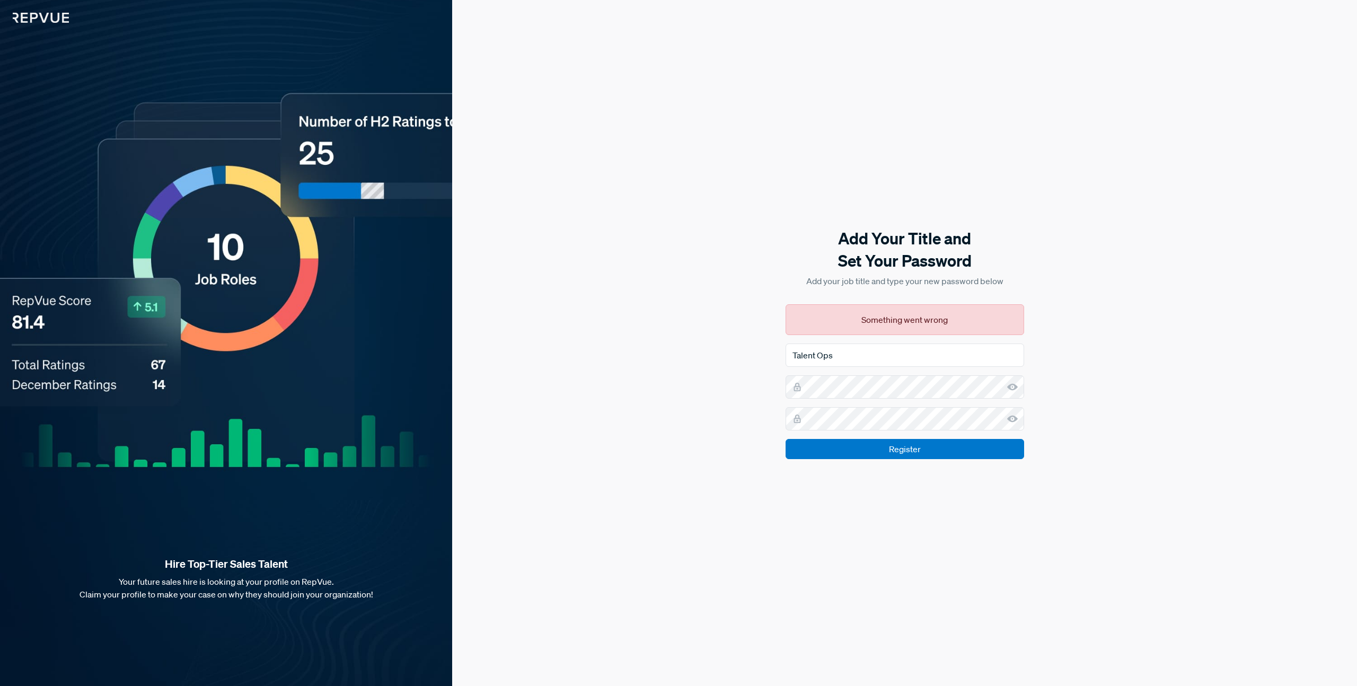
click at [1267, 136] on div "Add Your Title and Set Your Password Add your job title and type your new passw…" at bounding box center [904, 343] width 905 height 686
click at [881, 444] on input "Register" at bounding box center [904, 449] width 238 height 20
drag, startPoint x: 1127, startPoint y: 362, endPoint x: 976, endPoint y: 360, distance: 151.0
click at [1127, 362] on div "Add Your Title and Set Your Password Add your job title and type your new passw…" at bounding box center [904, 343] width 905 height 686
click at [915, 360] on input "Talent Ops" at bounding box center [904, 354] width 238 height 23
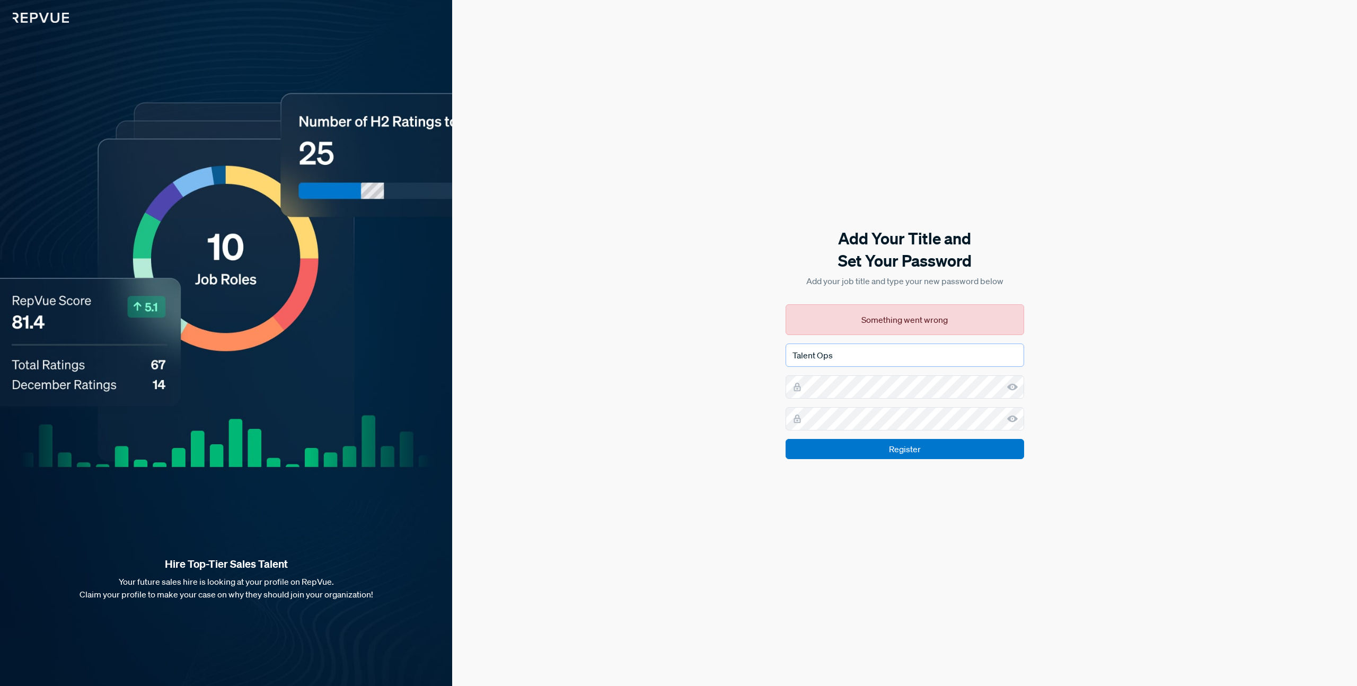
click at [915, 360] on input "Talent Ops" at bounding box center [904, 354] width 238 height 23
drag, startPoint x: 915, startPoint y: 360, endPoint x: 1171, endPoint y: 368, distance: 256.0
click at [917, 361] on input "Talent Ops" at bounding box center [904, 354] width 238 height 23
click at [1171, 368] on div "Add Your Title and Set Your Password Add your job title and type your new passw…" at bounding box center [904, 343] width 905 height 686
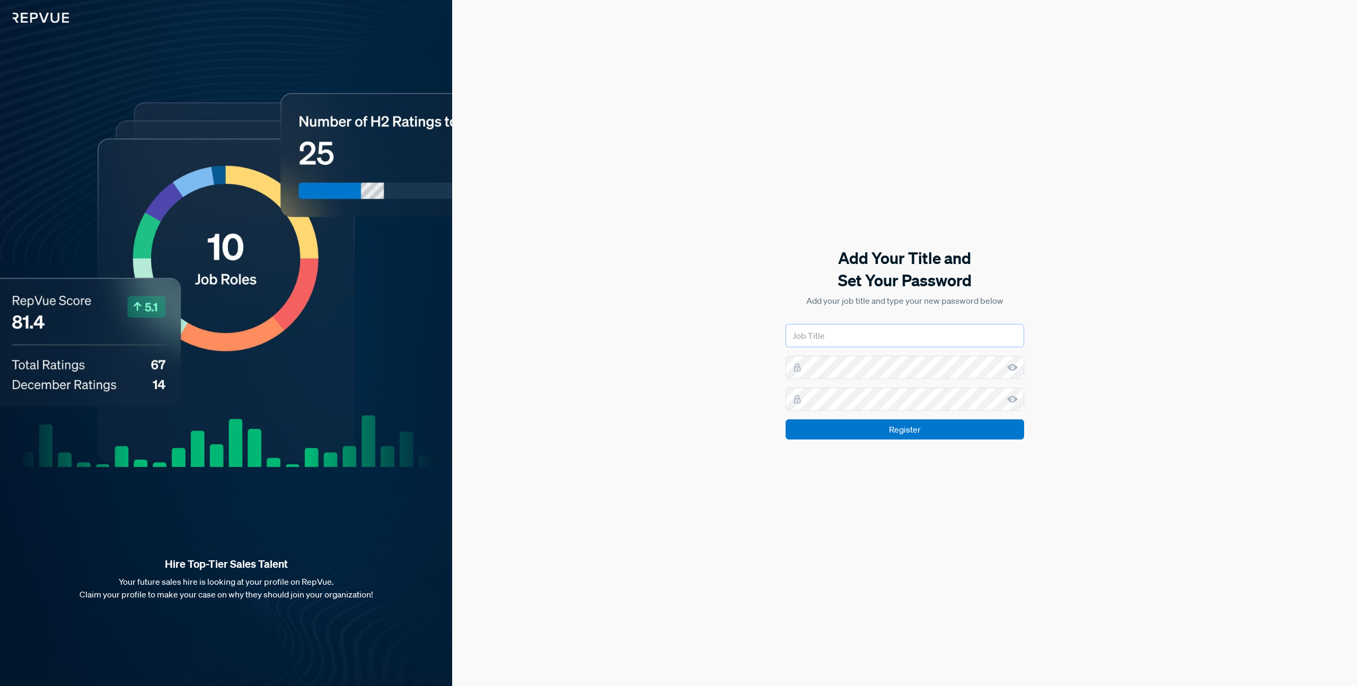
click at [840, 343] on input "text" at bounding box center [904, 335] width 238 height 23
type input "Talent Ops"
click at [785, 419] on input "Register" at bounding box center [904, 429] width 238 height 20
